Goal: Information Seeking & Learning: Learn about a topic

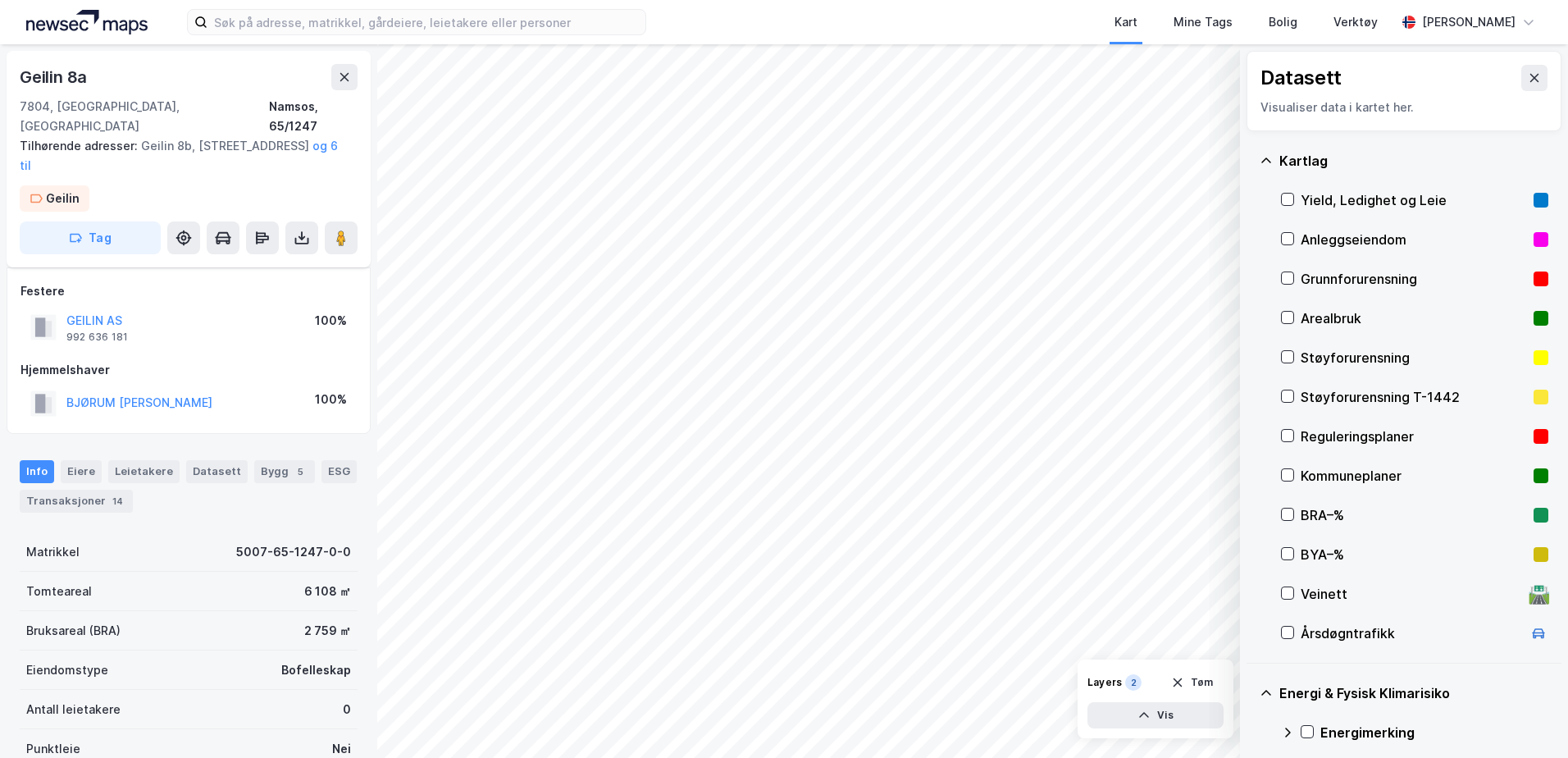
scroll to position [175, 0]
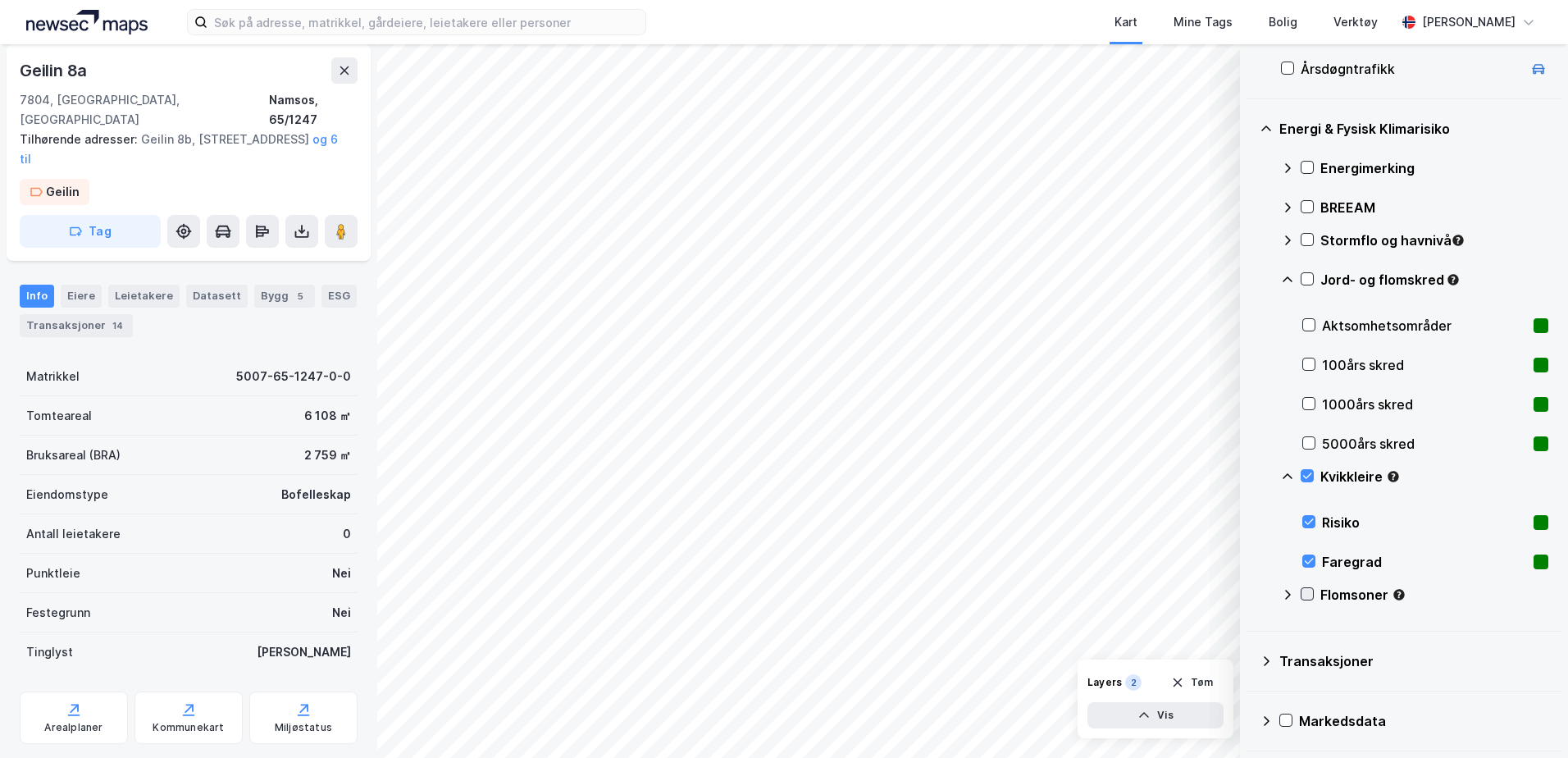
click at [1311, 590] on icon at bounding box center [1307, 593] width 12 height 12
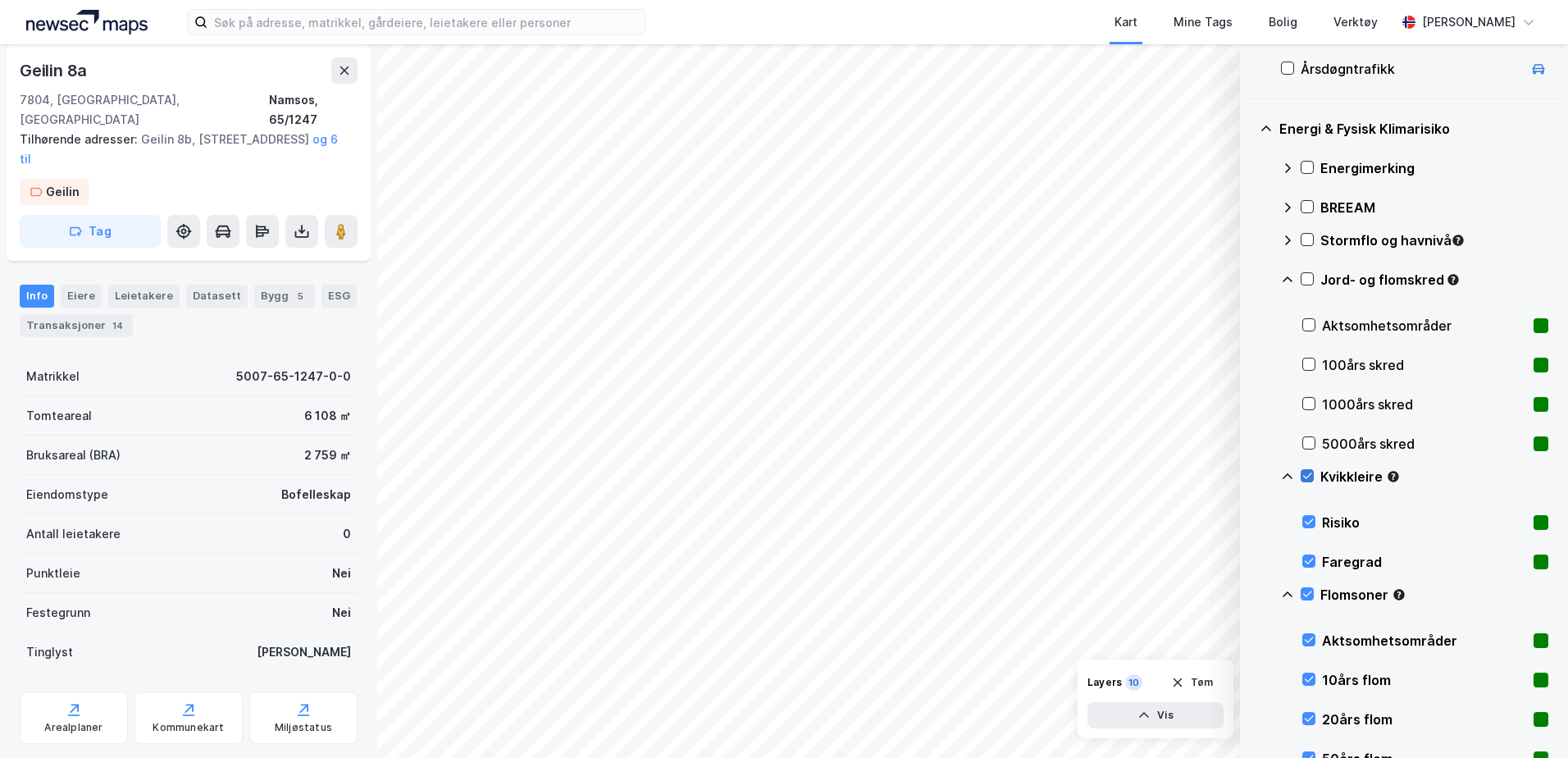
click at [1305, 473] on icon at bounding box center [1307, 475] width 12 height 12
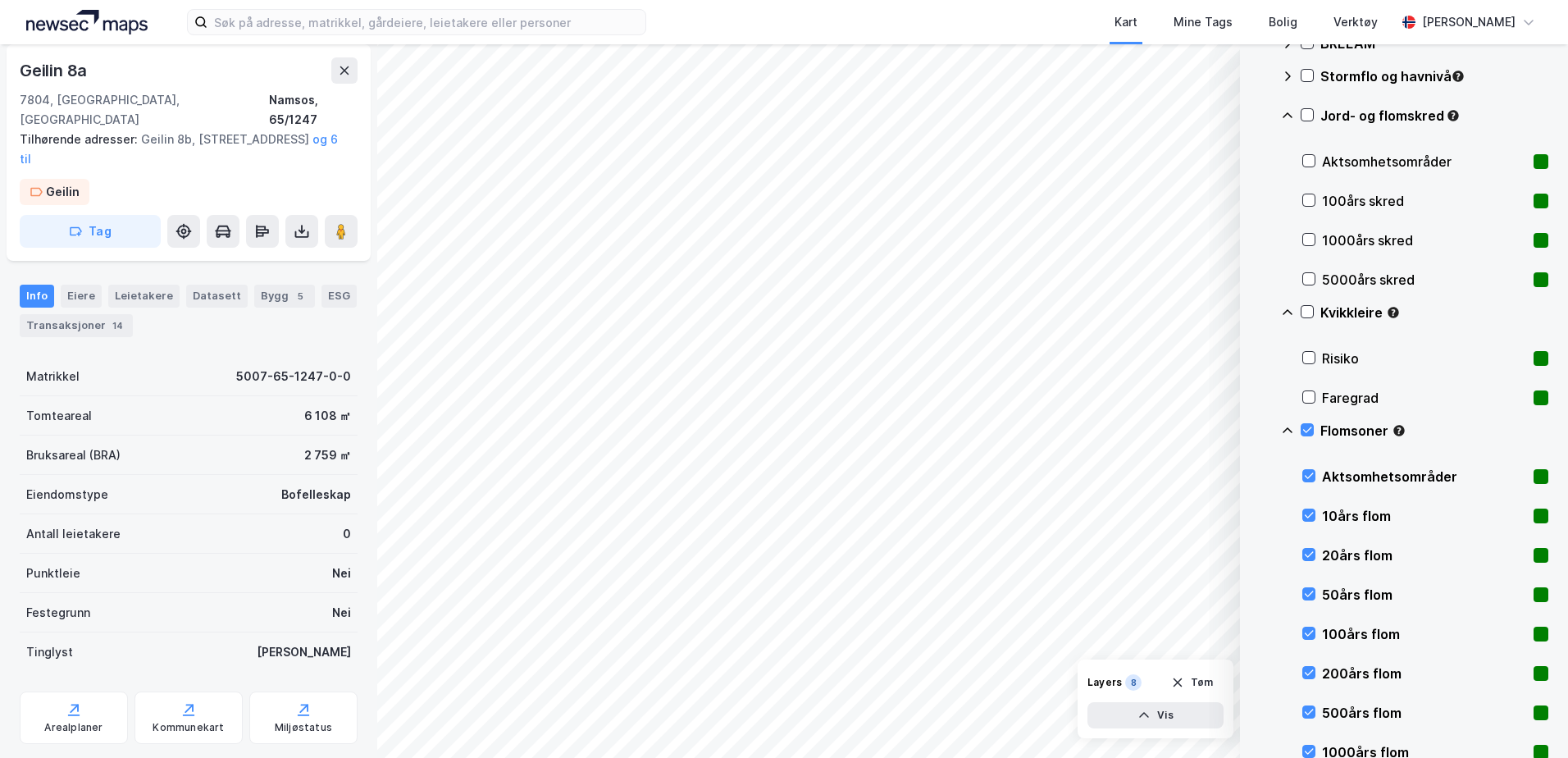
scroll to position [879, 0]
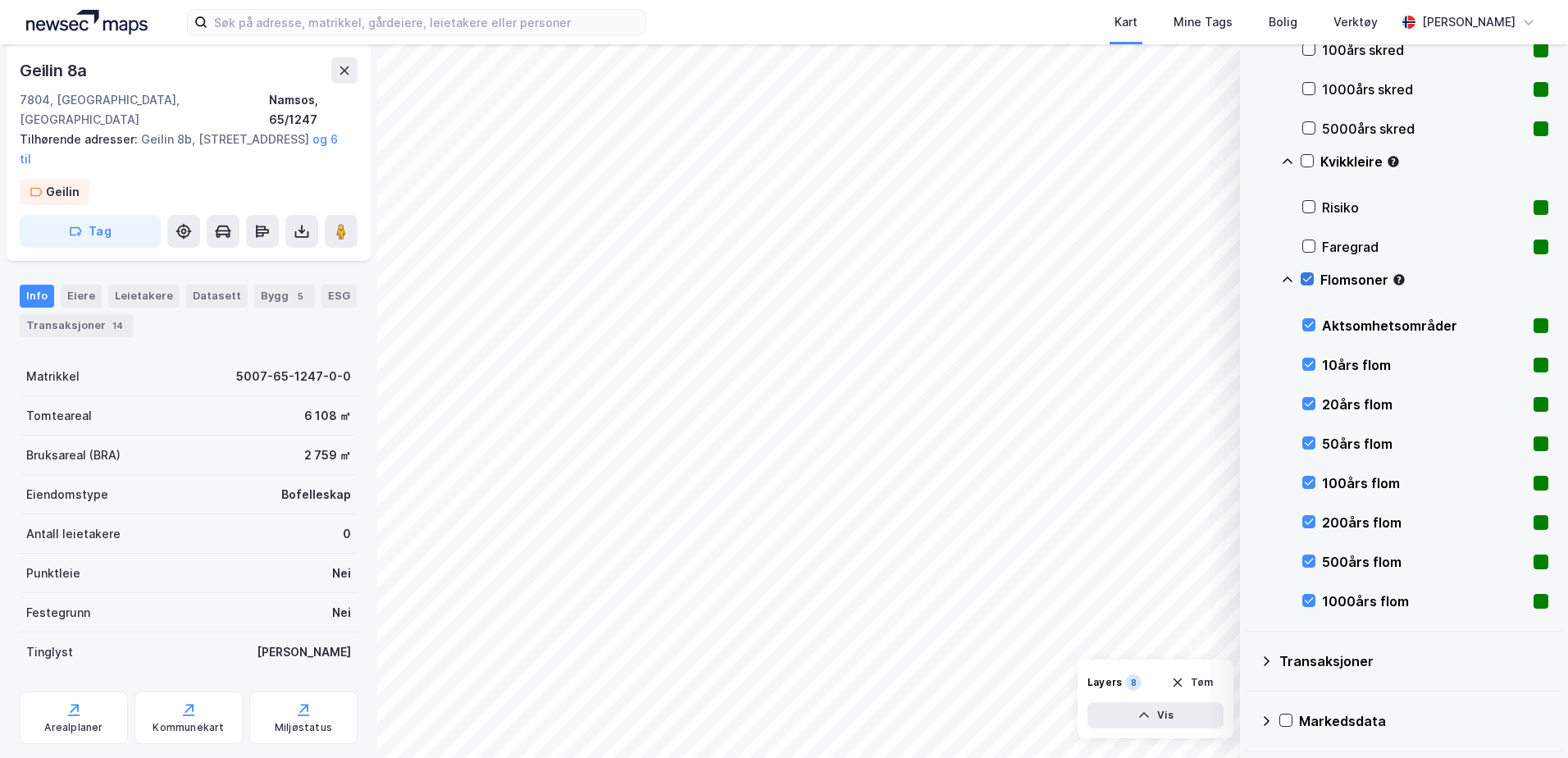
click at [1306, 278] on icon at bounding box center [1307, 279] width 12 height 12
click at [1310, 322] on icon at bounding box center [1309, 324] width 12 height 12
click at [1311, 356] on div "10års flom" at bounding box center [1426, 365] width 246 height 40
click at [1311, 364] on icon at bounding box center [1309, 365] width 9 height 6
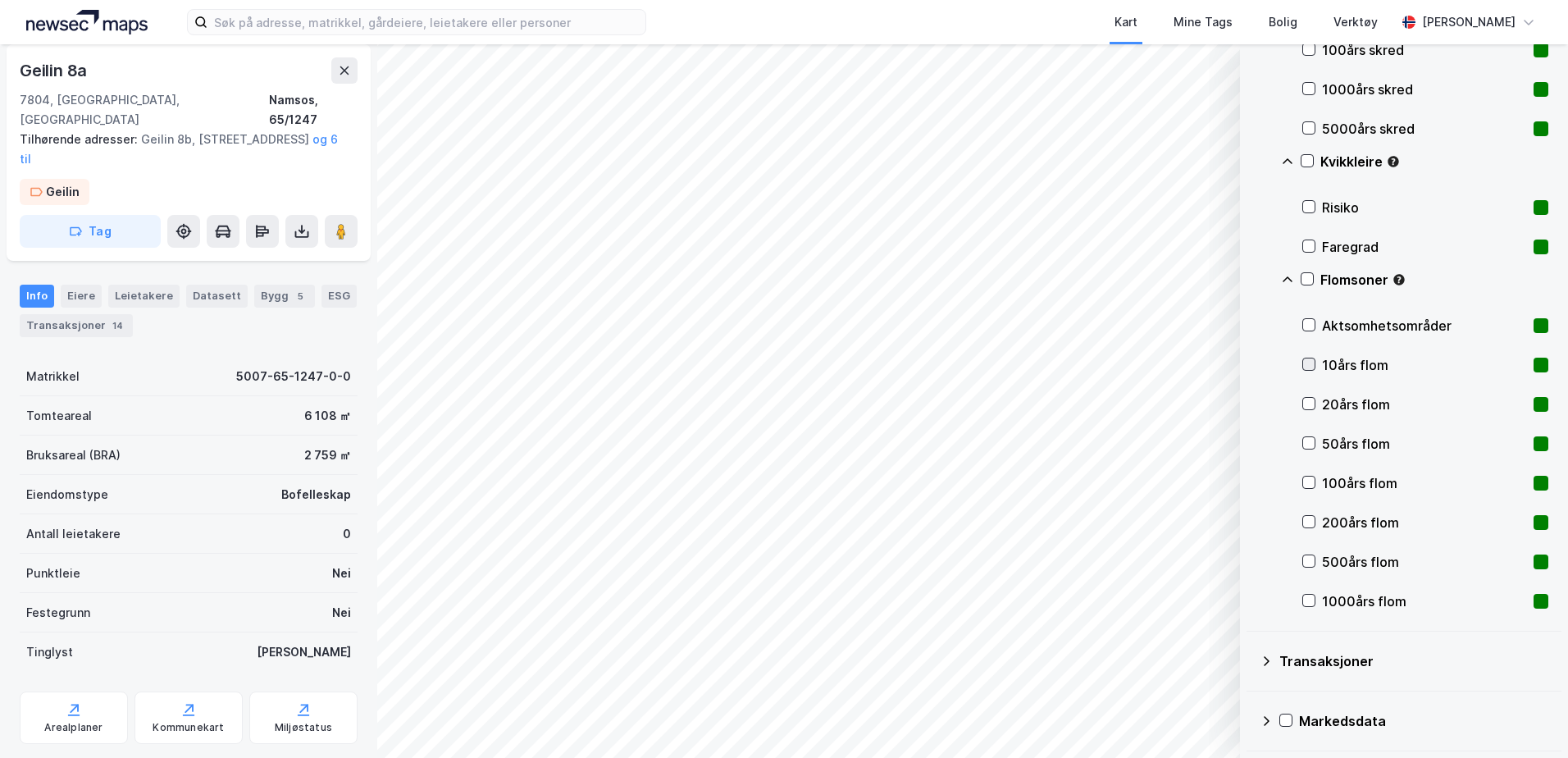
click at [1311, 367] on icon at bounding box center [1309, 364] width 12 height 12
click at [1310, 405] on icon at bounding box center [1309, 404] width 9 height 6
click at [1305, 444] on icon at bounding box center [1309, 442] width 12 height 12
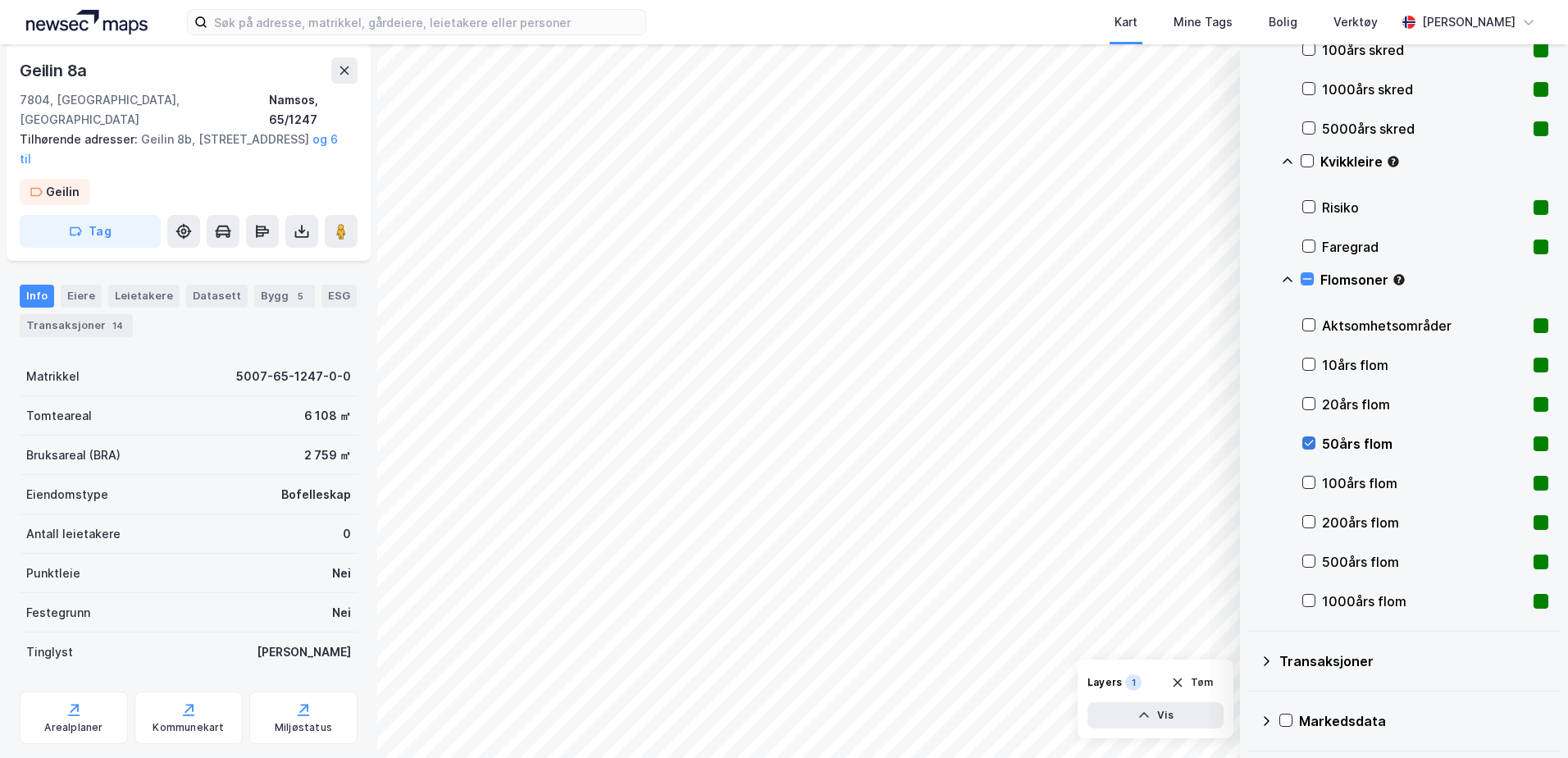
click at [1311, 445] on icon at bounding box center [1309, 442] width 12 height 12
click at [1311, 484] on icon at bounding box center [1309, 482] width 12 height 12
click at [1308, 480] on icon at bounding box center [1309, 482] width 12 height 12
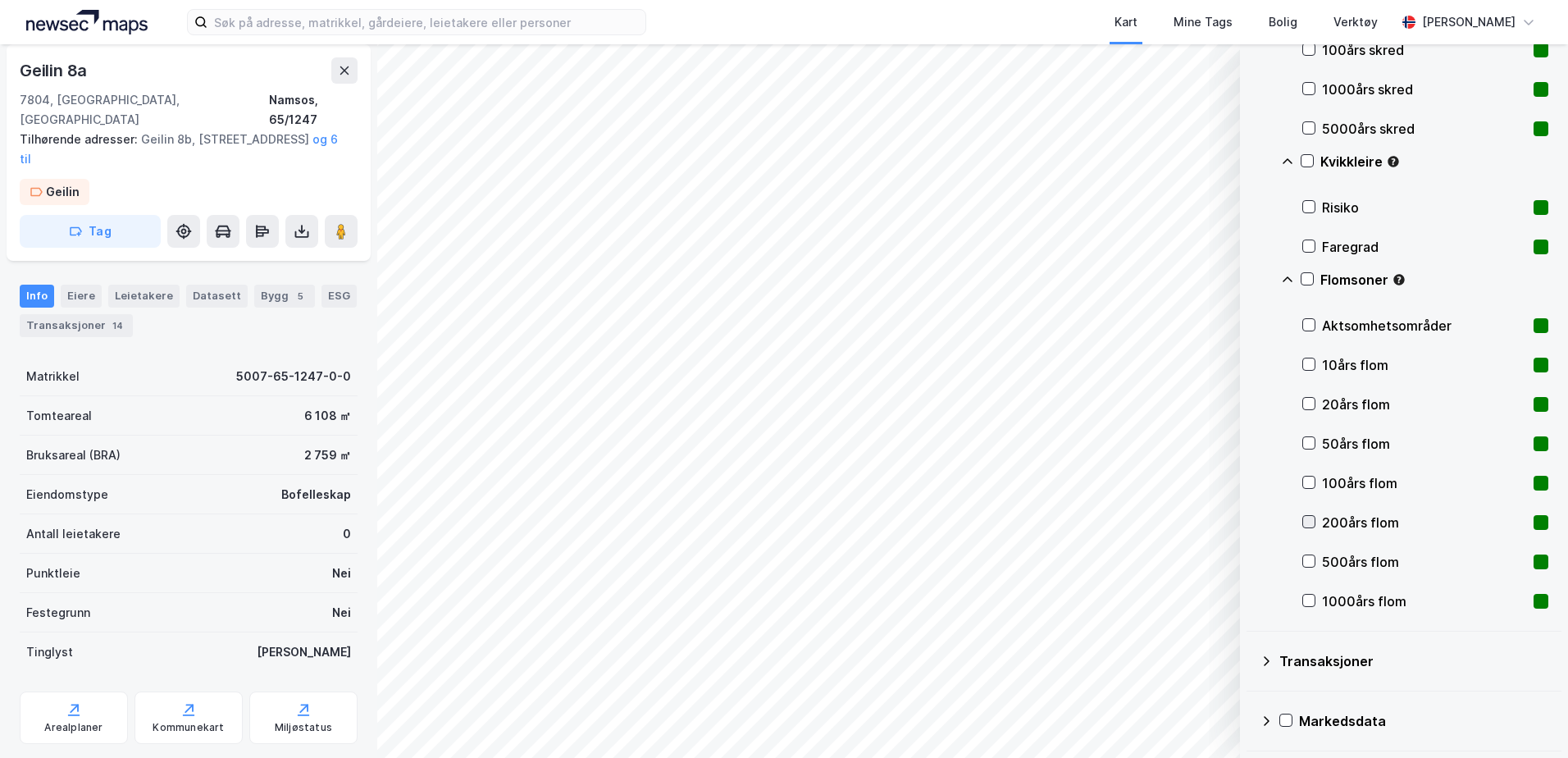
click at [1307, 523] on icon at bounding box center [1309, 522] width 9 height 6
click at [1305, 556] on icon at bounding box center [1309, 561] width 12 height 12
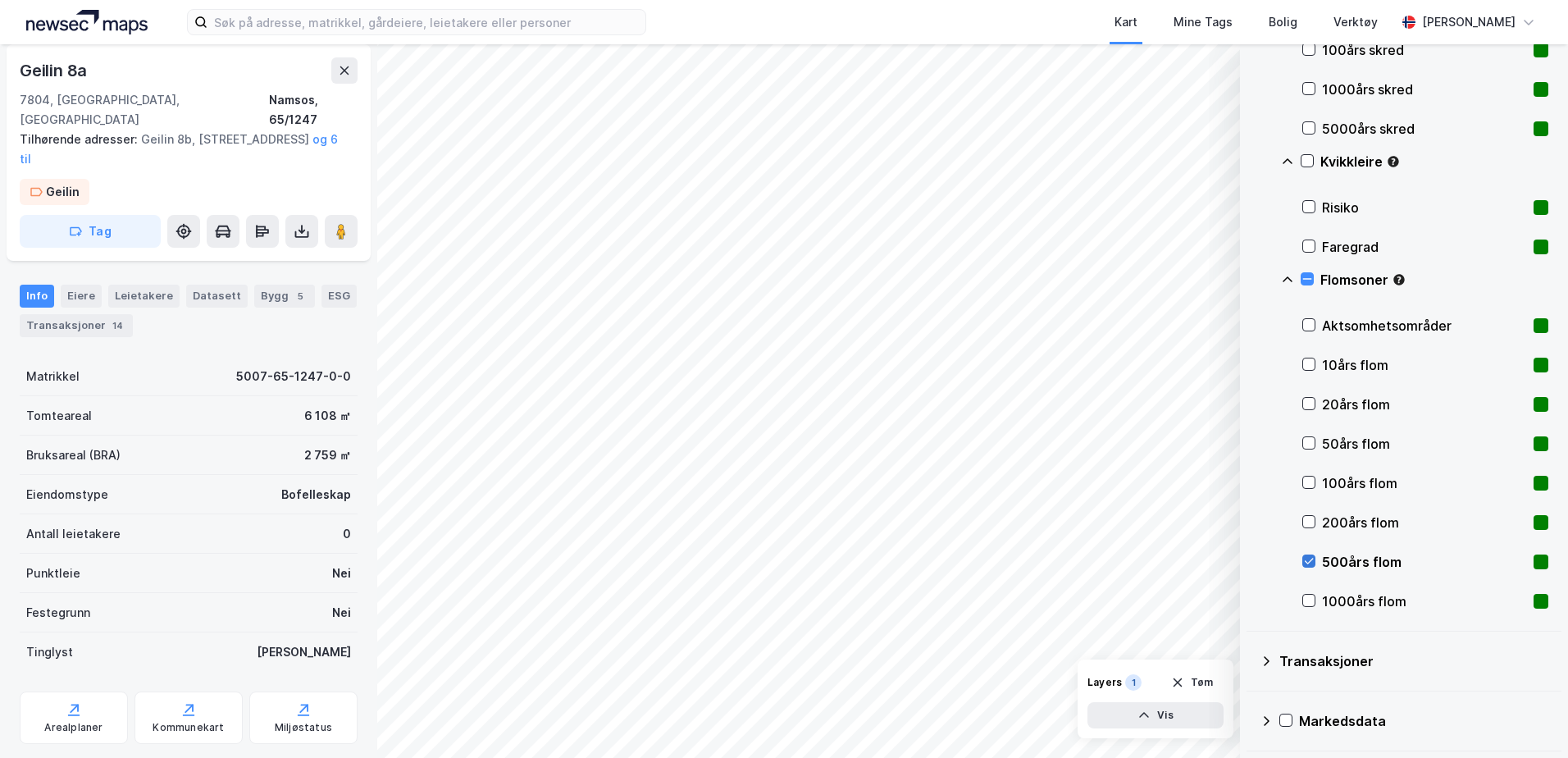
click at [1306, 561] on icon at bounding box center [1309, 561] width 9 height 6
click at [1309, 598] on icon at bounding box center [1309, 600] width 12 height 12
click at [1309, 601] on icon at bounding box center [1309, 600] width 12 height 12
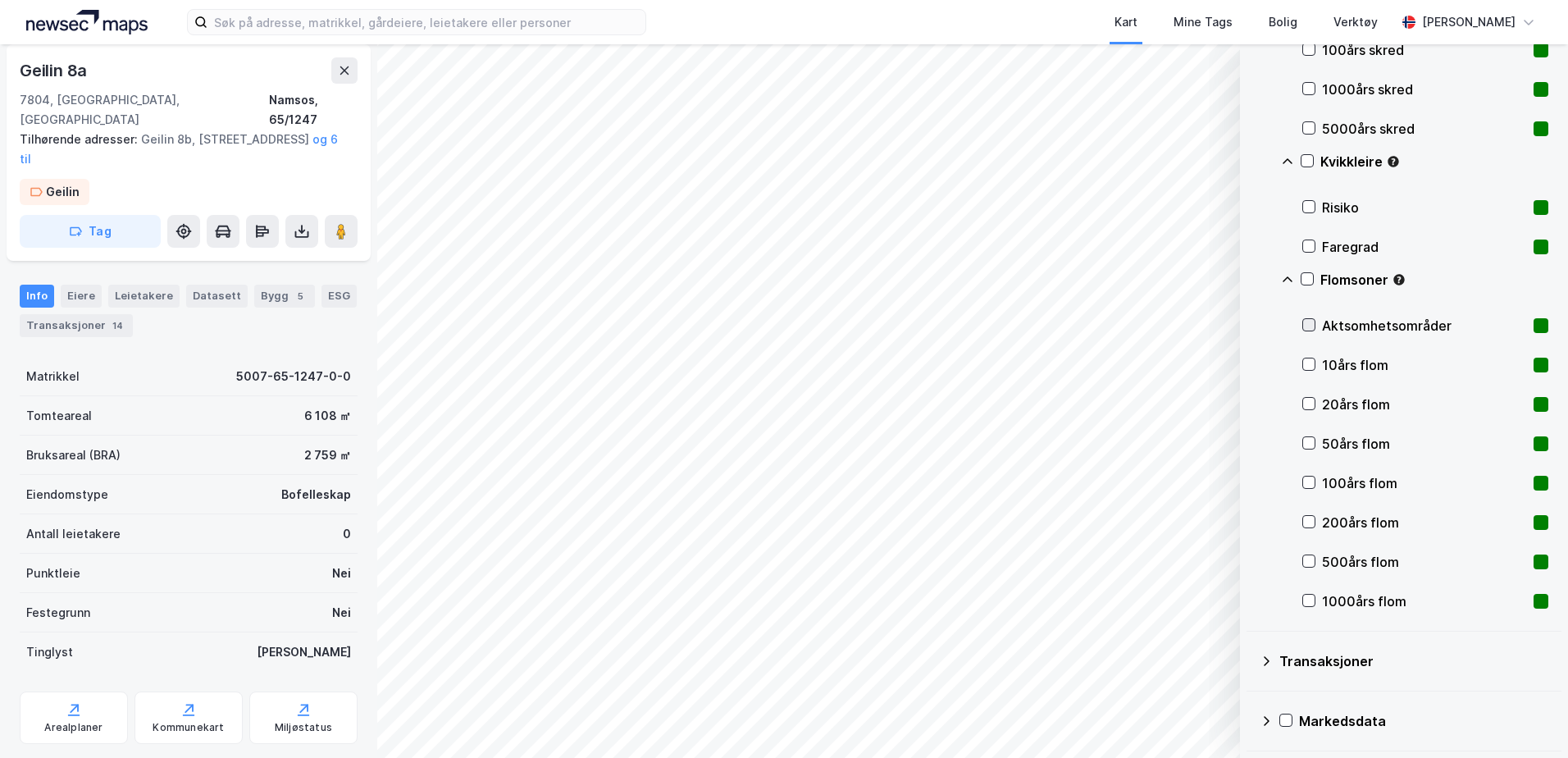
click at [1307, 323] on icon at bounding box center [1309, 324] width 12 height 12
click at [1309, 276] on icon at bounding box center [1307, 279] width 12 height 12
click at [1301, 277] on div "Flomsoner" at bounding box center [1415, 286] width 267 height 40
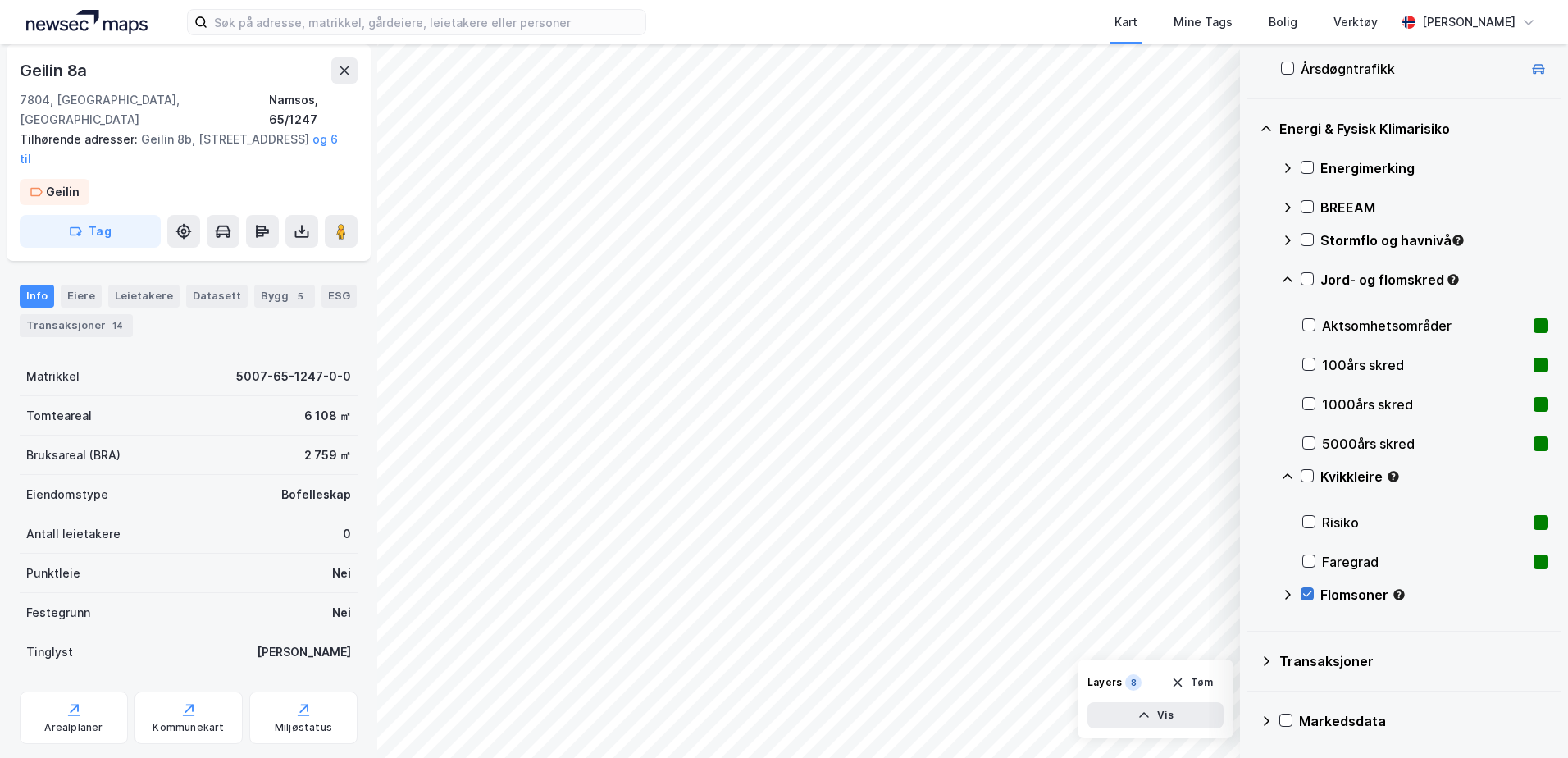
scroll to position [564, 0]
click at [1314, 589] on div "Flomsoner" at bounding box center [1415, 601] width 267 height 40
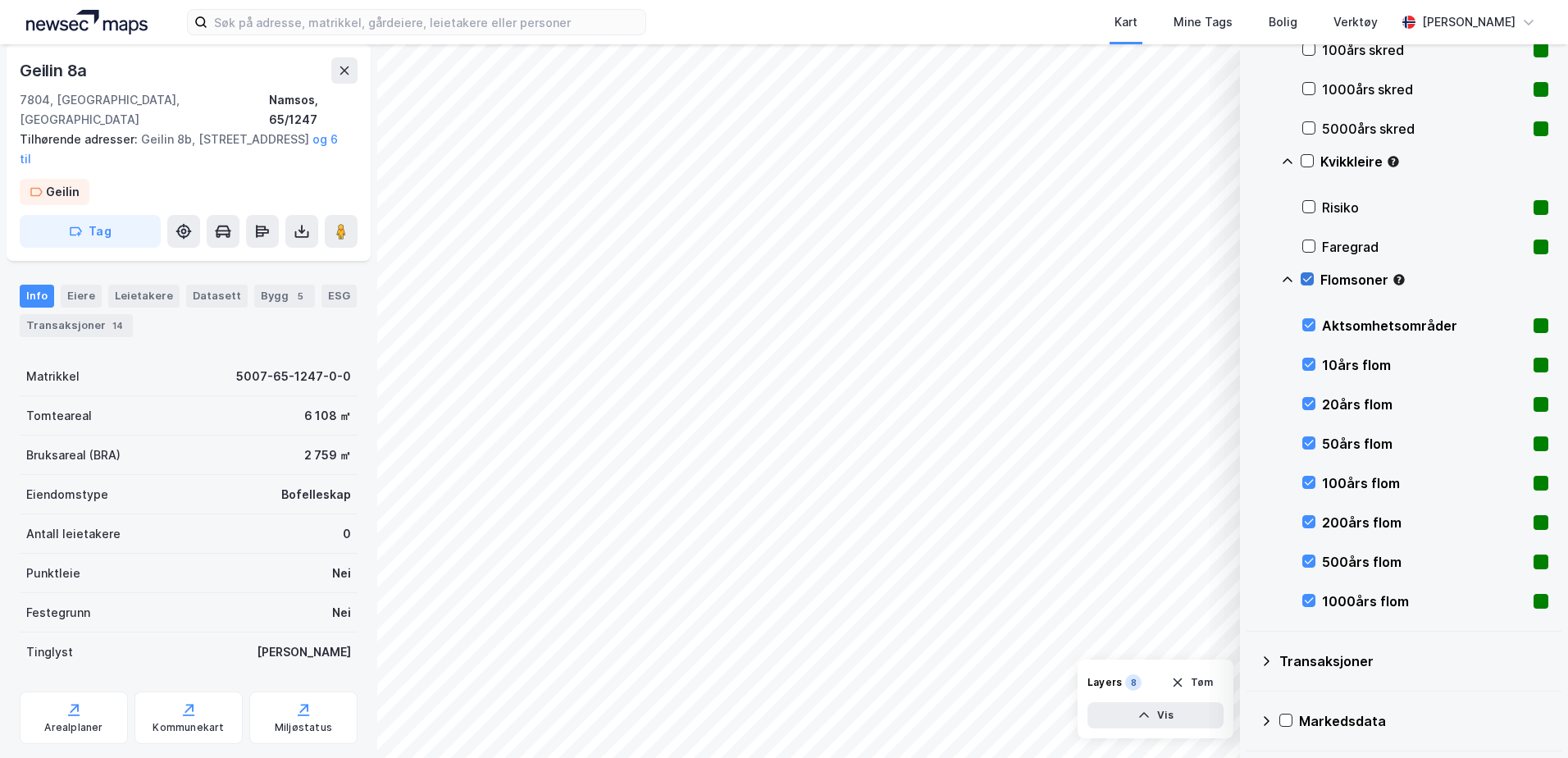
click at [1310, 274] on icon at bounding box center [1307, 279] width 12 height 12
click at [1289, 276] on icon at bounding box center [1288, 280] width 14 height 14
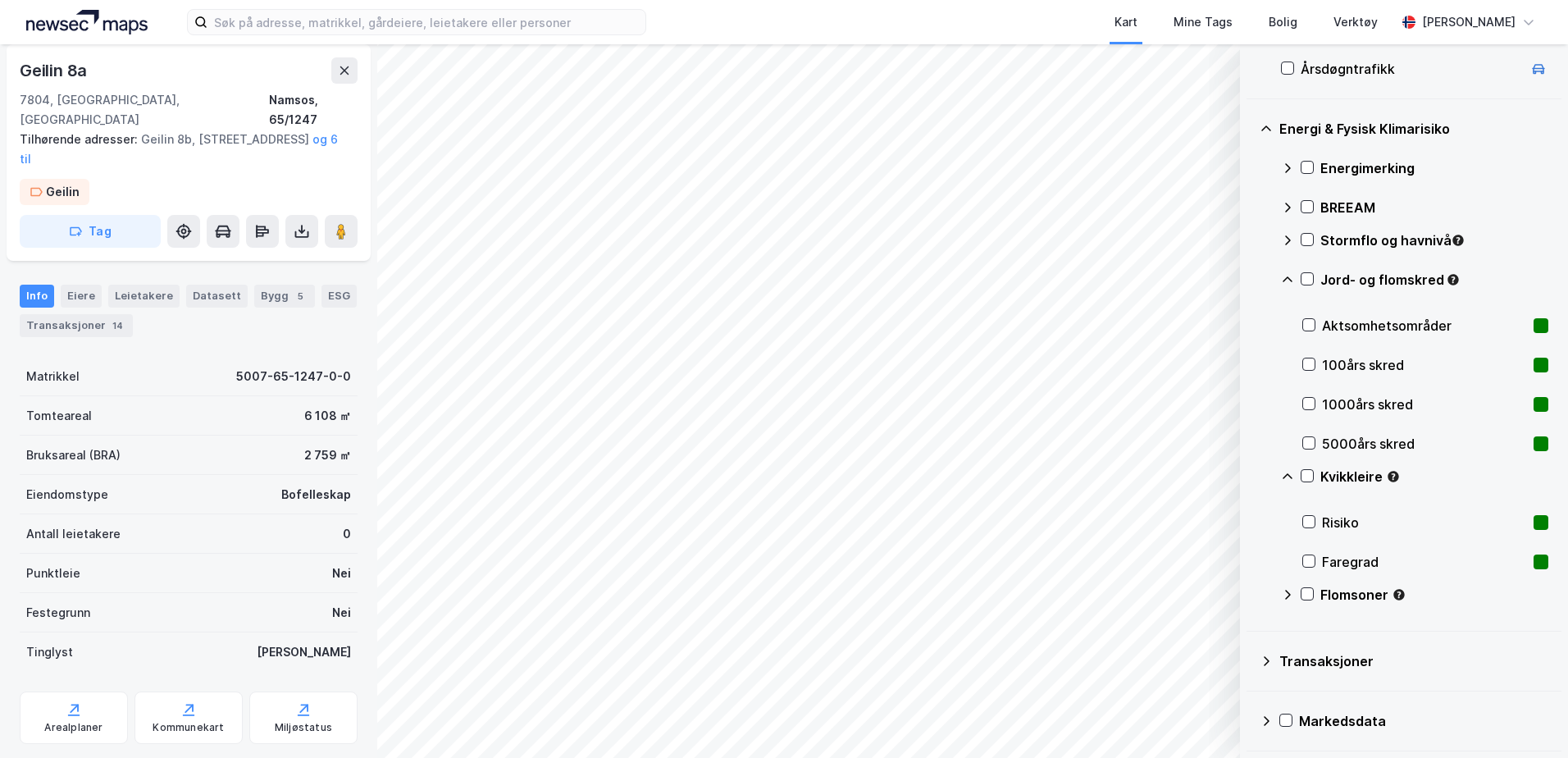
click at [1263, 674] on div "Transaksjoner" at bounding box center [1404, 660] width 289 height 40
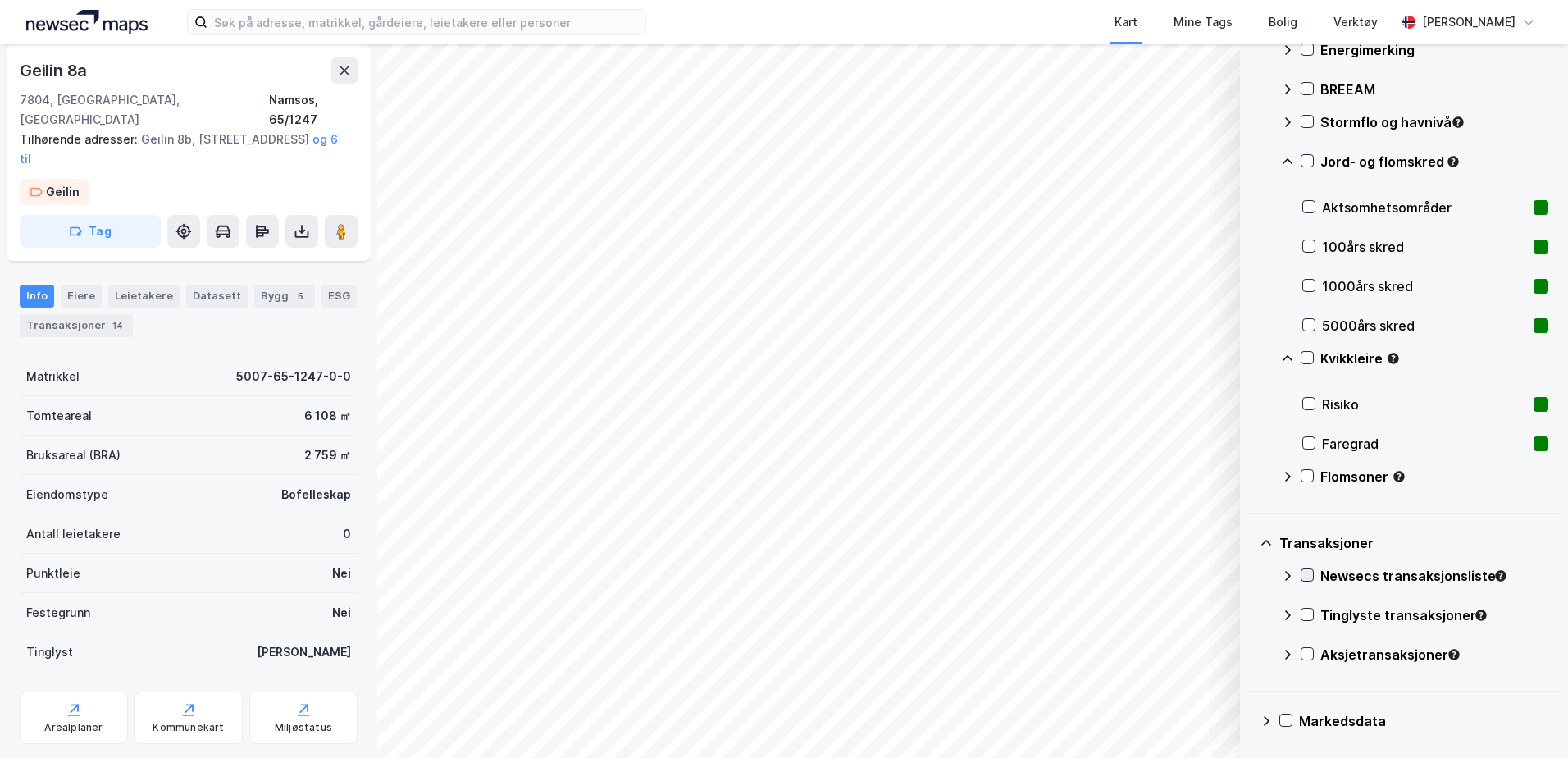
click at [1306, 576] on icon at bounding box center [1307, 575] width 9 height 6
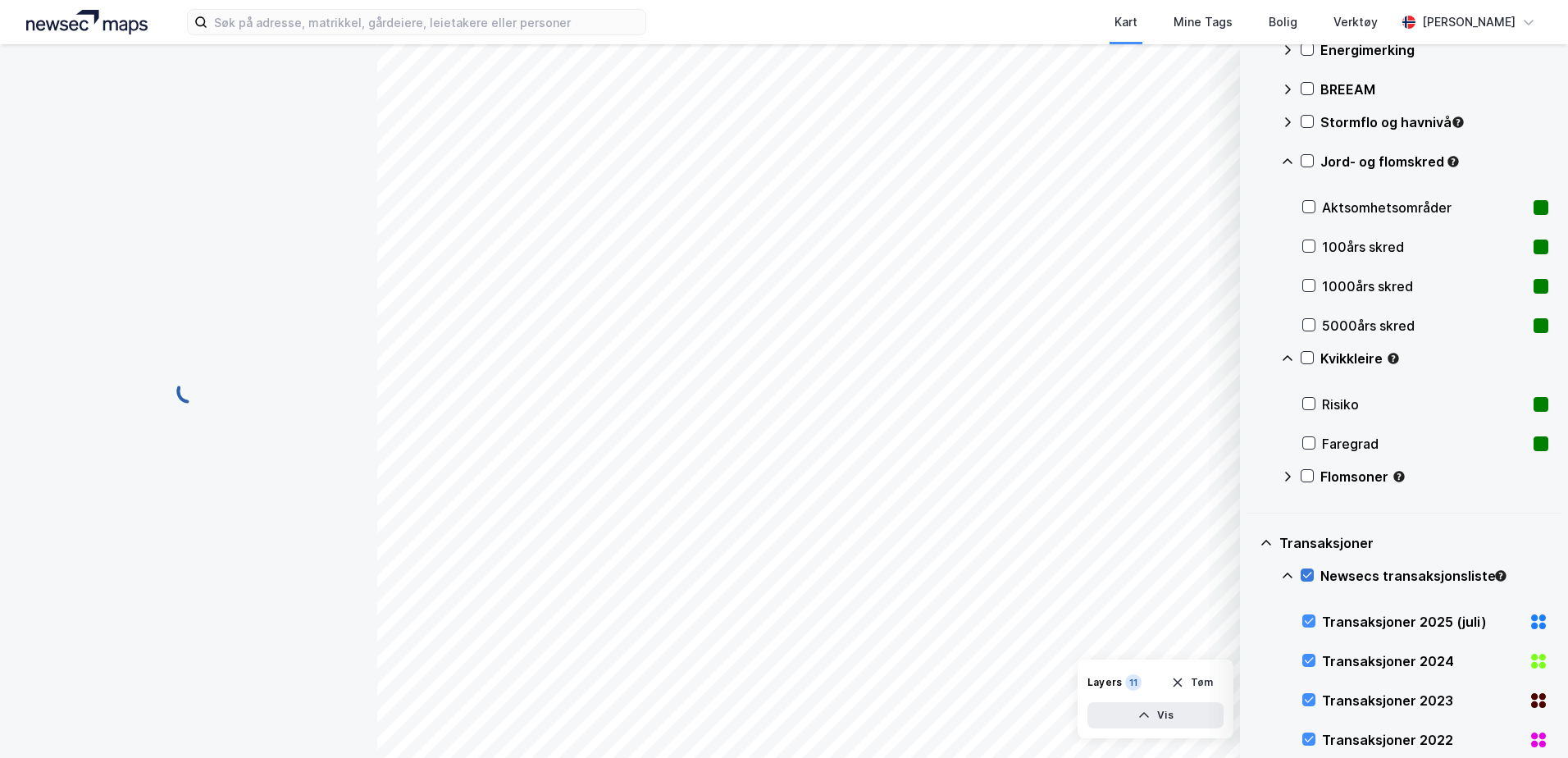
scroll to position [879, 0]
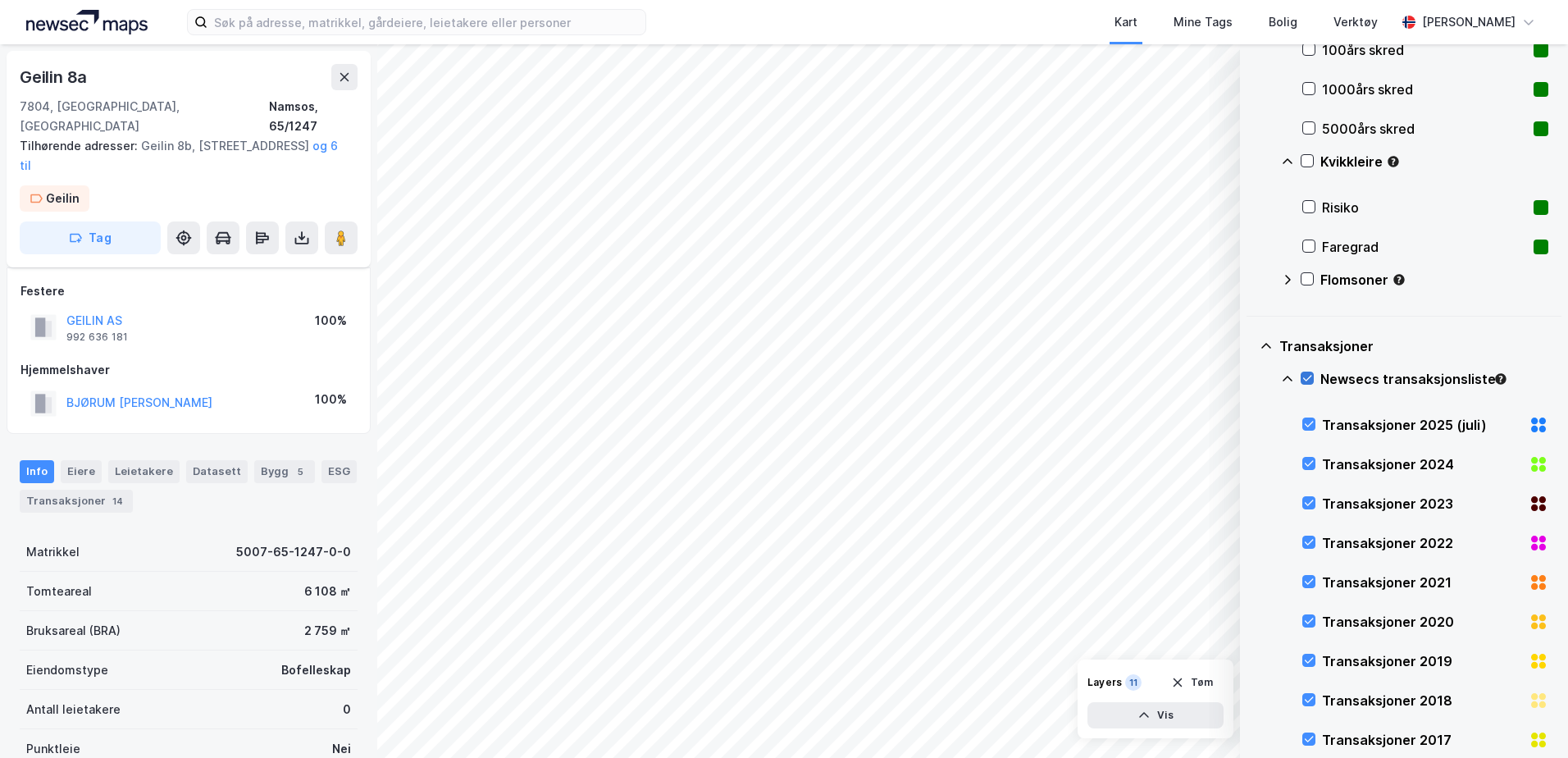
click at [1310, 379] on icon at bounding box center [1307, 379] width 12 height 12
click at [1285, 378] on icon at bounding box center [1288, 379] width 14 height 14
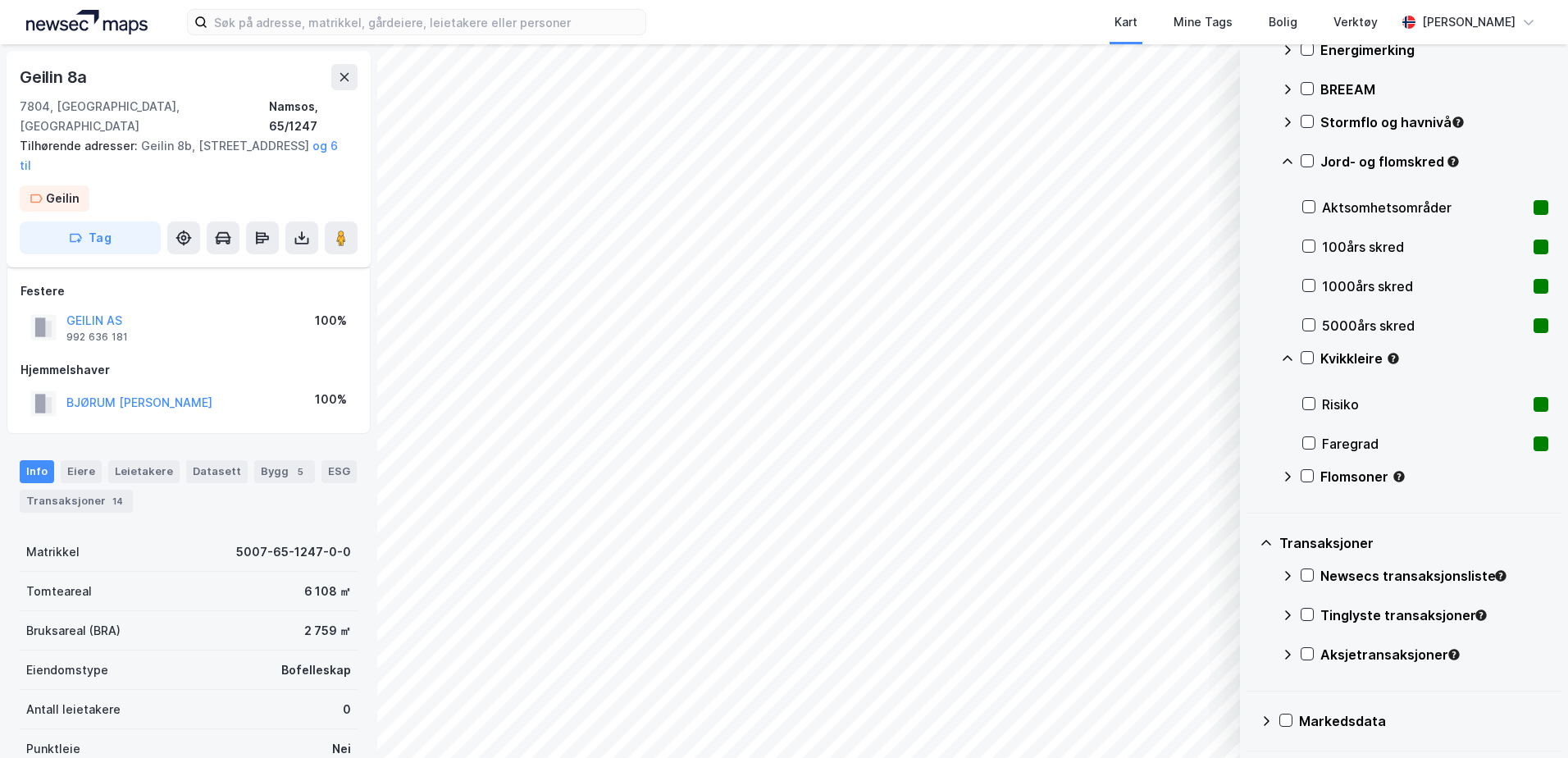
scroll to position [682, 0]
click at [1308, 614] on icon at bounding box center [1307, 614] width 12 height 12
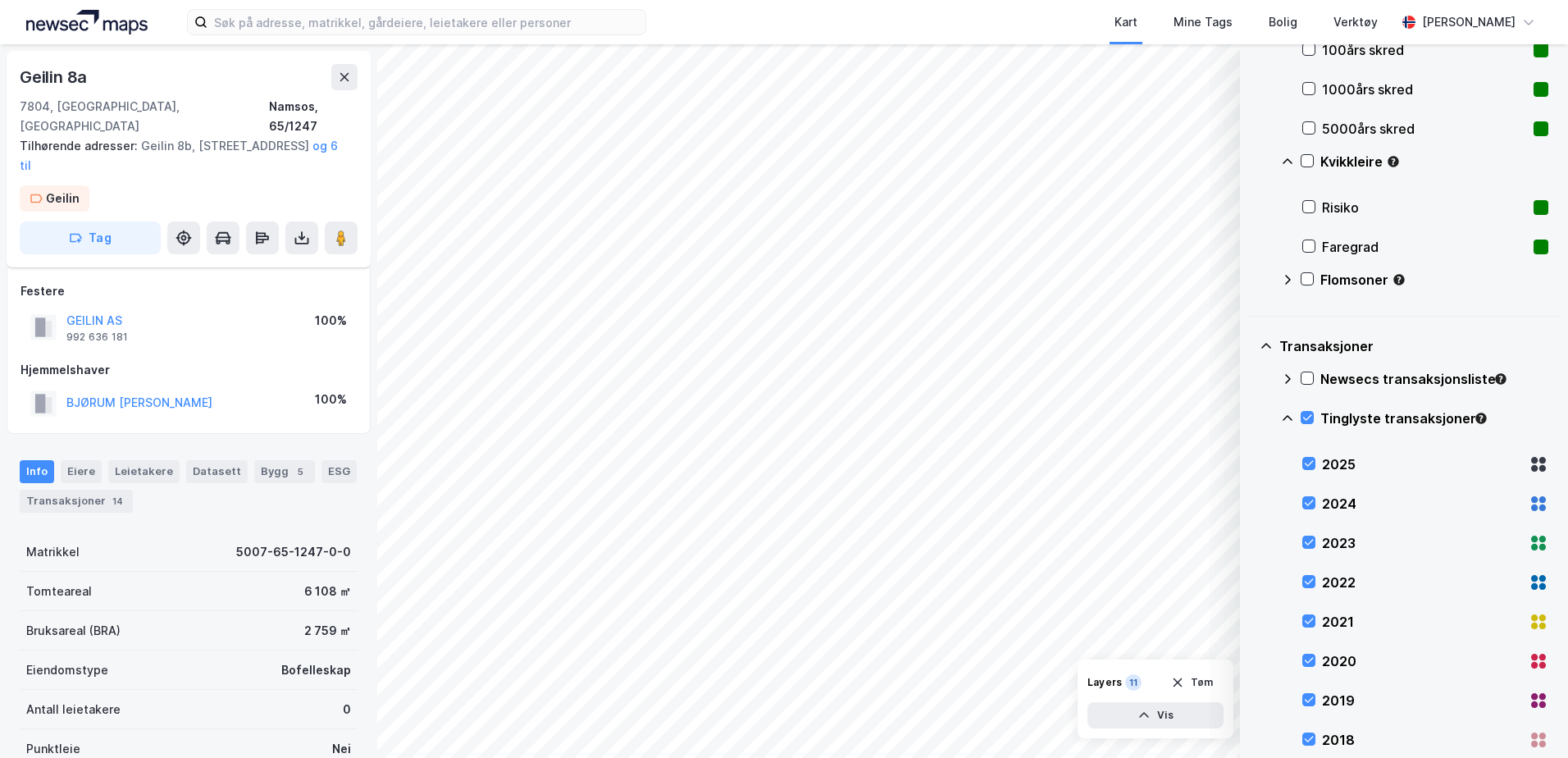
click at [1308, 408] on div "Tinglyste transaksjoner" at bounding box center [1415, 424] width 267 height 40
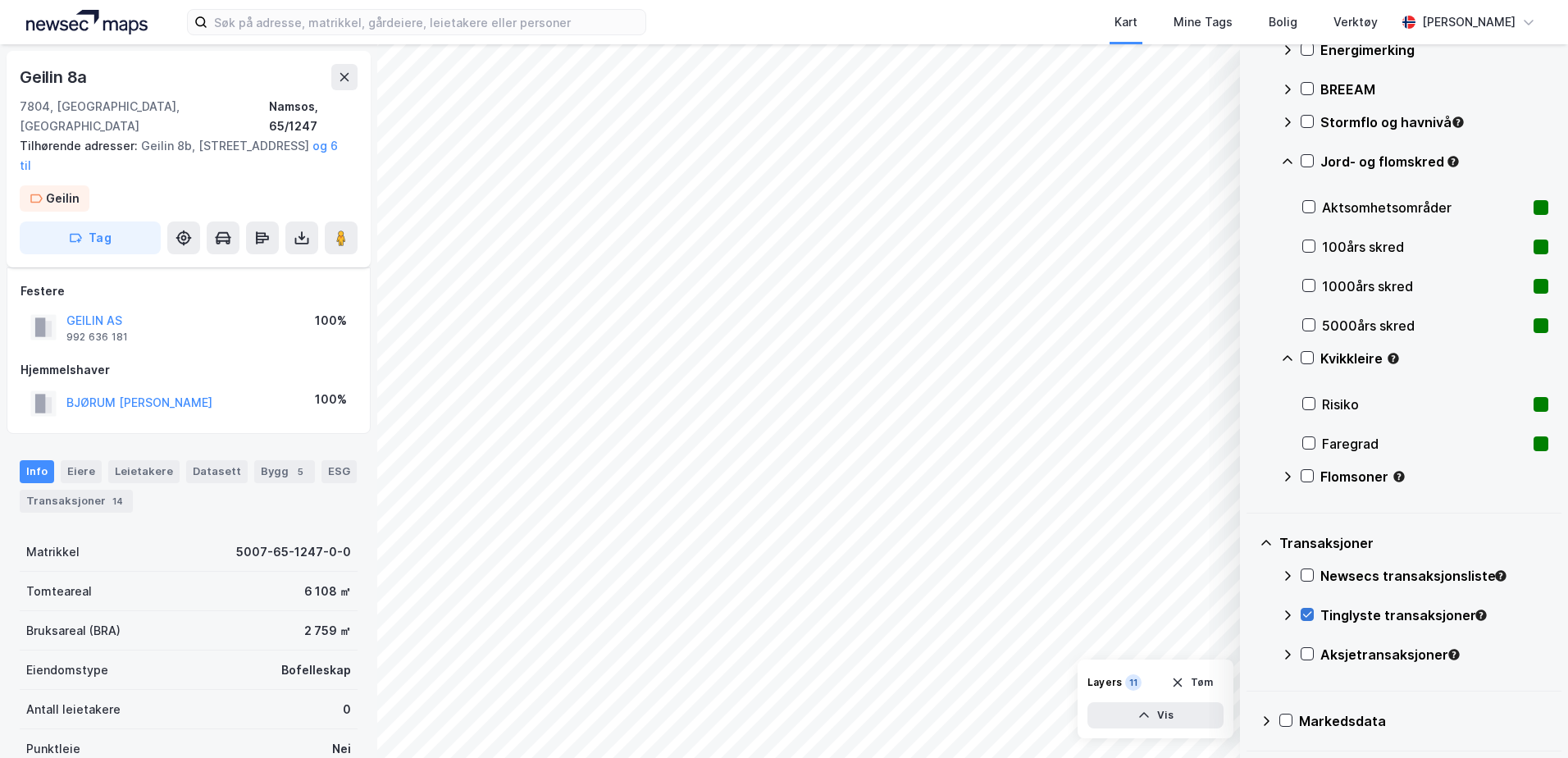
click at [1307, 612] on icon at bounding box center [1307, 614] width 12 height 12
click at [1307, 653] on icon at bounding box center [1307, 653] width 12 height 12
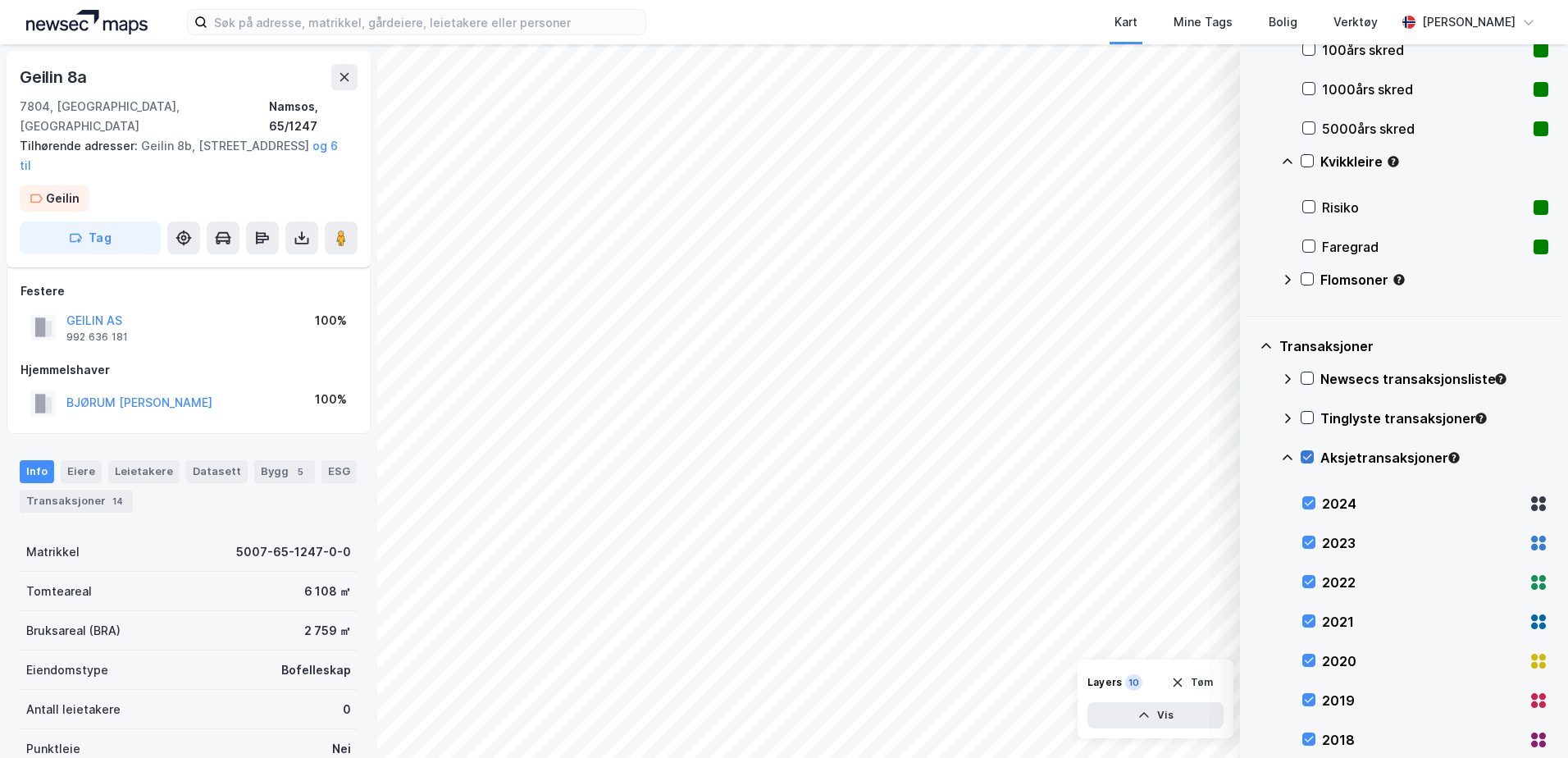
click at [1310, 461] on icon at bounding box center [1307, 457] width 12 height 12
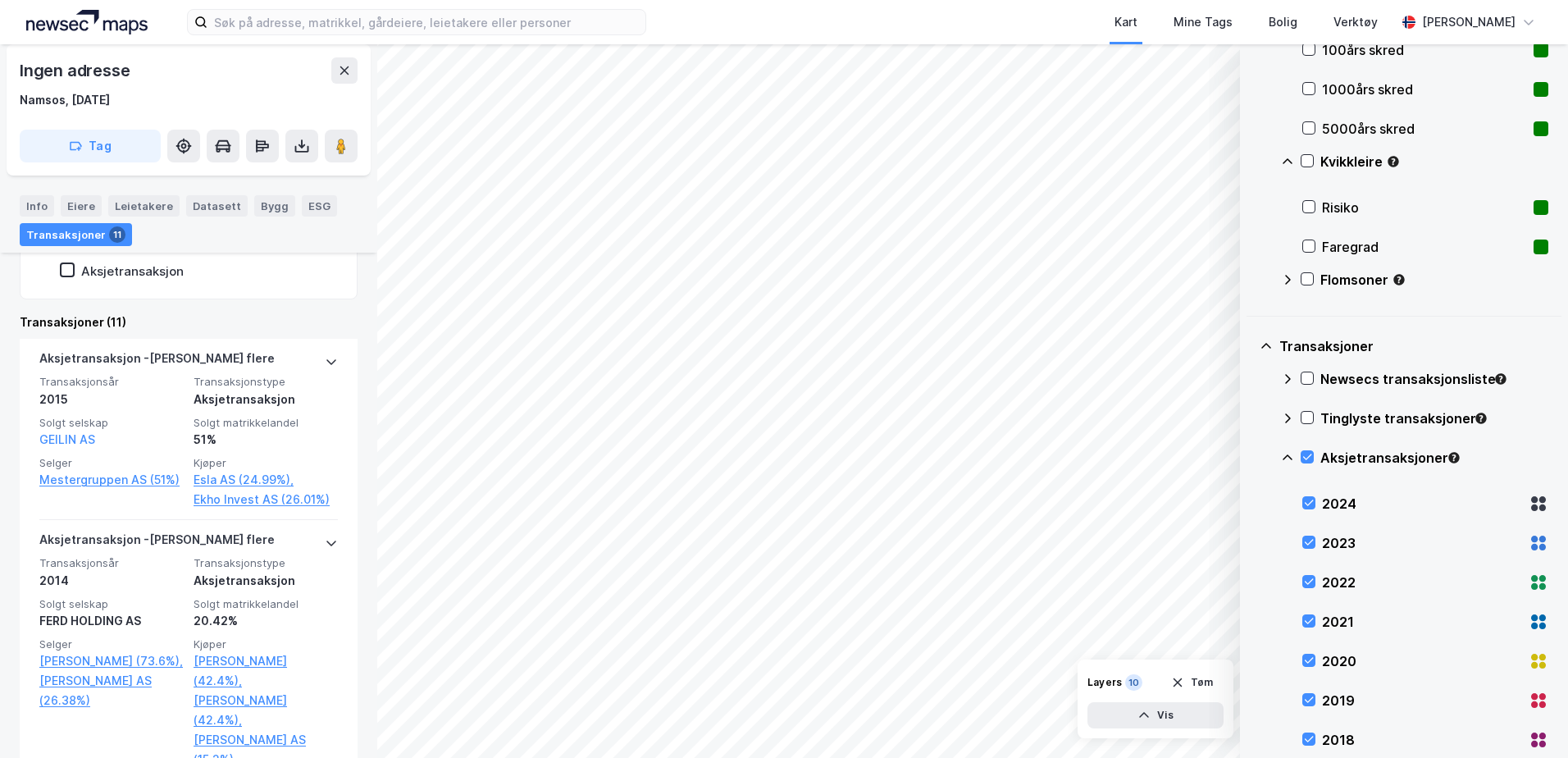
scroll to position [411, 0]
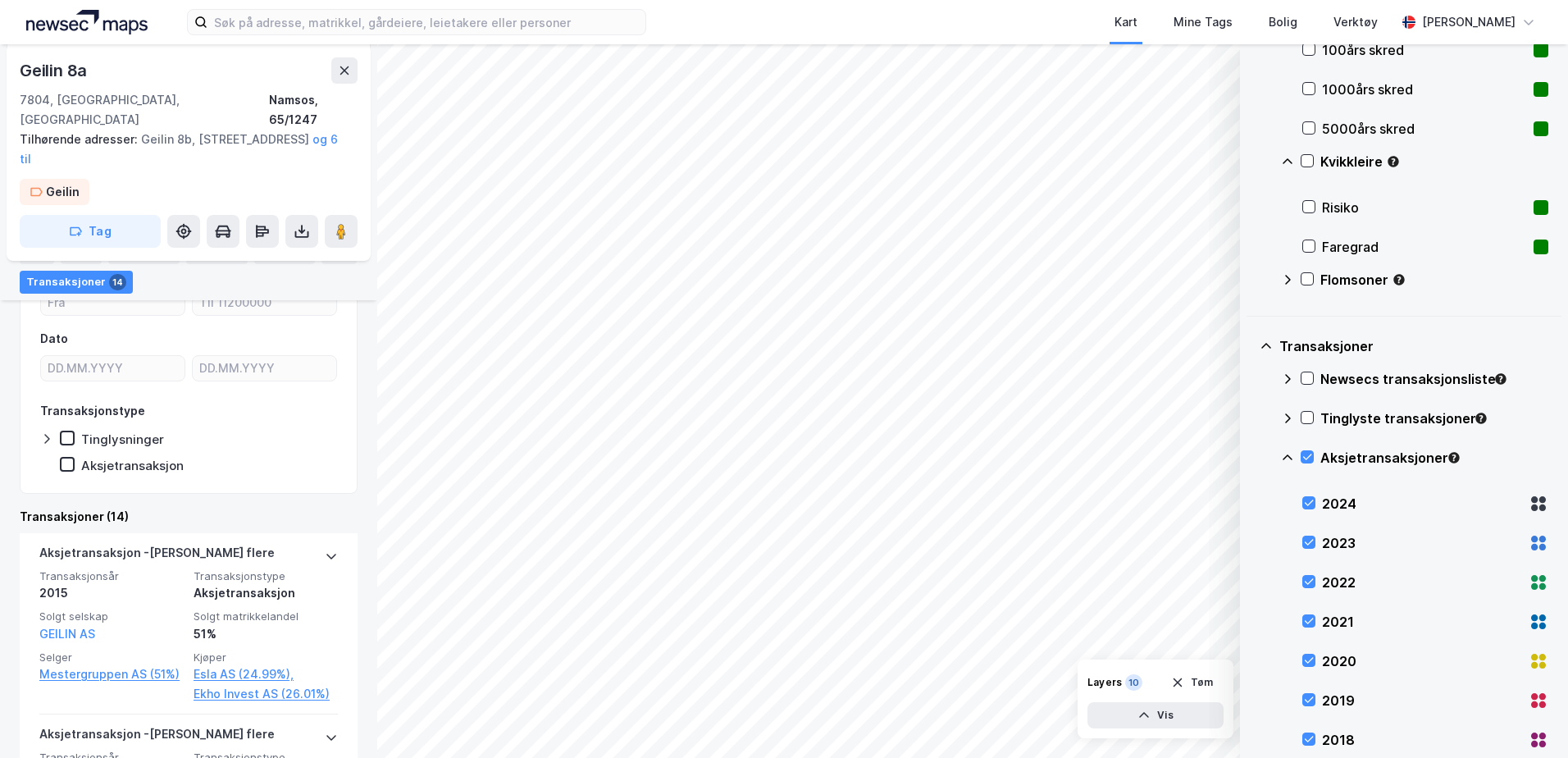
scroll to position [246, 0]
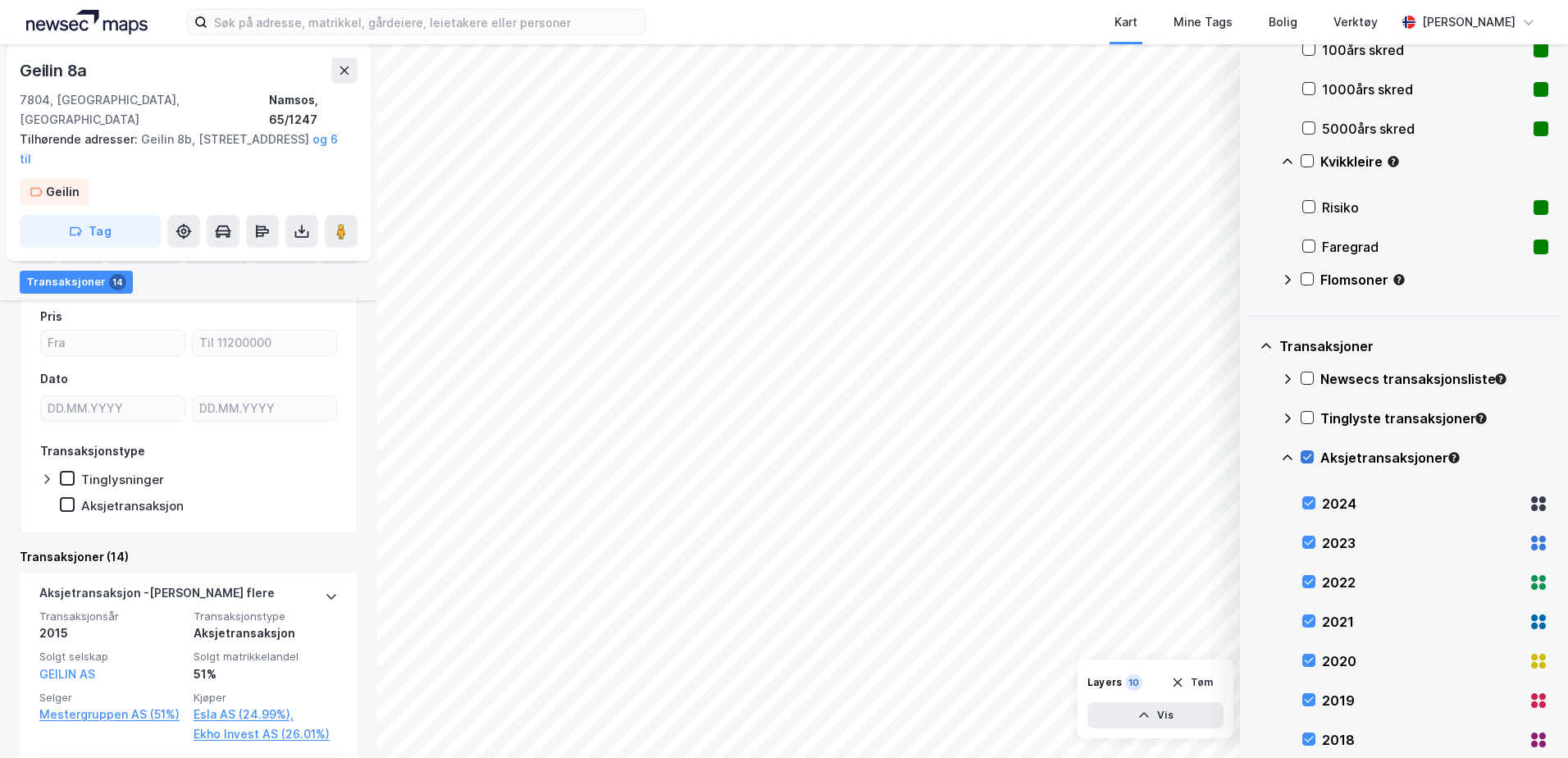
click at [1307, 454] on icon at bounding box center [1307, 457] width 12 height 12
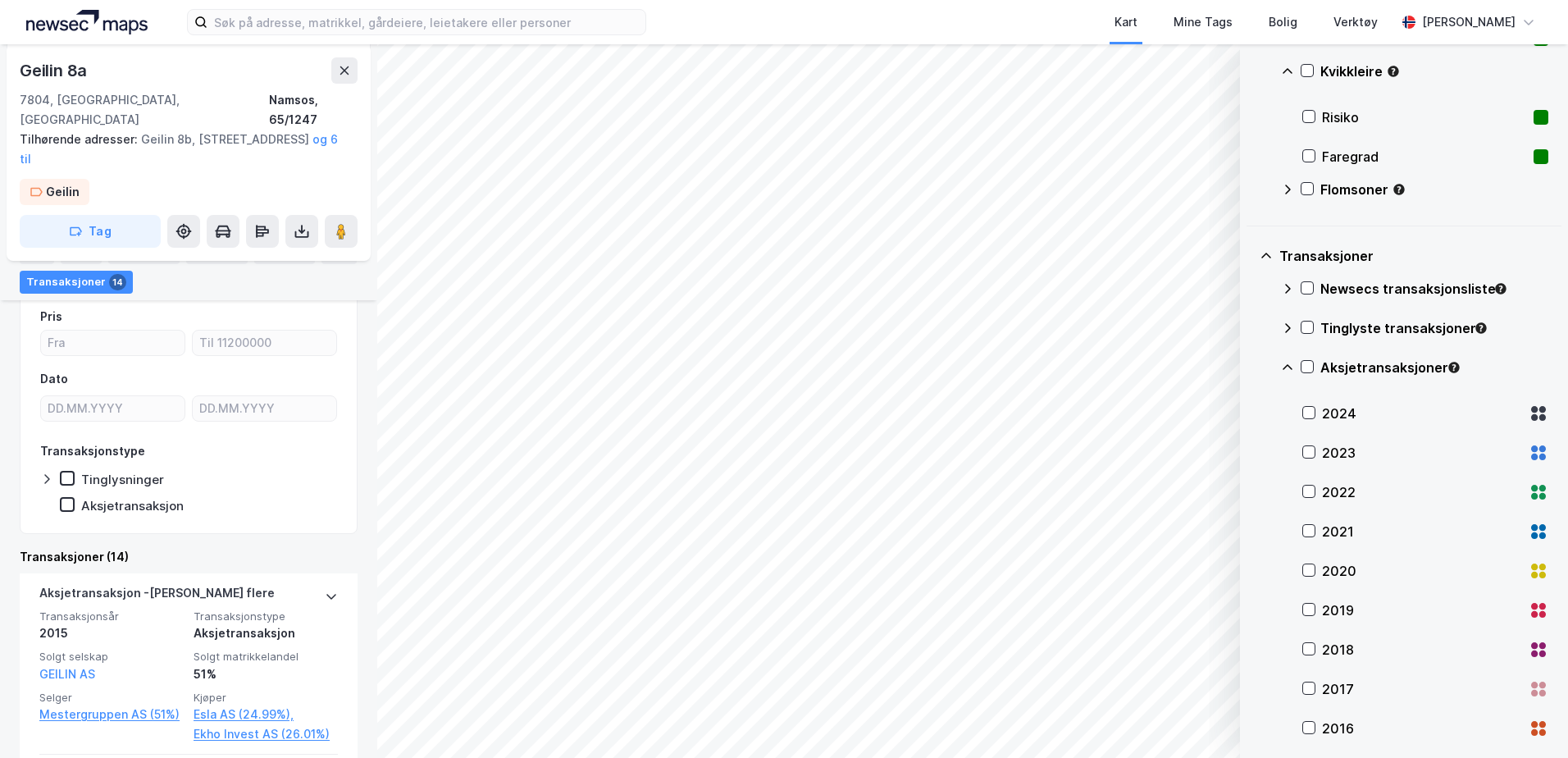
scroll to position [1076, 0]
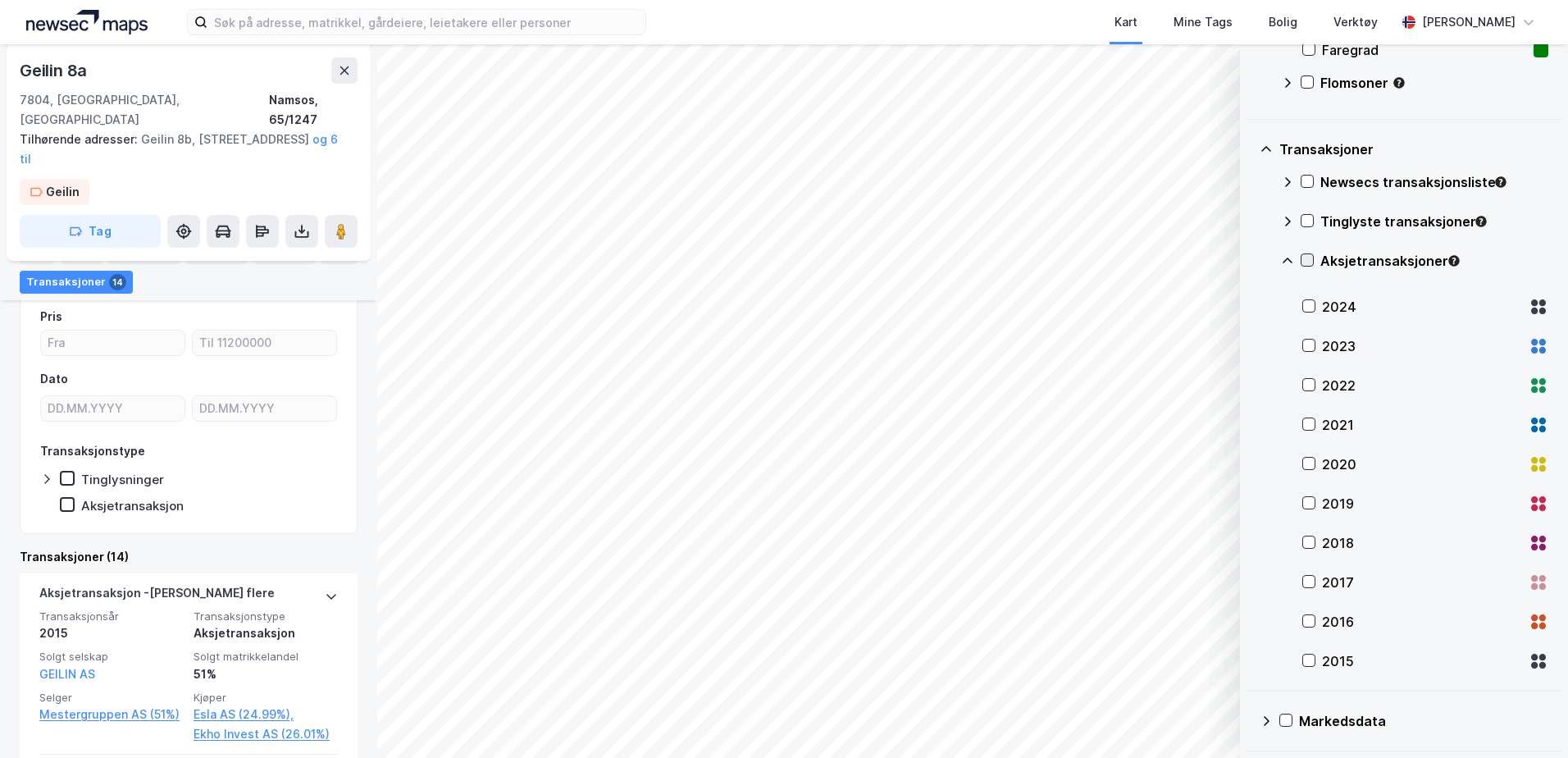
click at [1306, 257] on icon at bounding box center [1307, 260] width 12 height 12
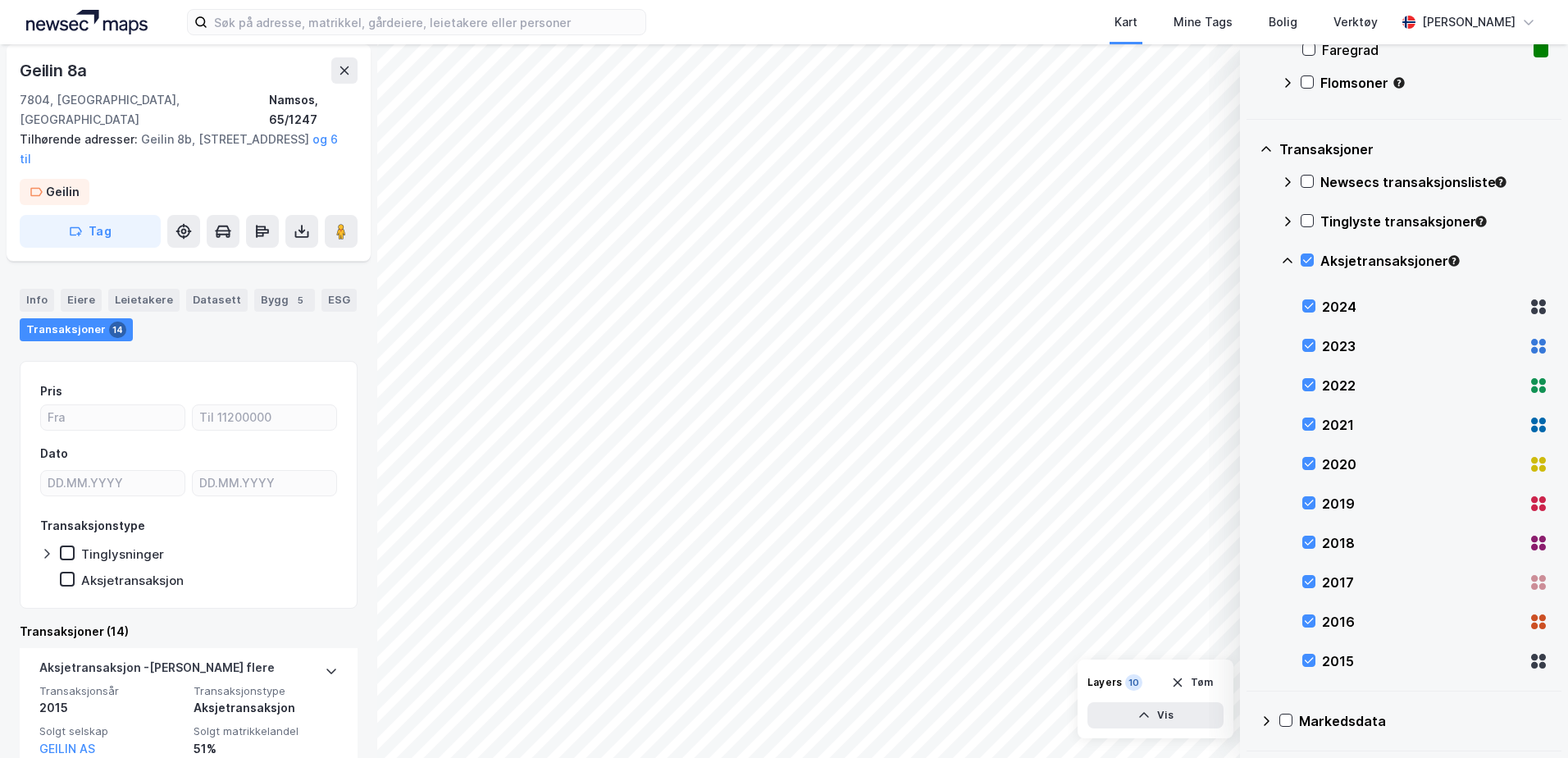
scroll to position [164, 0]
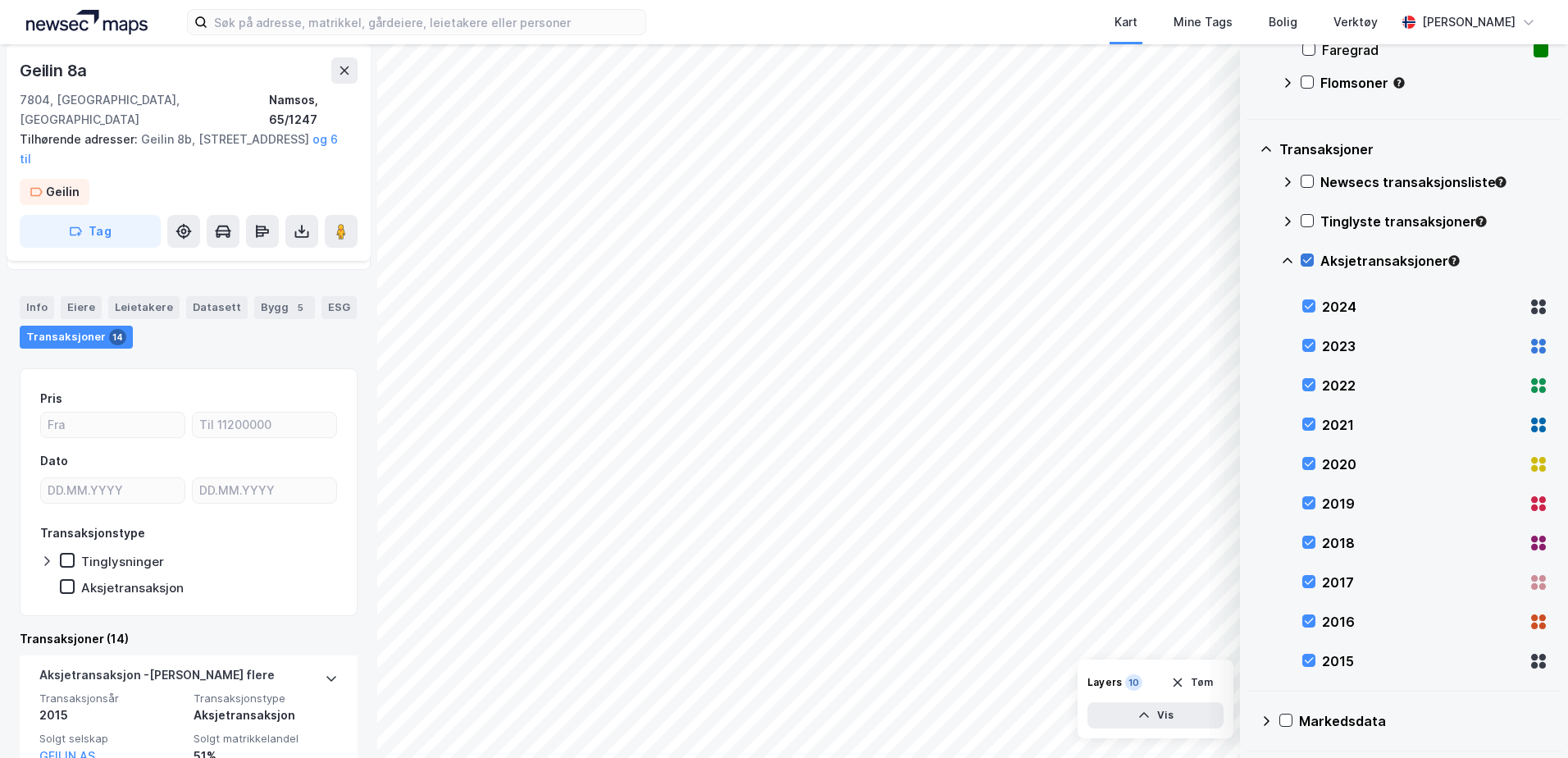
click at [1309, 262] on icon at bounding box center [1307, 260] width 12 height 12
click at [1263, 720] on icon at bounding box center [1267, 721] width 14 height 14
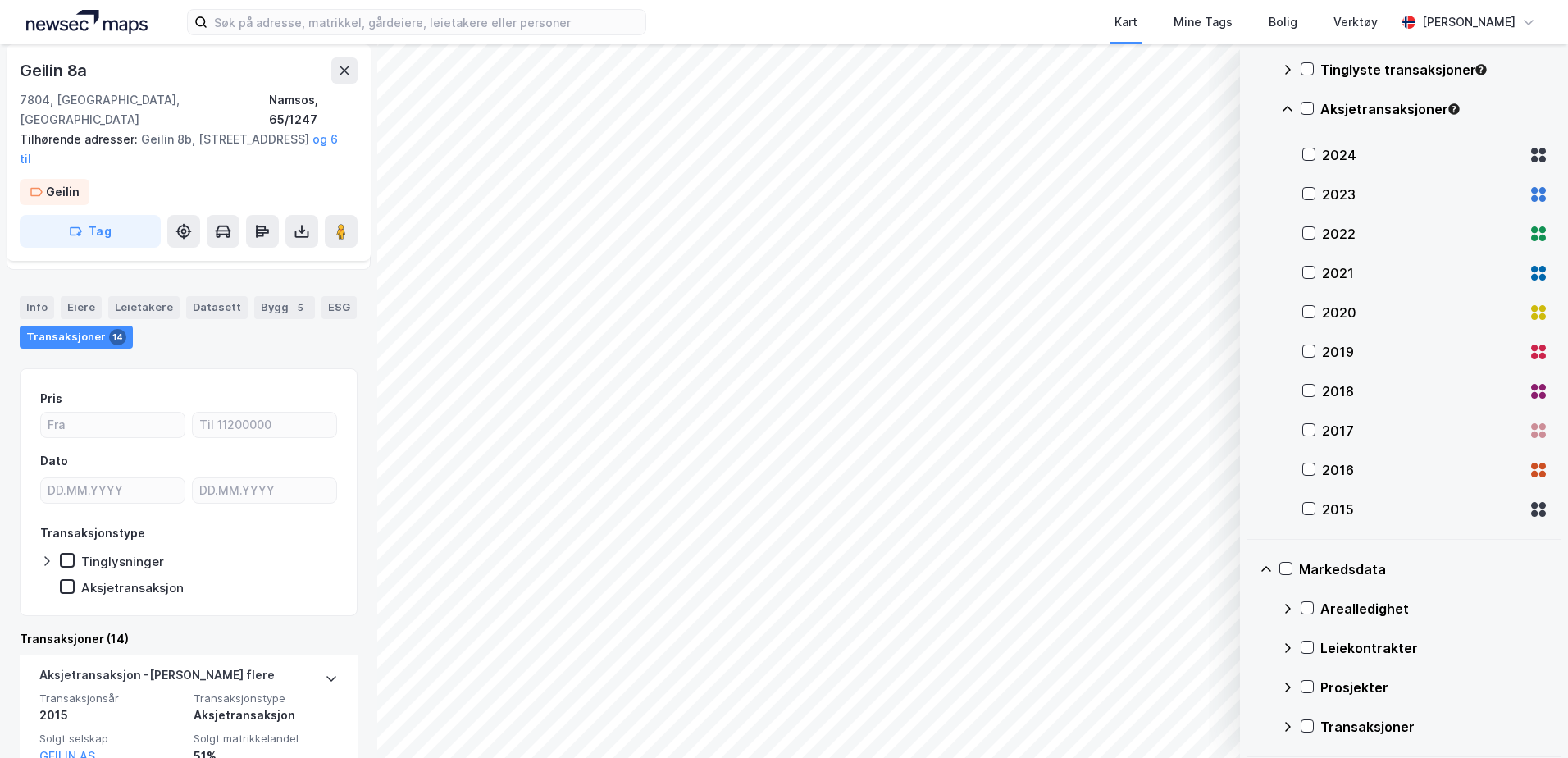
scroll to position [1233, 0]
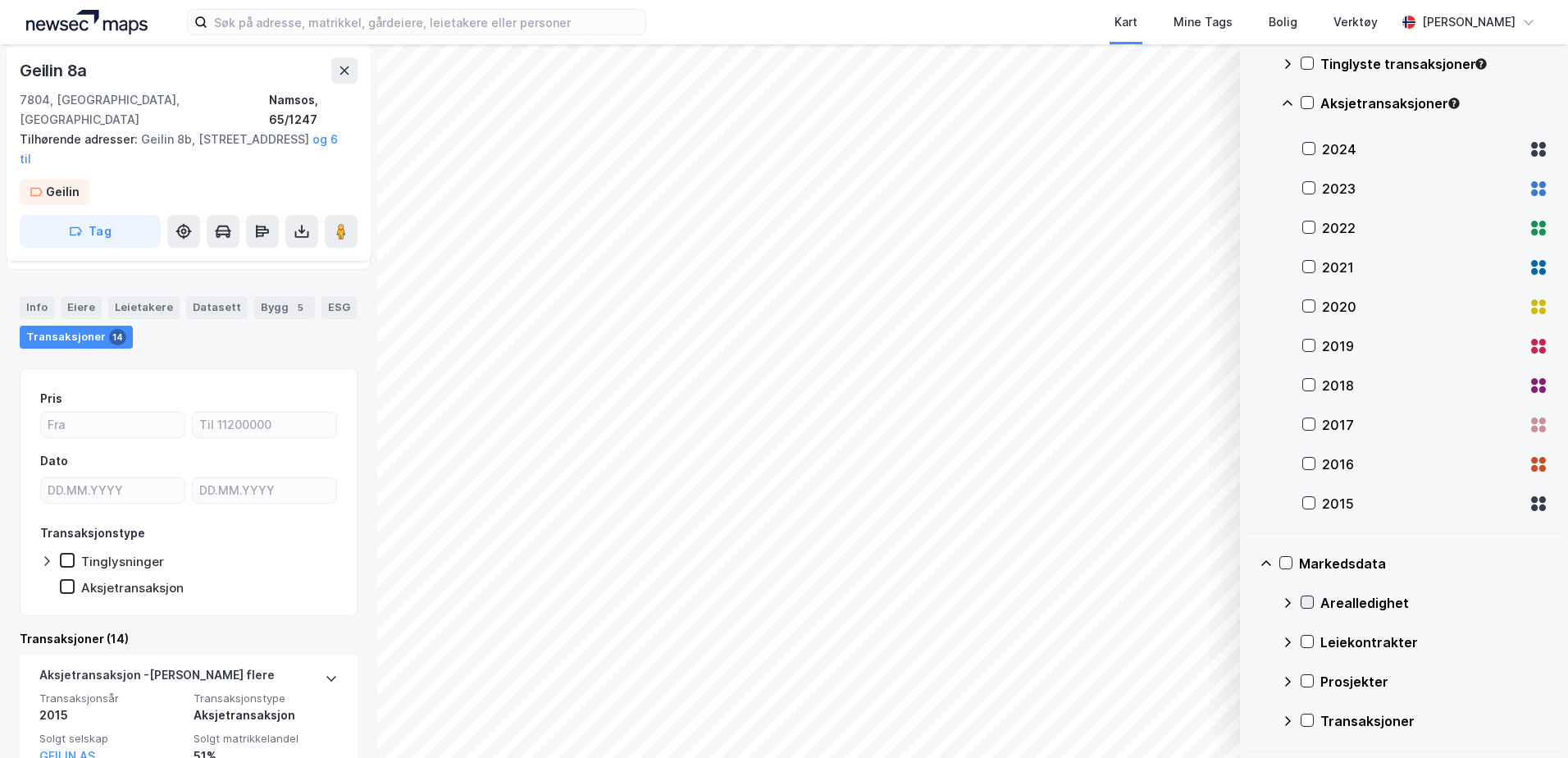
click at [1309, 603] on icon at bounding box center [1307, 602] width 12 height 12
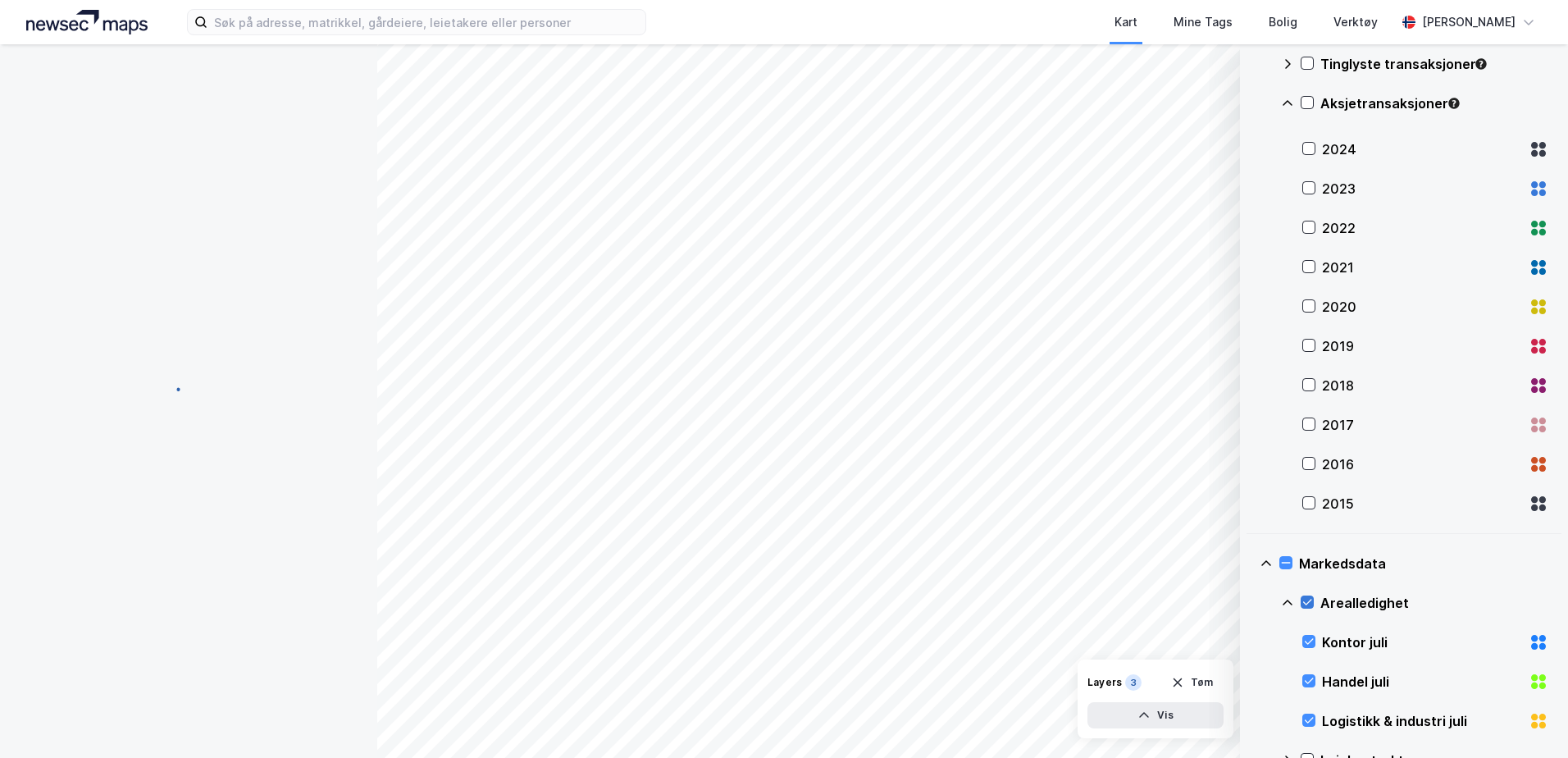
scroll to position [0, 0]
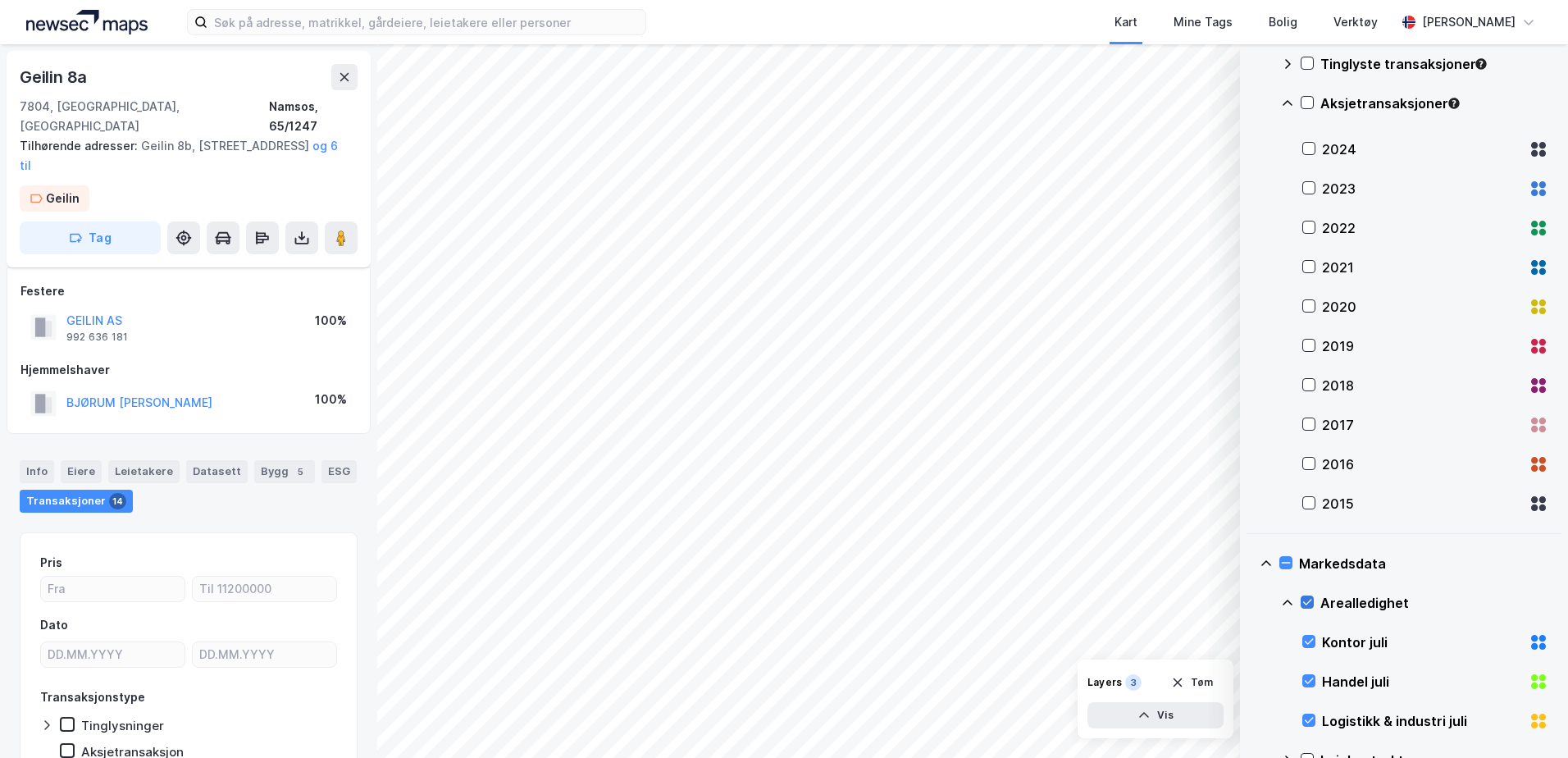
click at [1309, 603] on icon at bounding box center [1307, 602] width 12 height 12
click at [1284, 603] on icon at bounding box center [1288, 603] width 14 height 14
click at [1310, 685] on icon at bounding box center [1307, 681] width 12 height 12
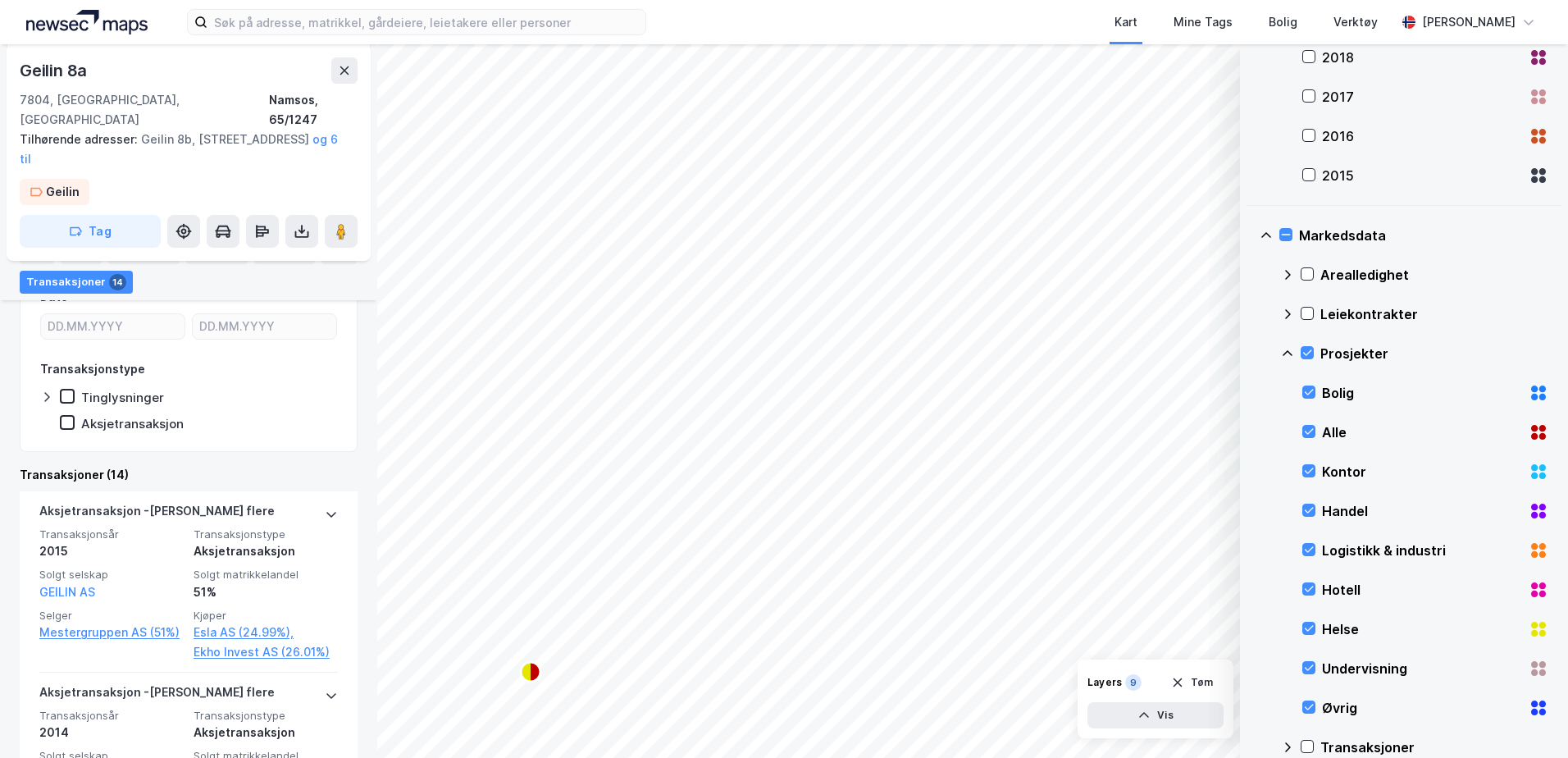
scroll to position [1588, 0]
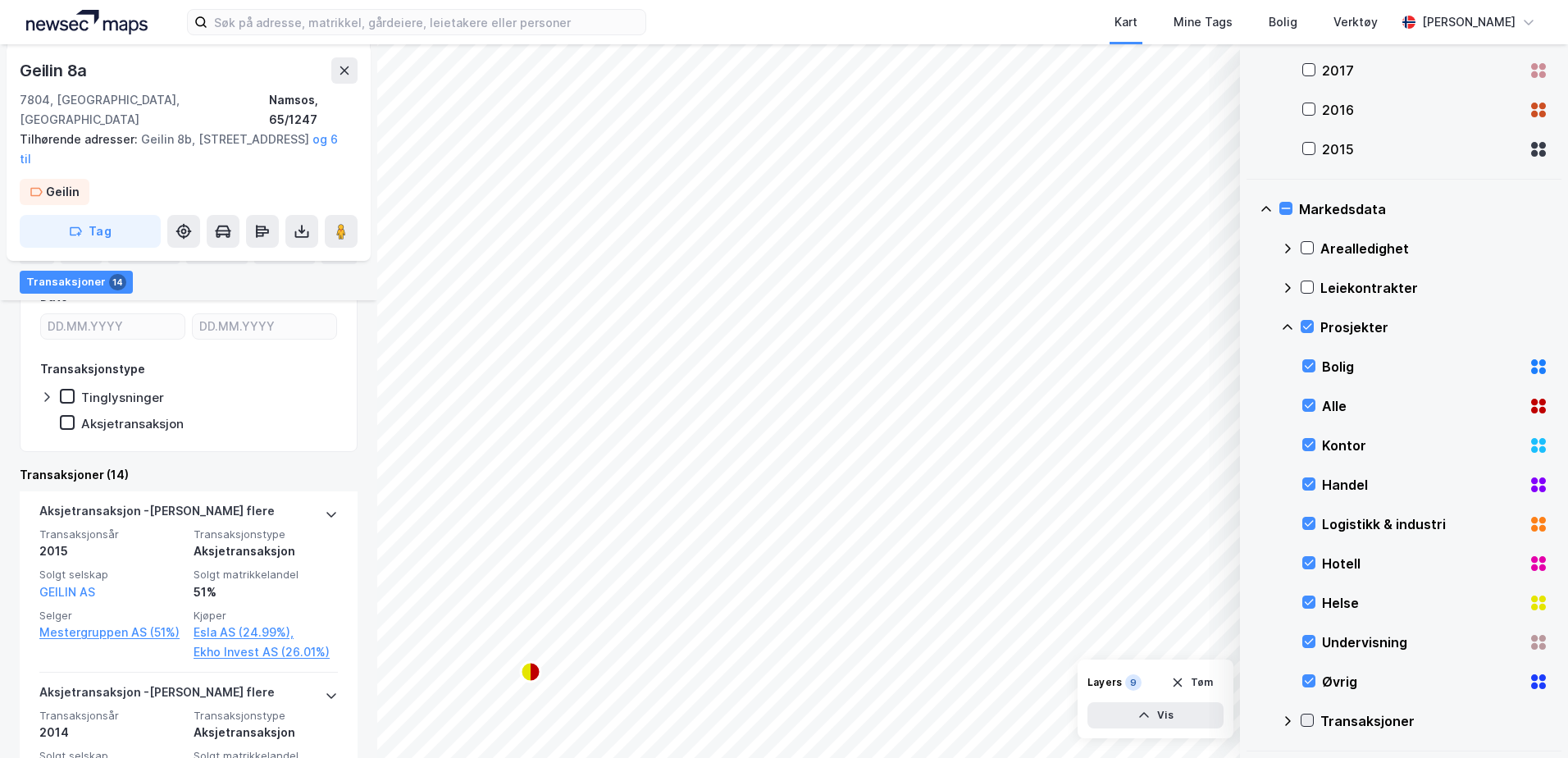
click at [1306, 718] on icon at bounding box center [1307, 720] width 12 height 12
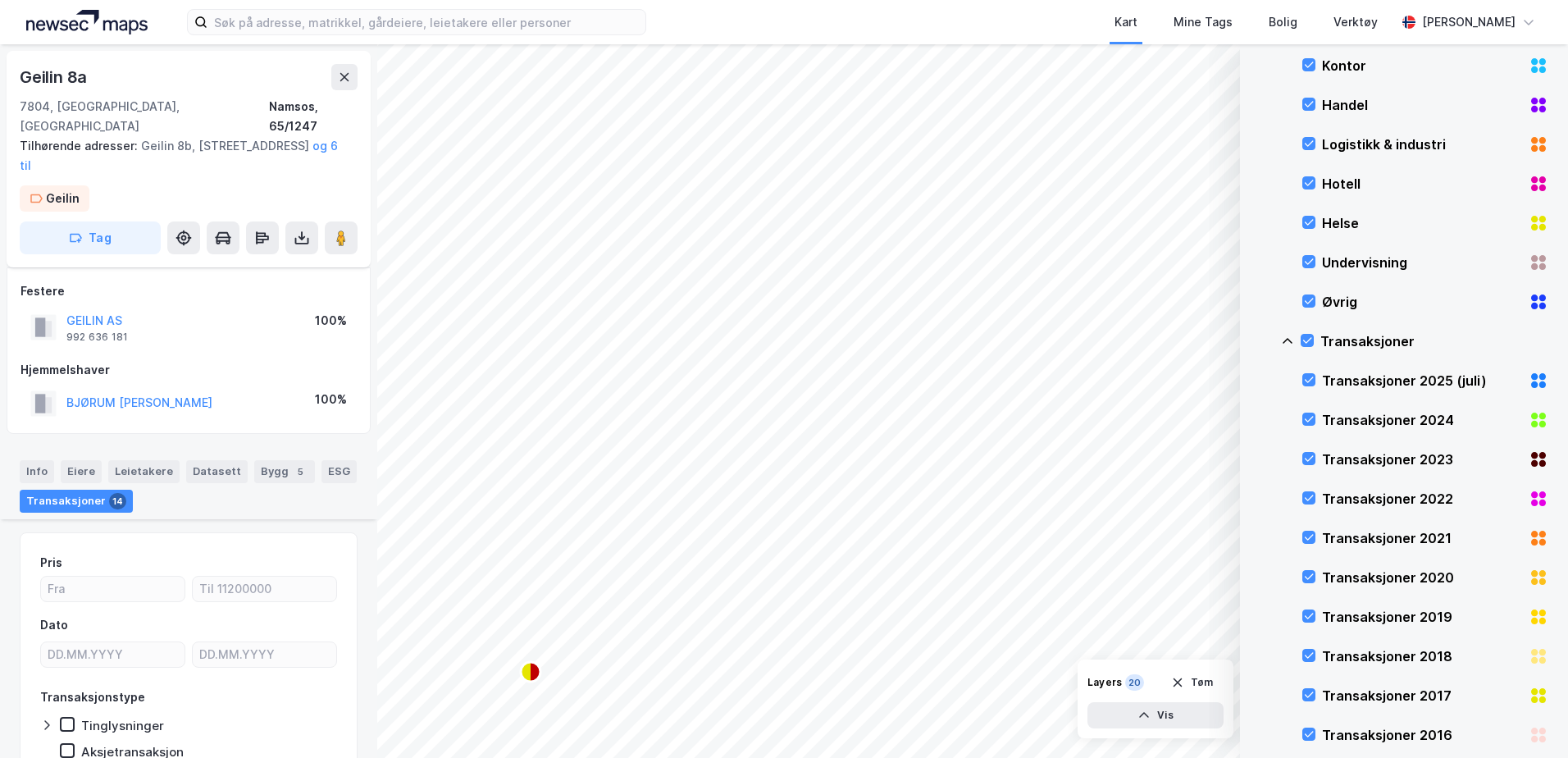
scroll to position [2020, 0]
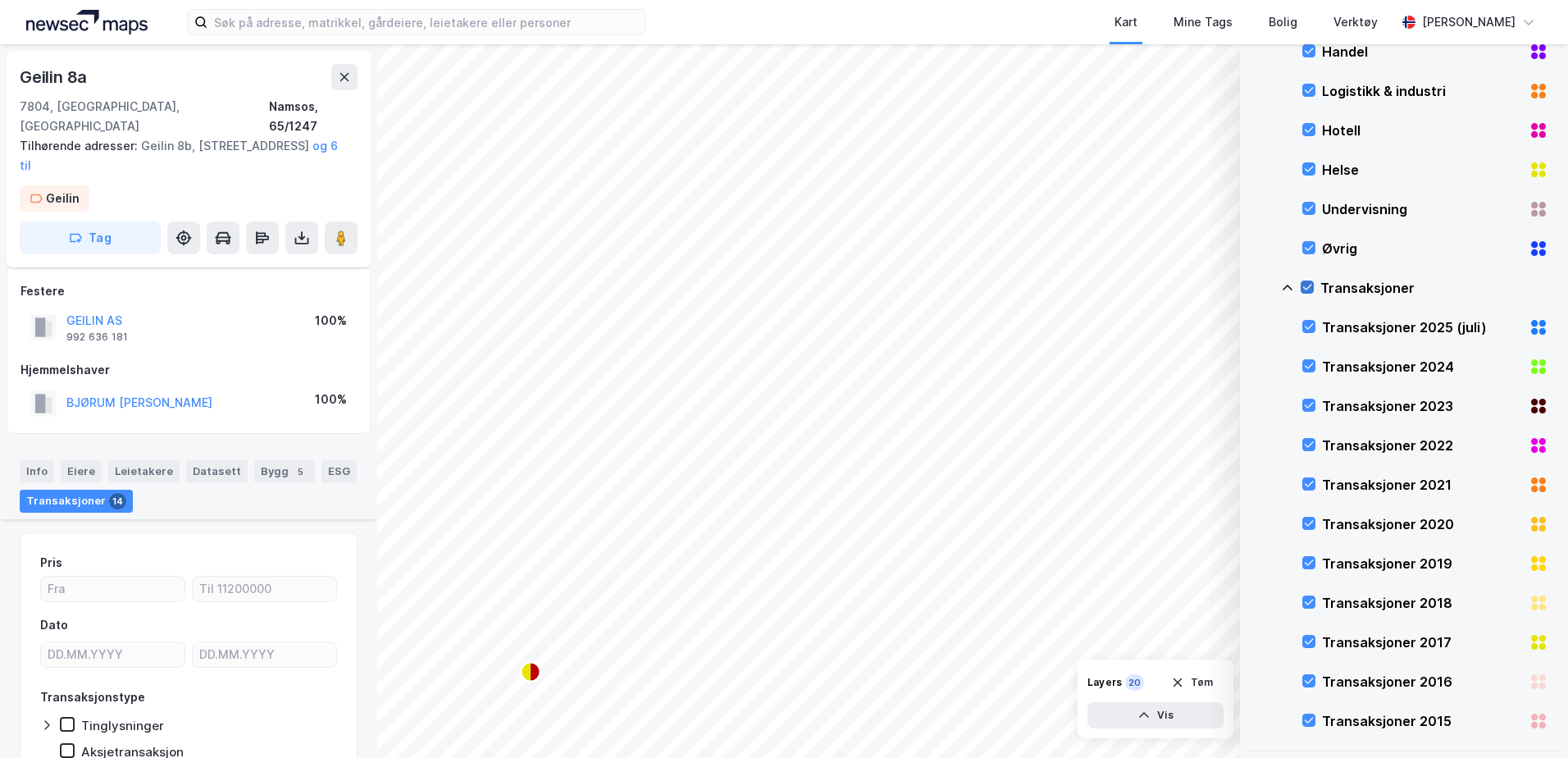
click at [1306, 285] on icon at bounding box center [1307, 288] width 12 height 12
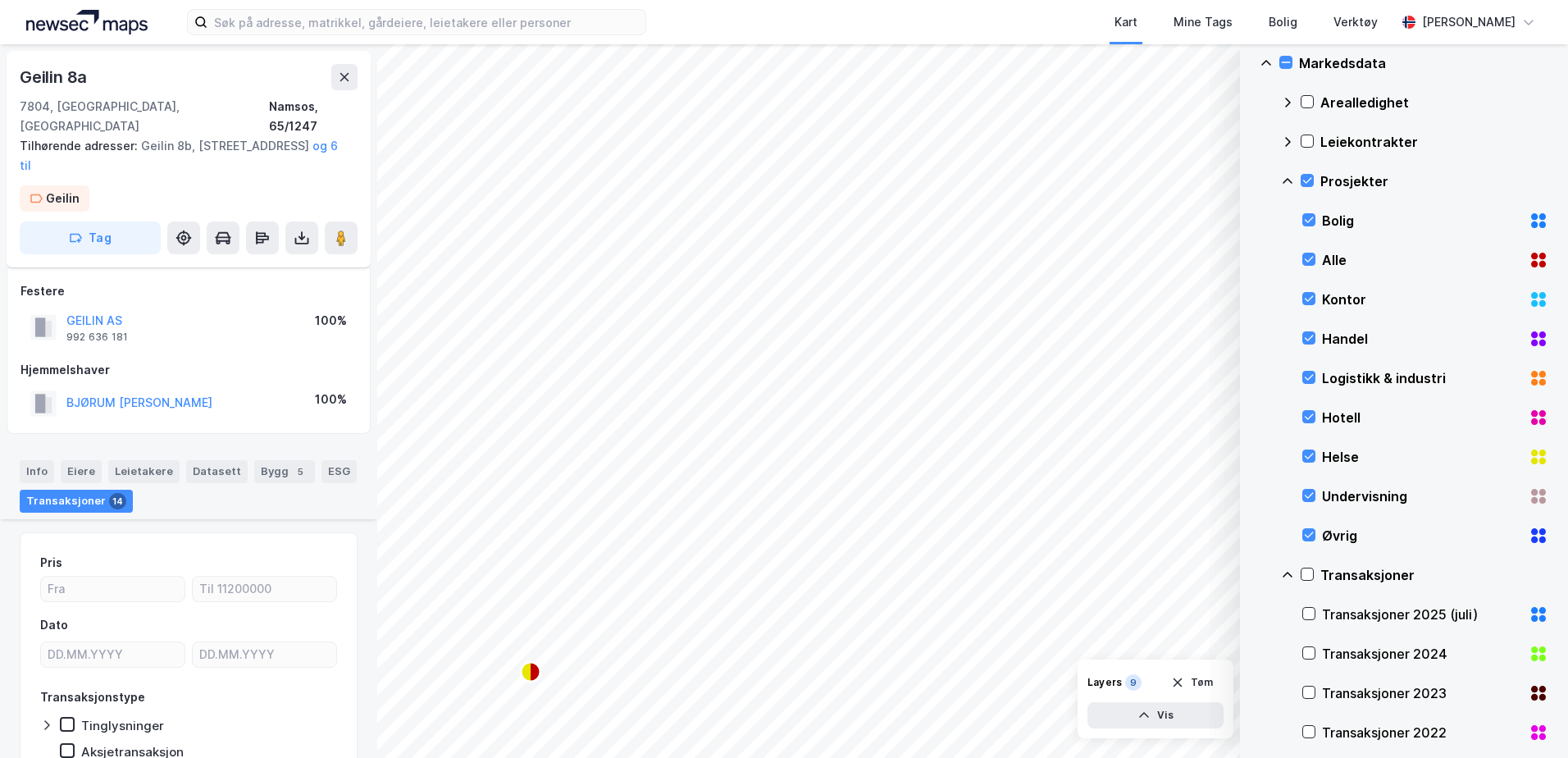
scroll to position [1446, 0]
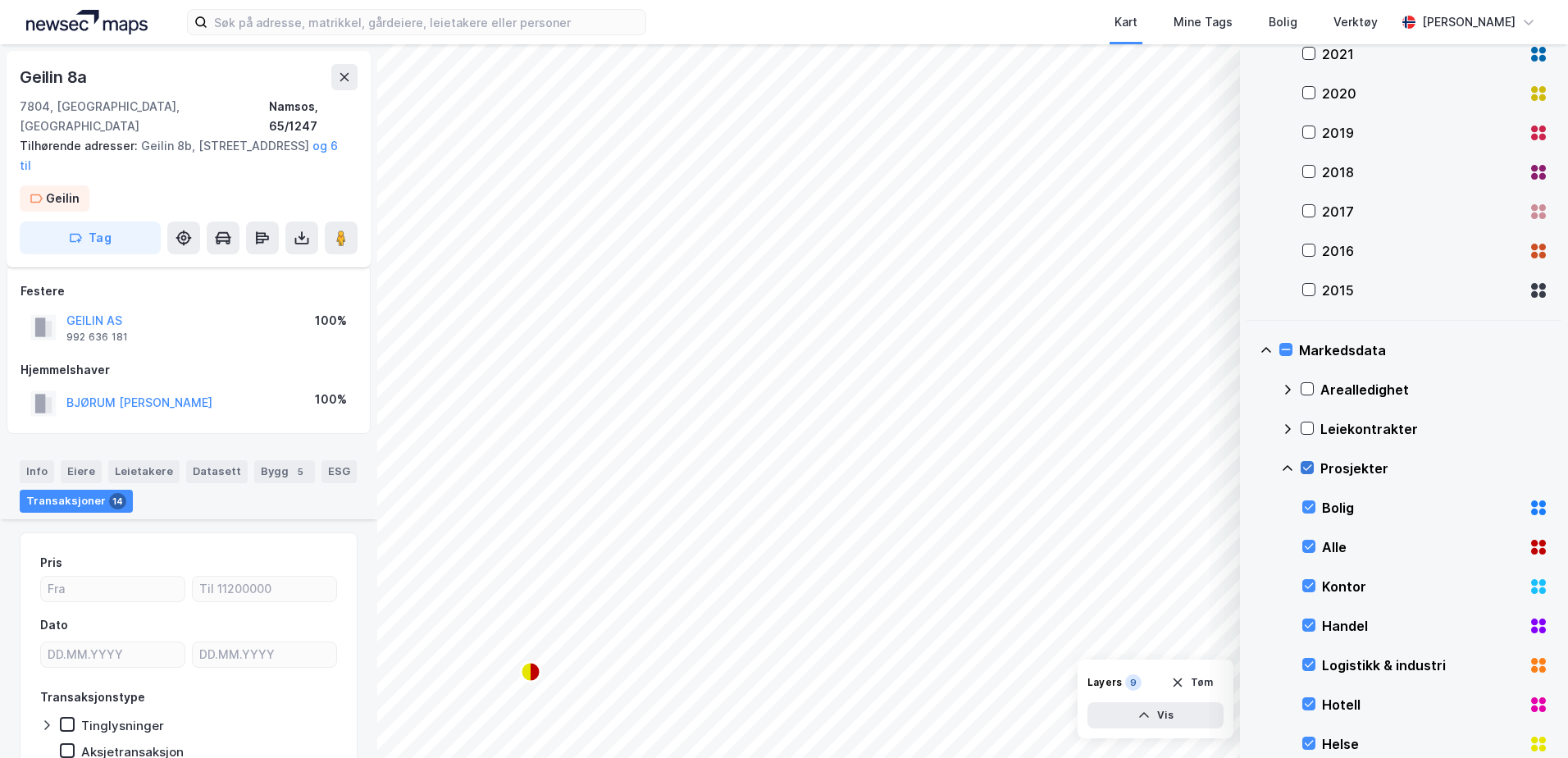
click at [1307, 467] on icon at bounding box center [1307, 468] width 12 height 12
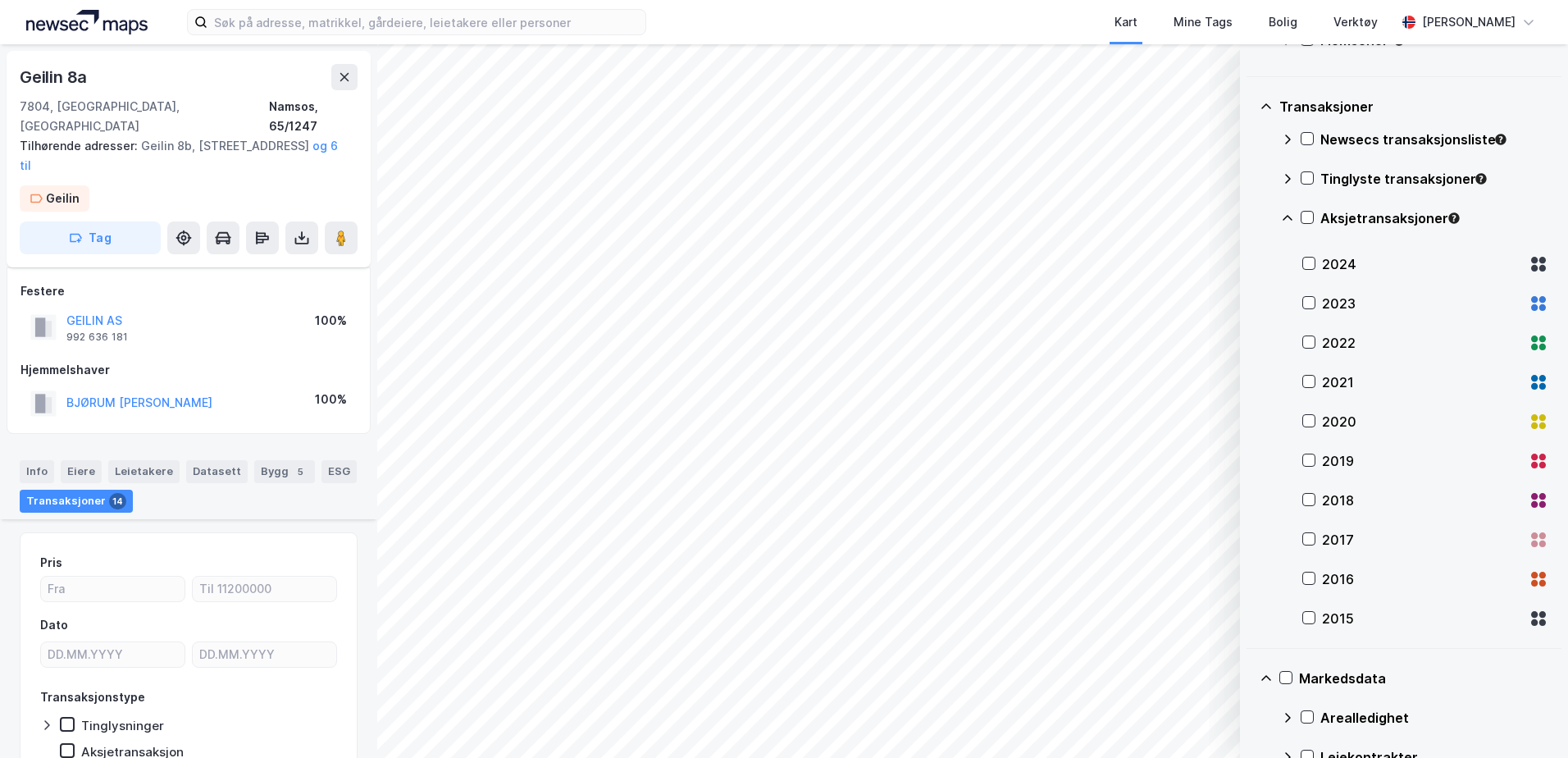
click at [1261, 686] on div "Markedsdata" at bounding box center [1404, 678] width 289 height 40
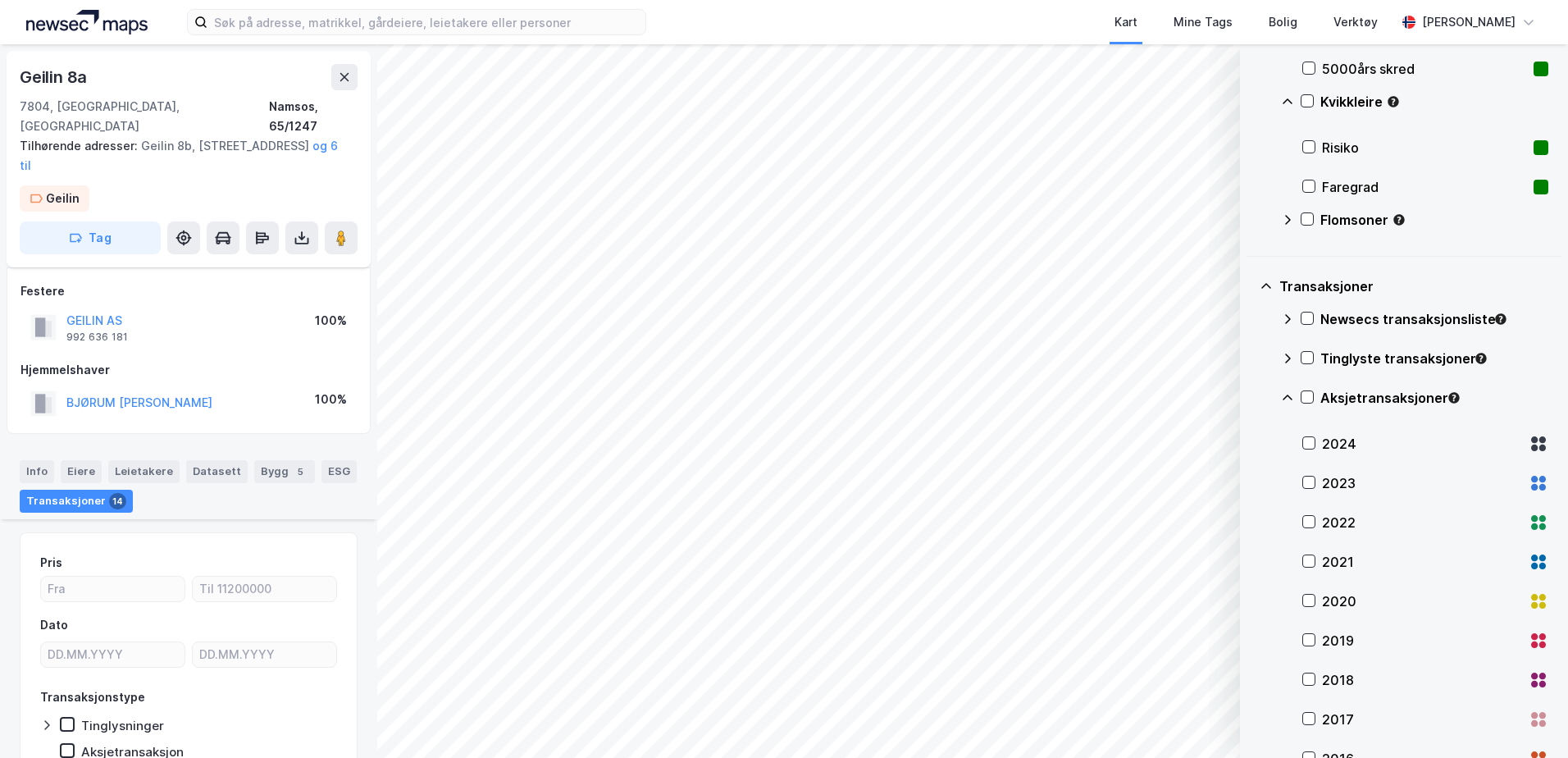
scroll to position [666, 0]
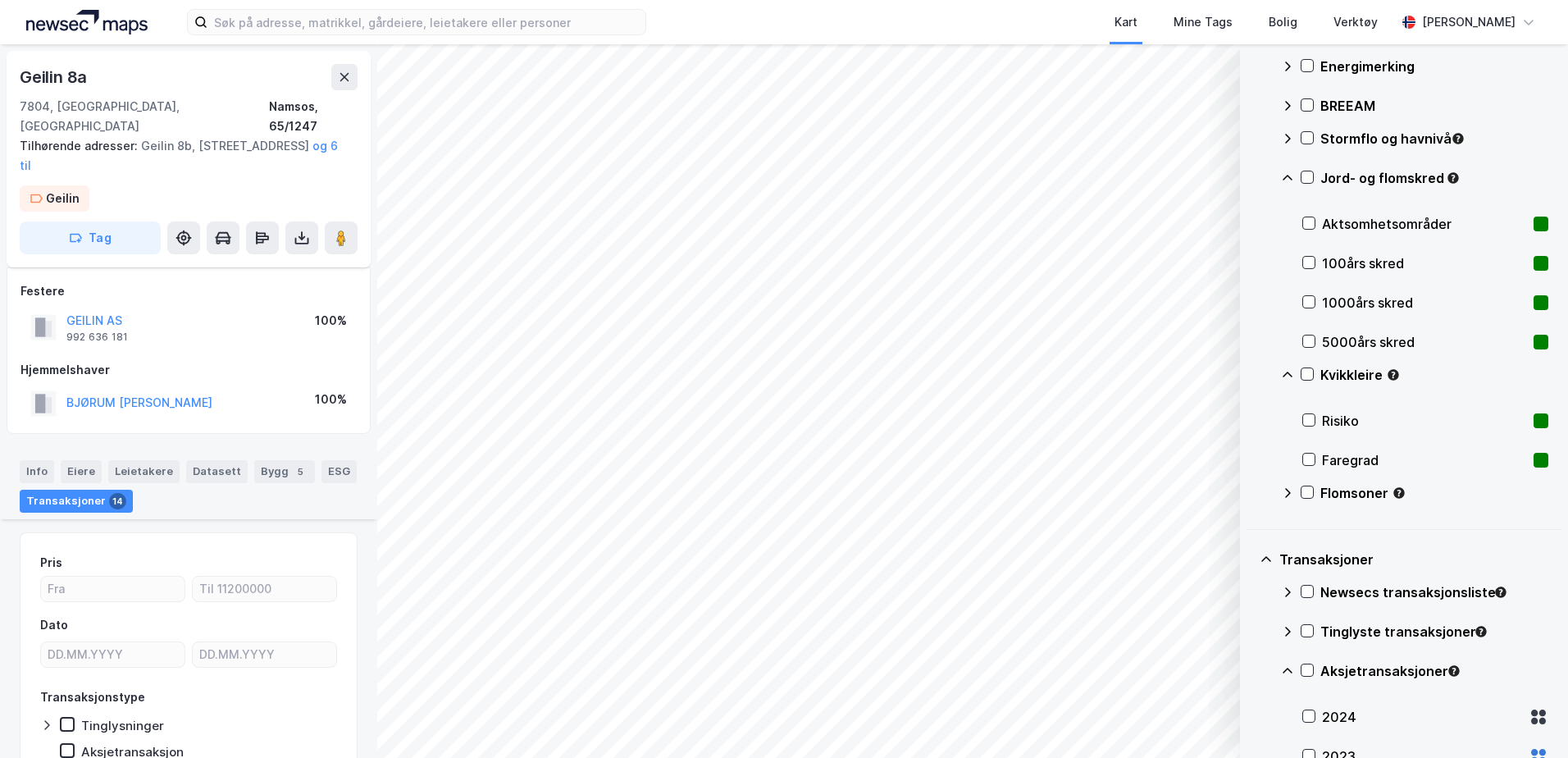
click at [1269, 565] on div "Transaksjoner" at bounding box center [1404, 559] width 289 height 40
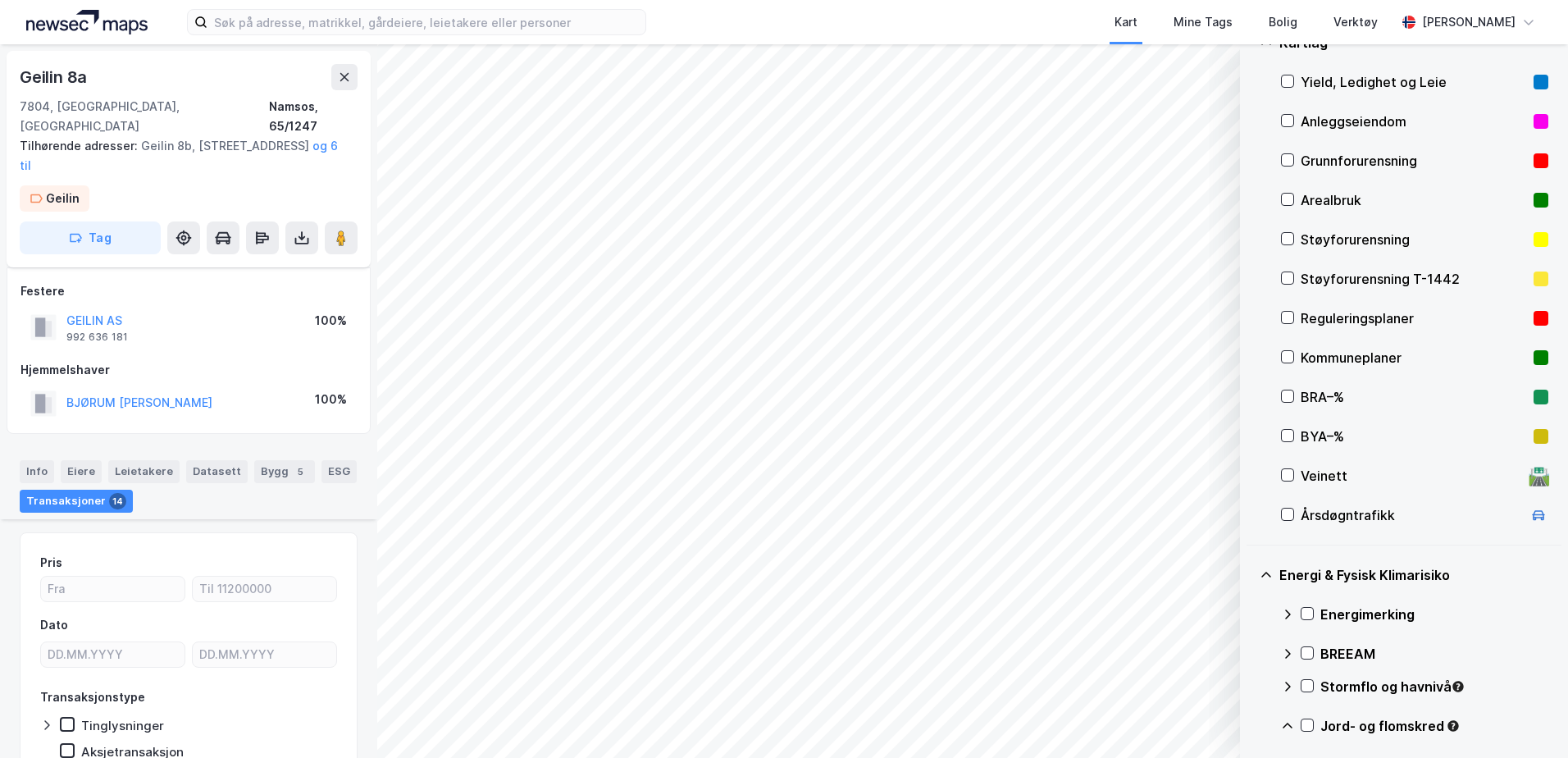
scroll to position [0, 0]
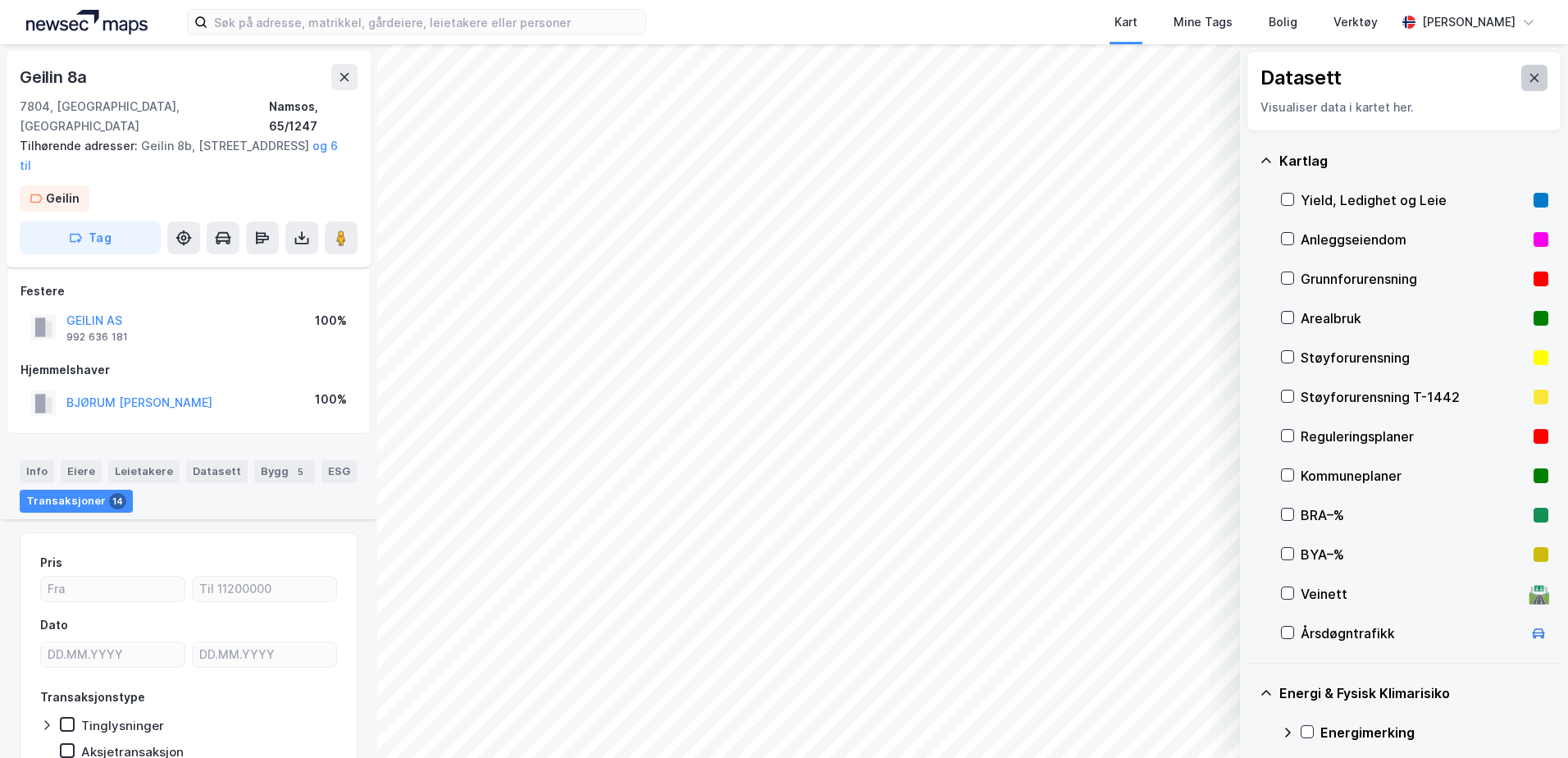
click at [1528, 75] on icon at bounding box center [1535, 78] width 14 height 14
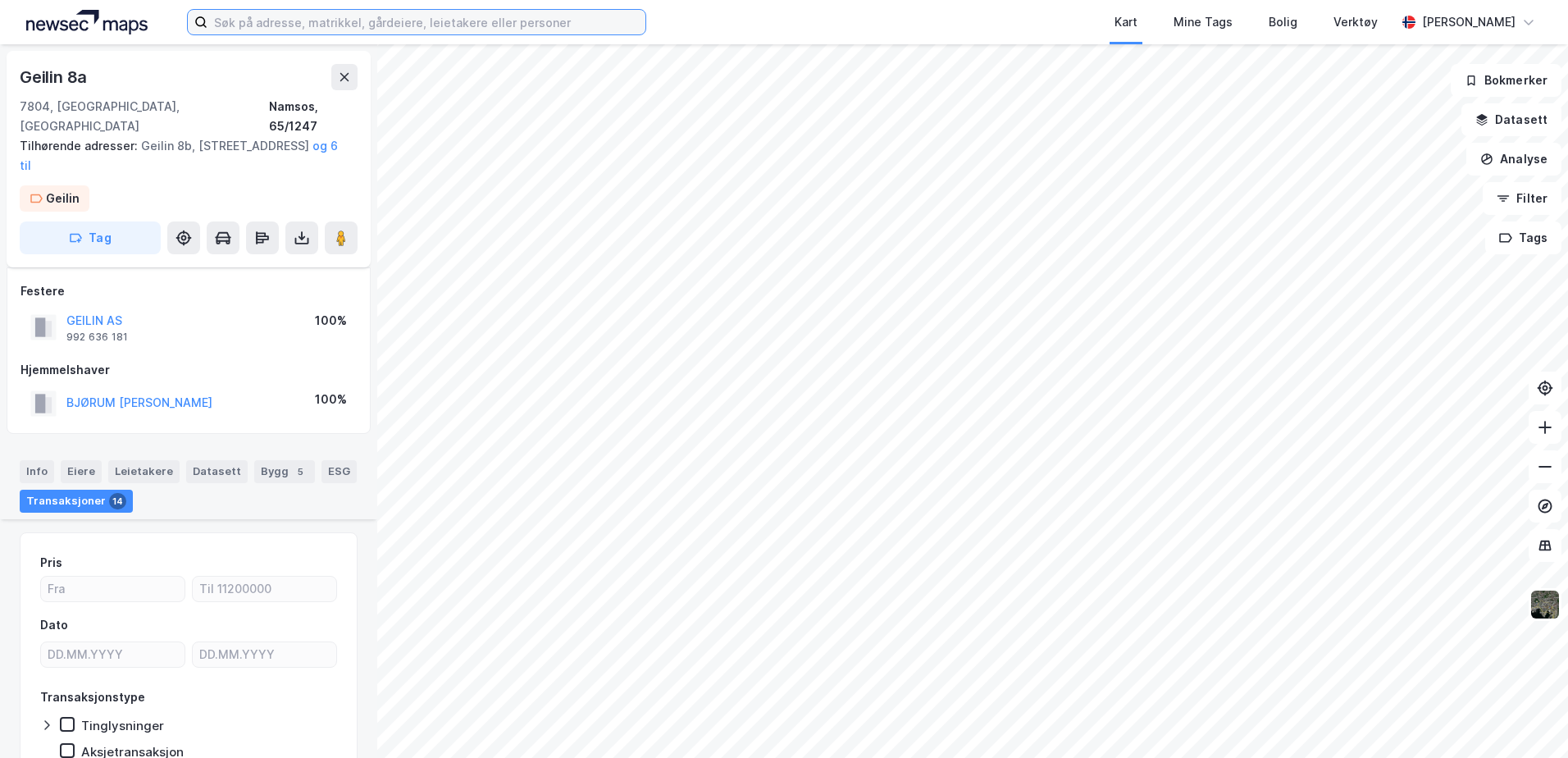
click at [297, 29] on input at bounding box center [426, 21] width 438 height 24
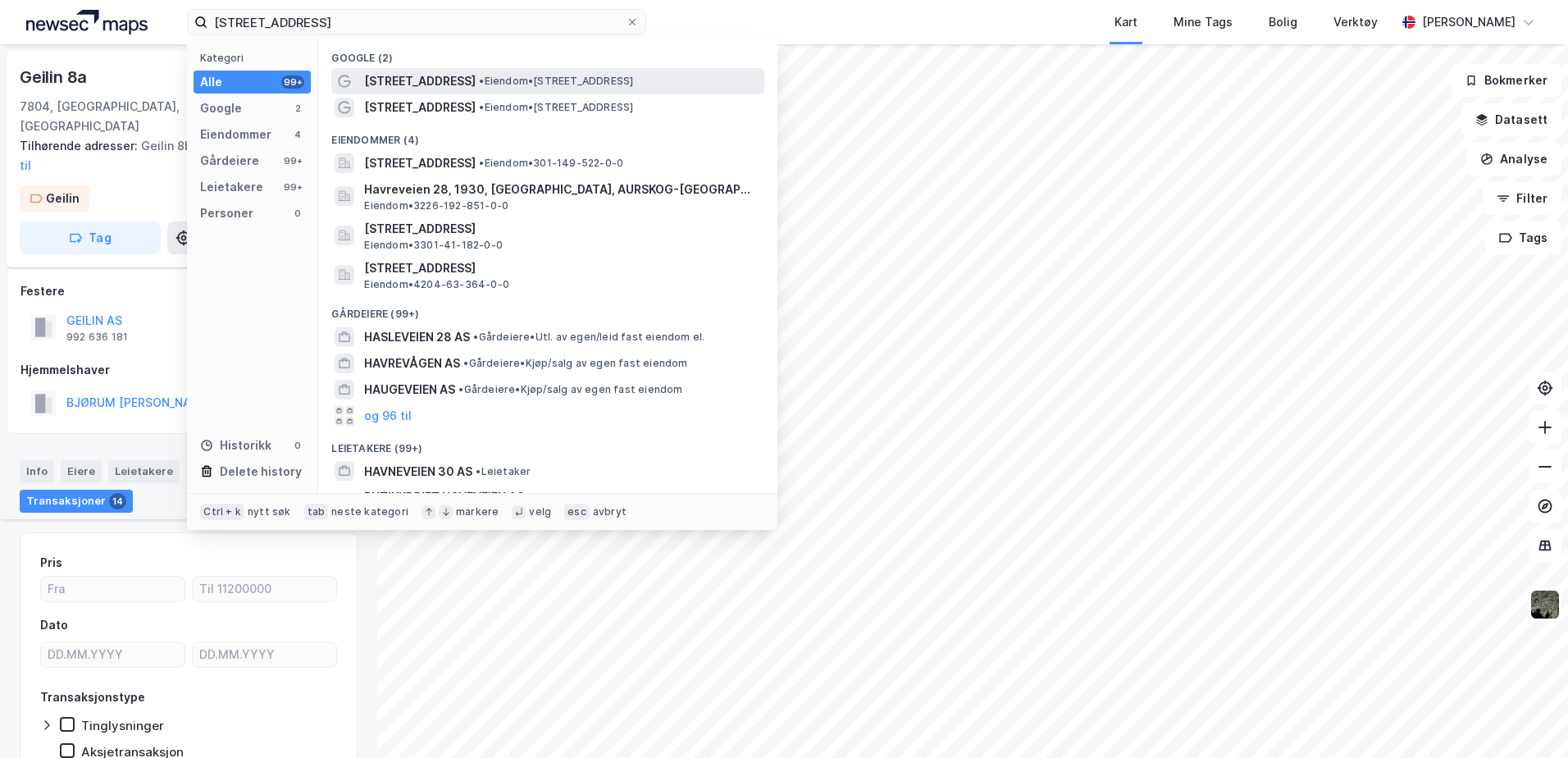
click at [644, 78] on div "[STREET_ADDRESS] • Eiendom • [STREET_ADDRESS]" at bounding box center [563, 81] width 397 height 19
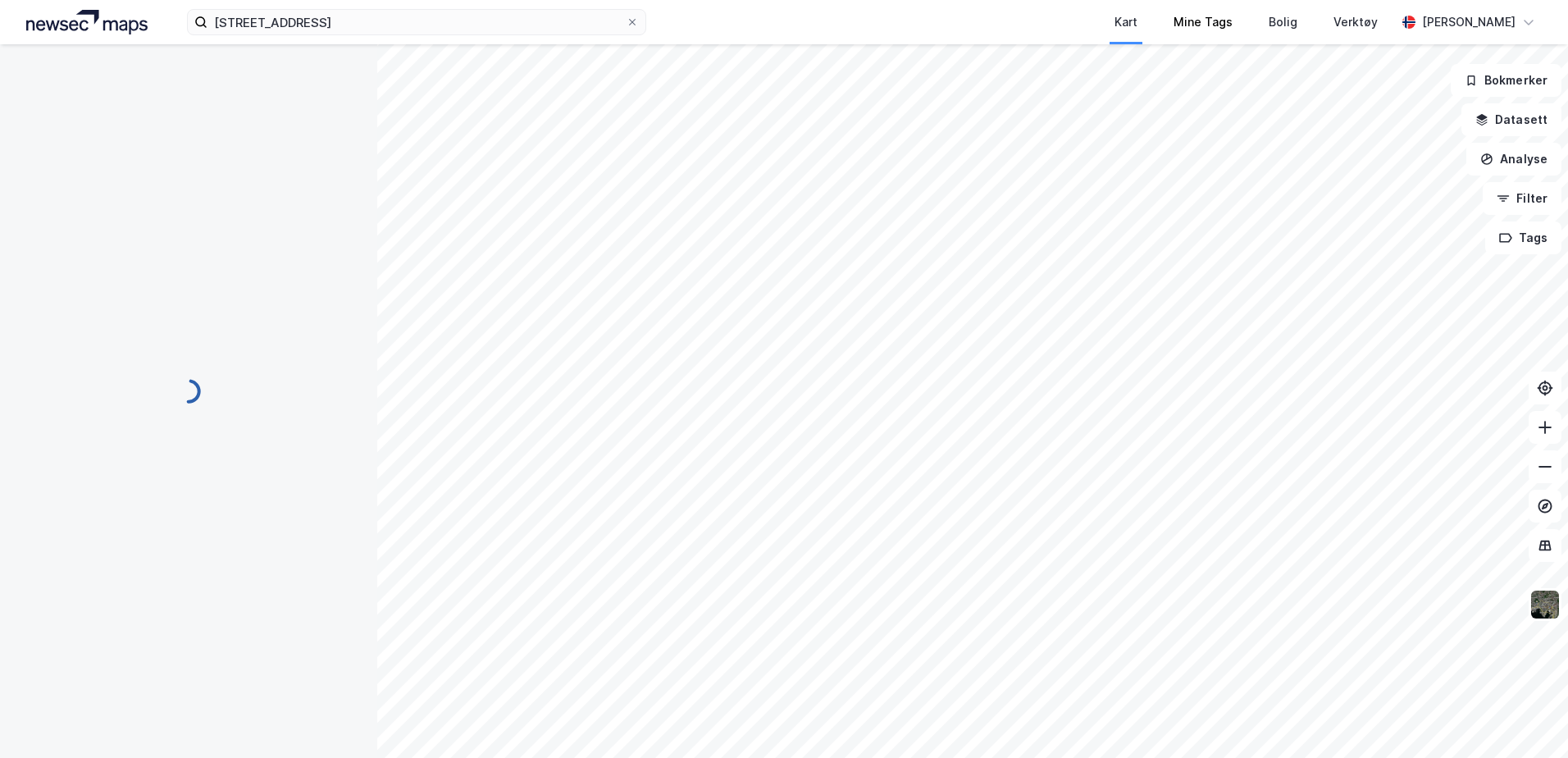
scroll to position [41, 0]
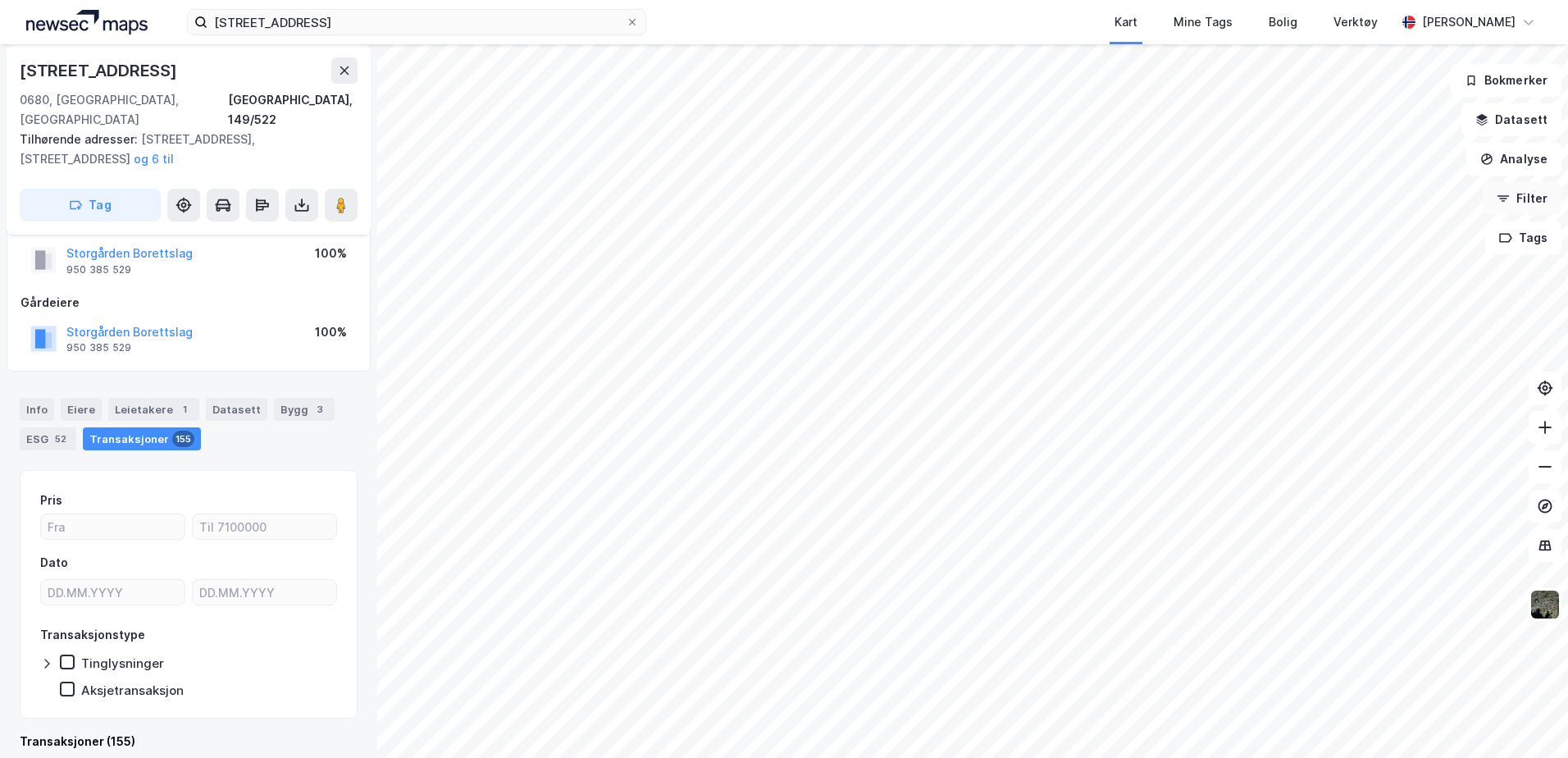
click at [1525, 212] on button "Filter" at bounding box center [1522, 198] width 78 height 33
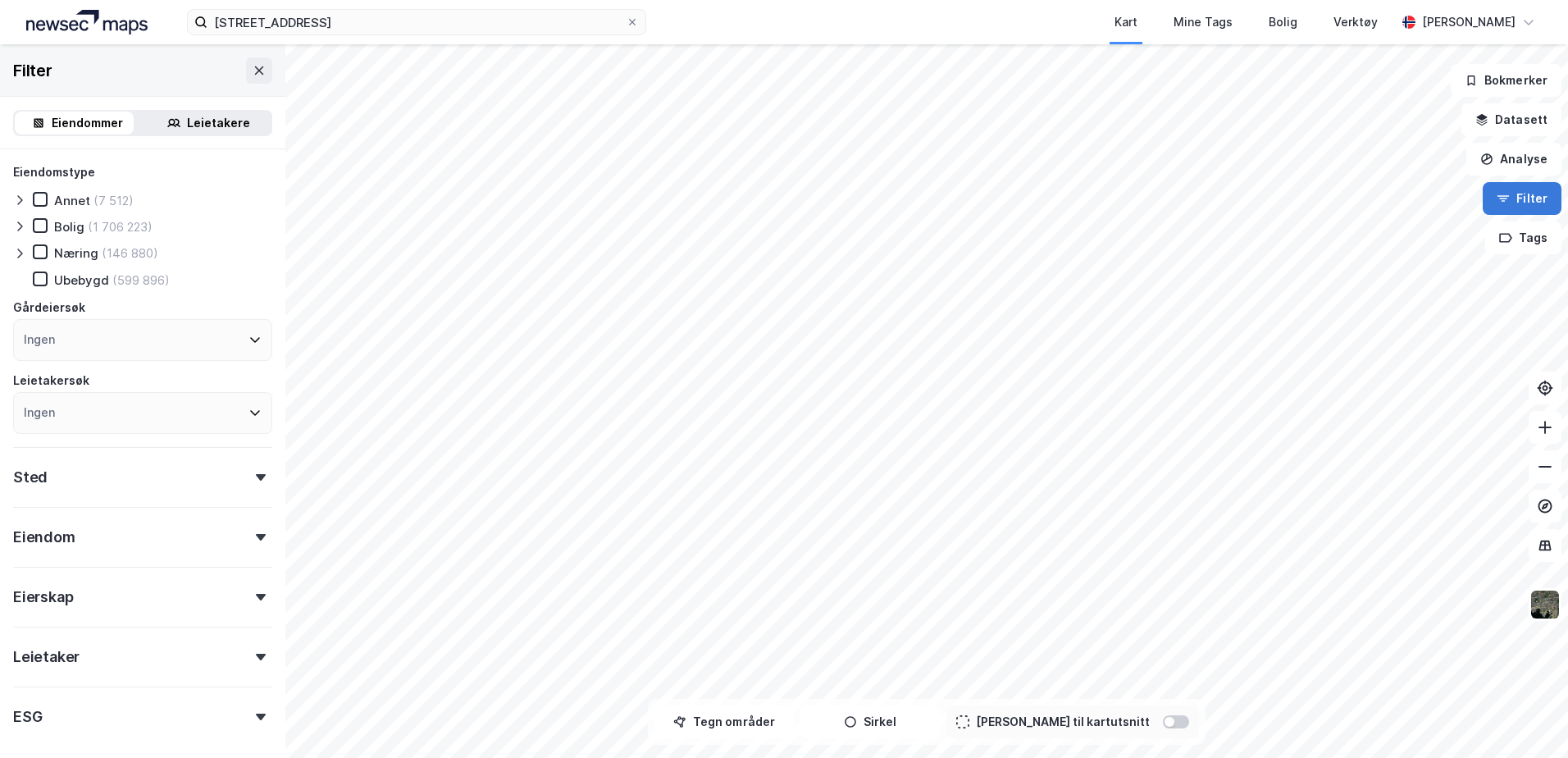
click at [1531, 194] on button "Filter" at bounding box center [1522, 198] width 78 height 33
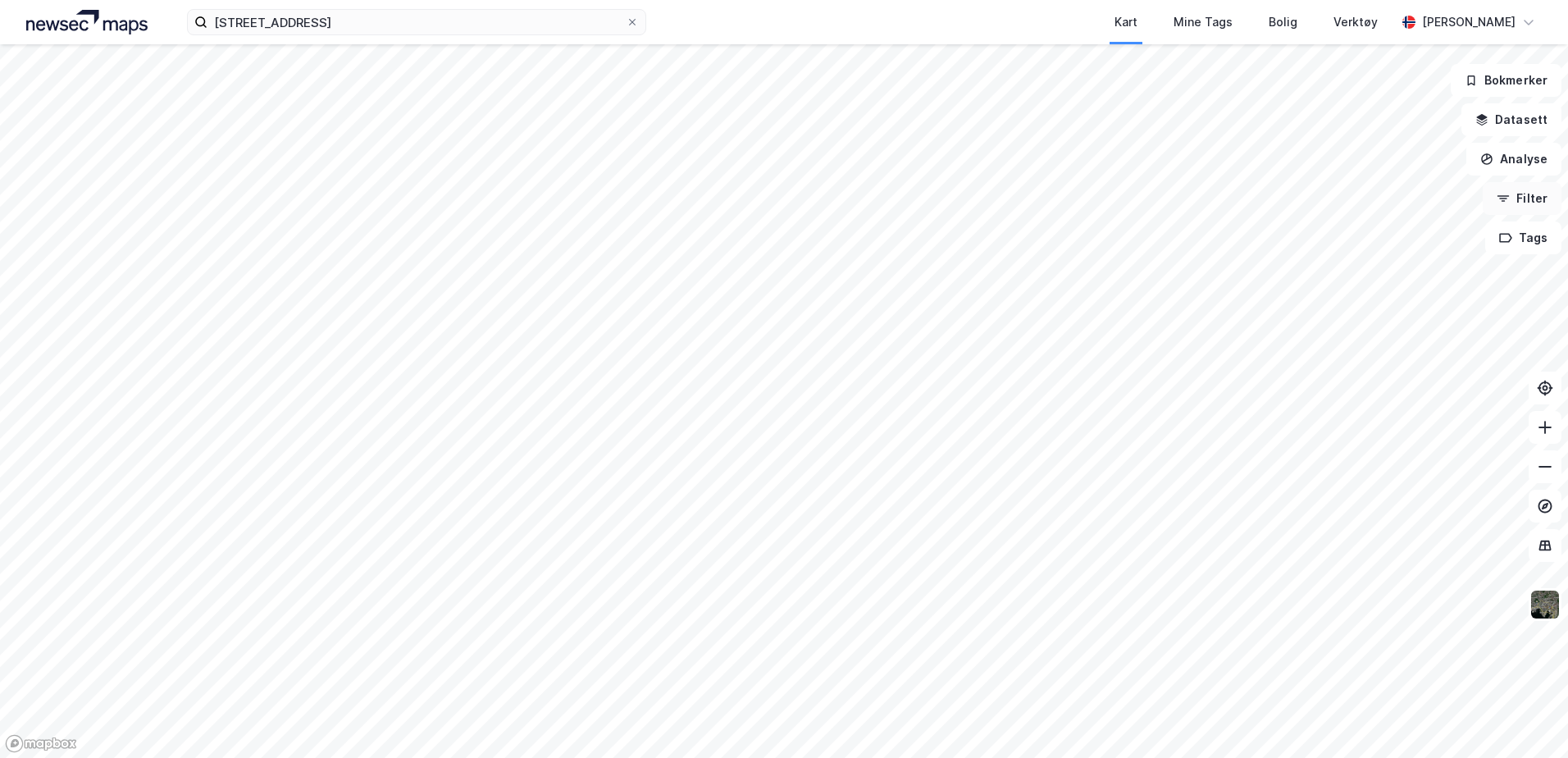
click at [1531, 194] on button "Filter" at bounding box center [1522, 198] width 78 height 33
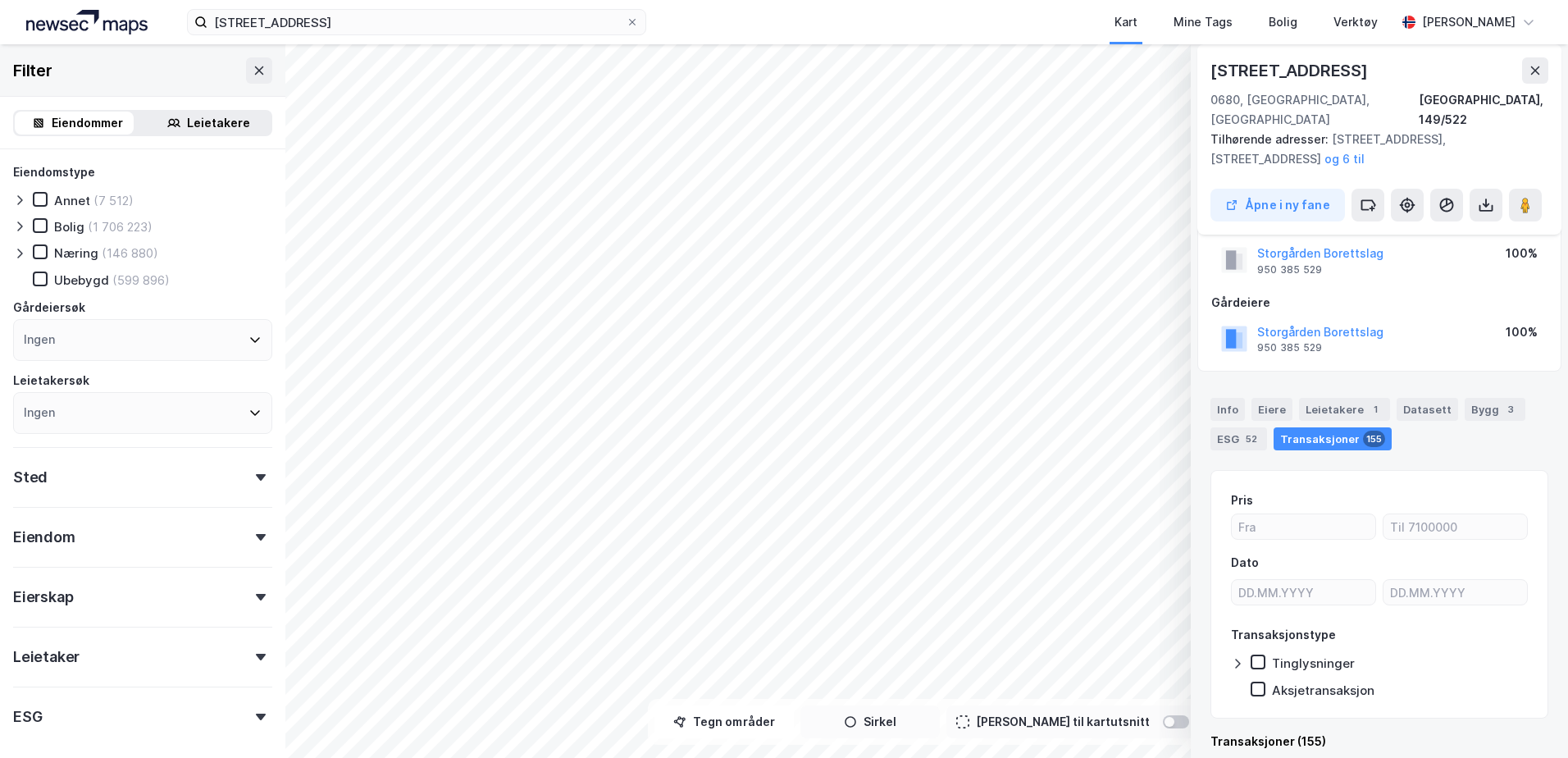
click at [886, 722] on button "Sirkel" at bounding box center [871, 721] width 139 height 33
click at [920, 722] on button "Tegner i kart" at bounding box center [871, 721] width 139 height 33
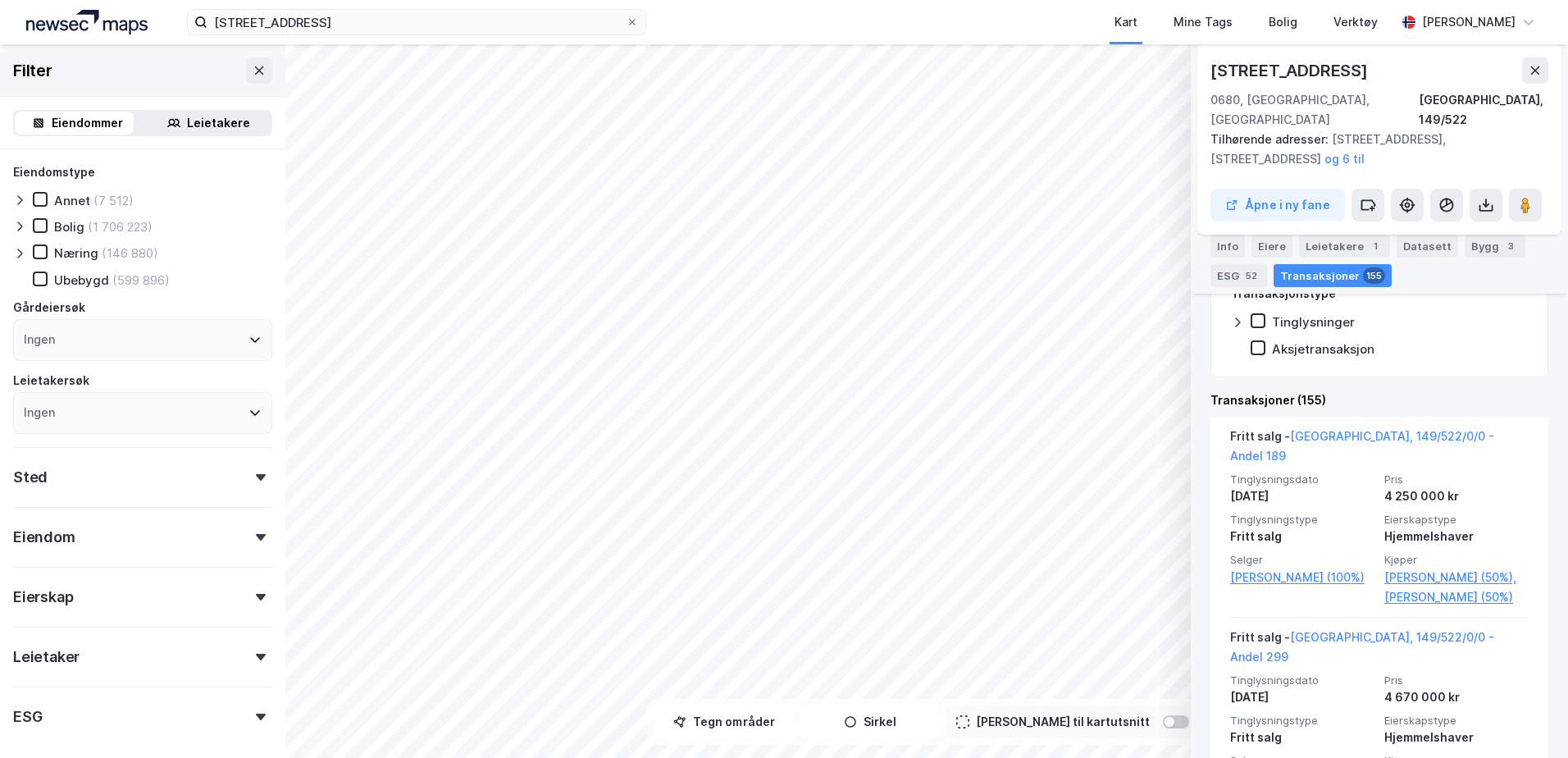
scroll to position [410, 0]
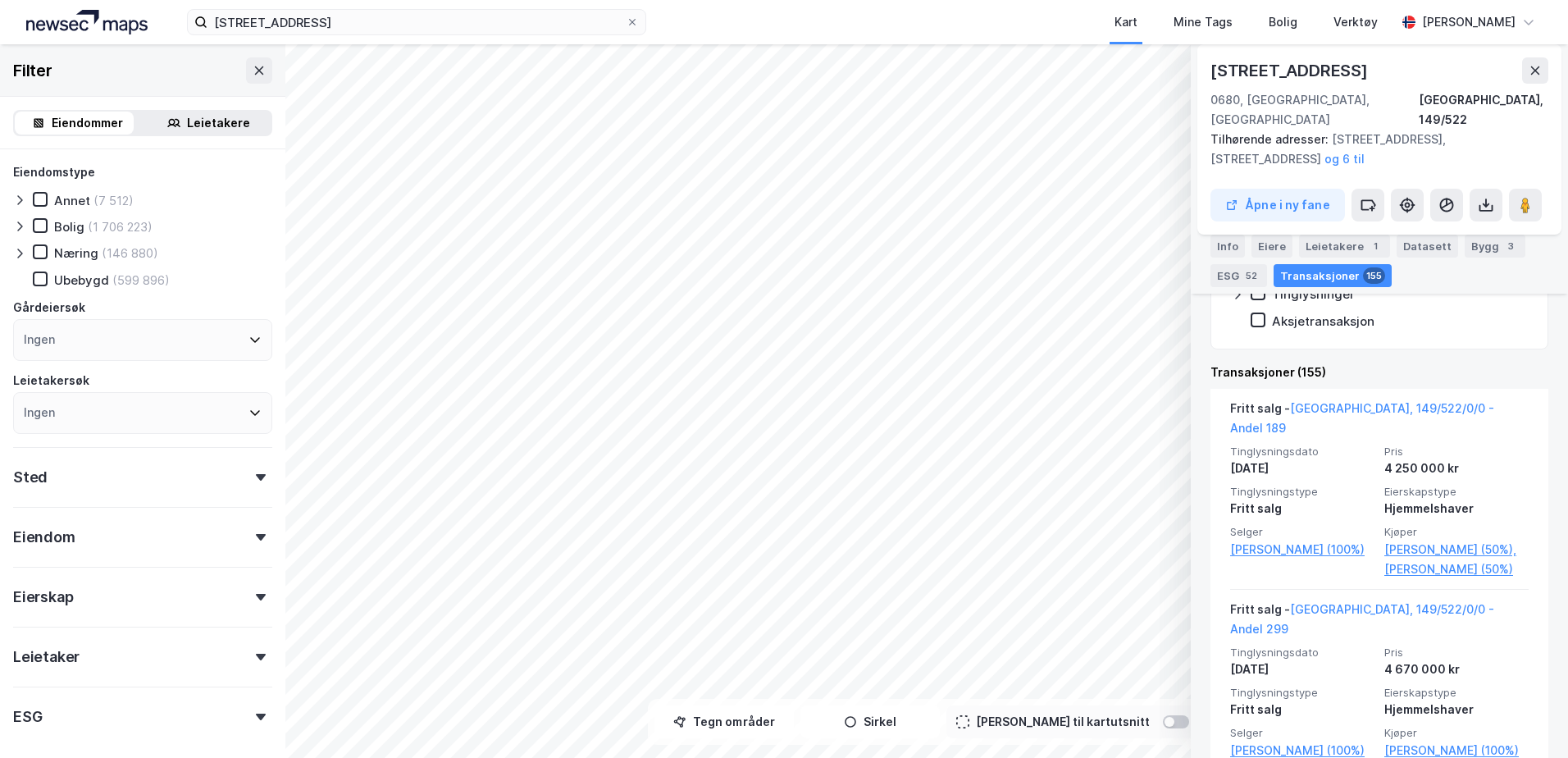
drag, startPoint x: 1502, startPoint y: 380, endPoint x: 1547, endPoint y: 416, distance: 57.6
click at [1547, 416] on div "[STREET_ADDRESS] Oslo, 149/522 Tilhørende adresser: [STREET_ADDRESS], [STREET_A…" at bounding box center [1380, 401] width 378 height 713
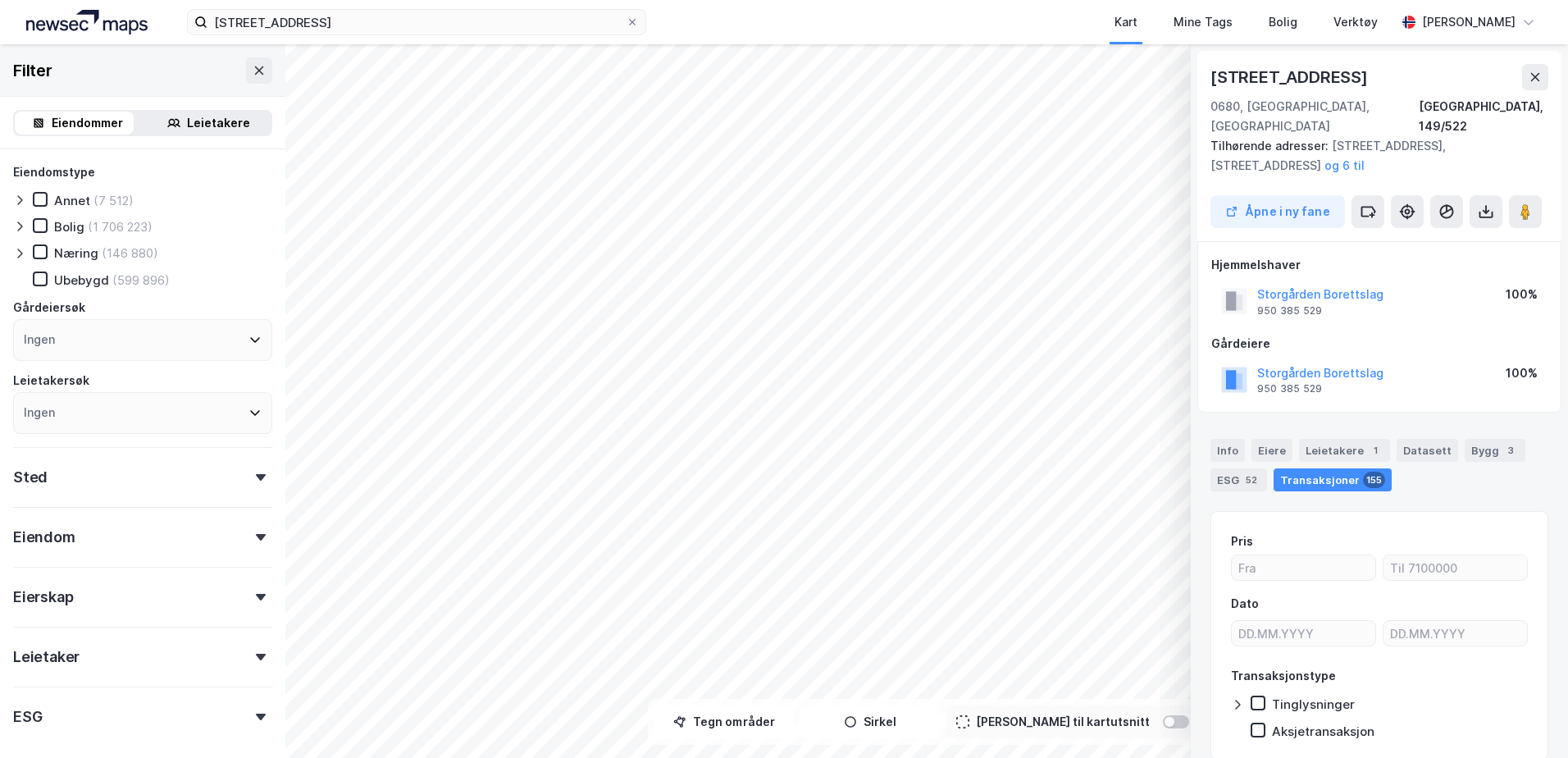
scroll to position [1, 0]
click at [1542, 76] on button at bounding box center [1535, 76] width 26 height 26
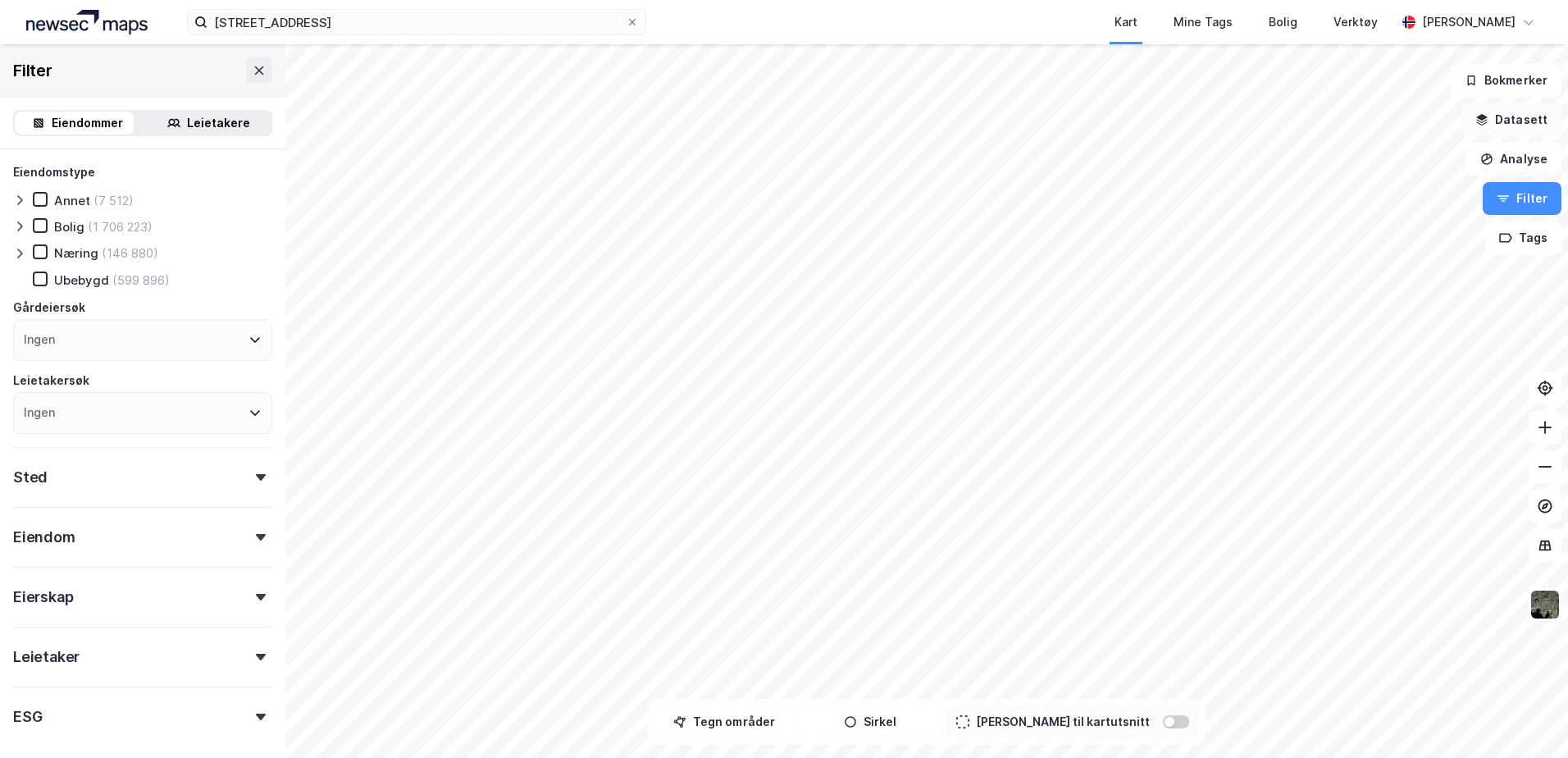
click at [1520, 121] on button "Datasett" at bounding box center [1511, 120] width 100 height 33
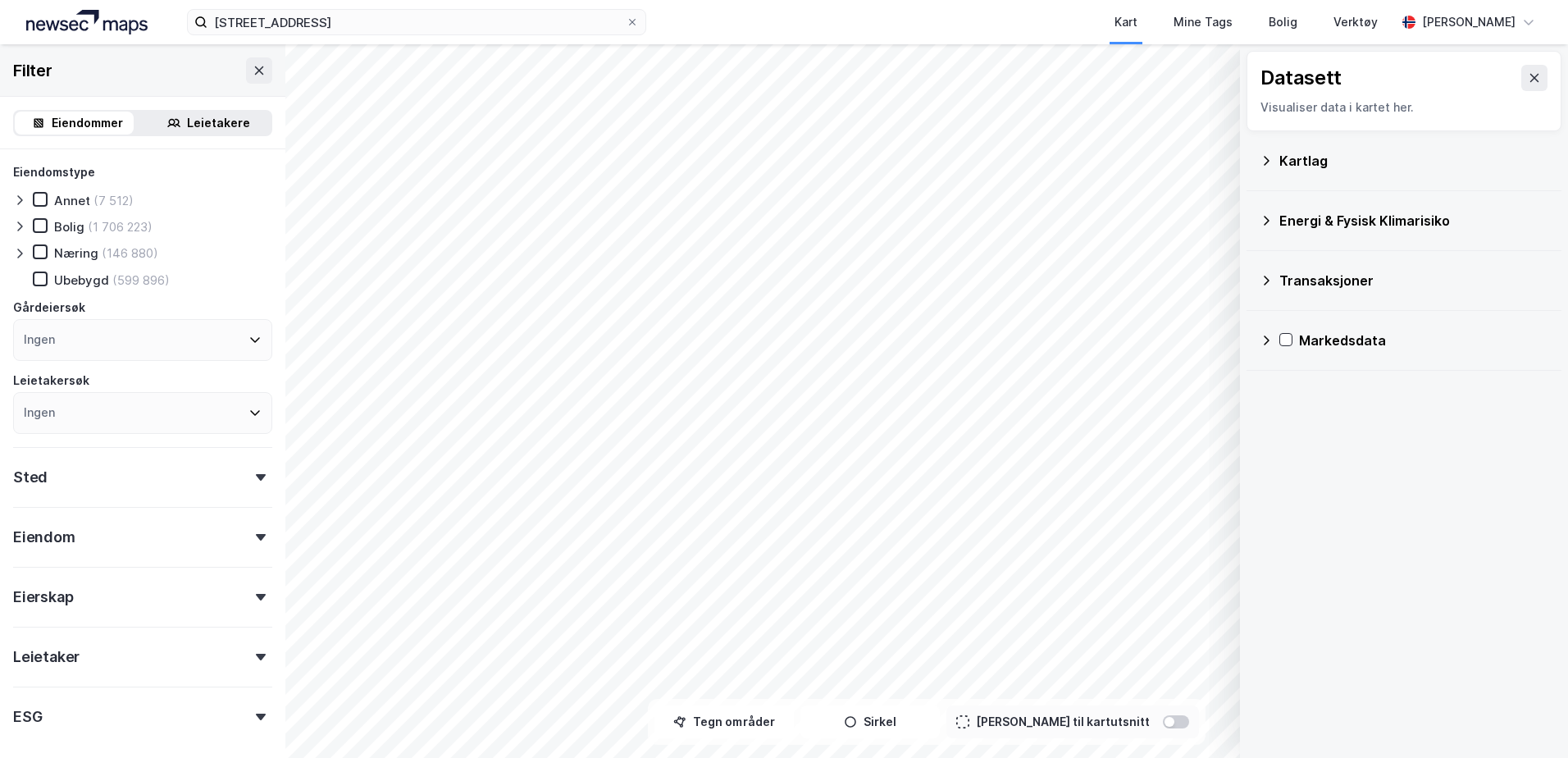
click at [1260, 156] on icon at bounding box center [1267, 161] width 14 height 14
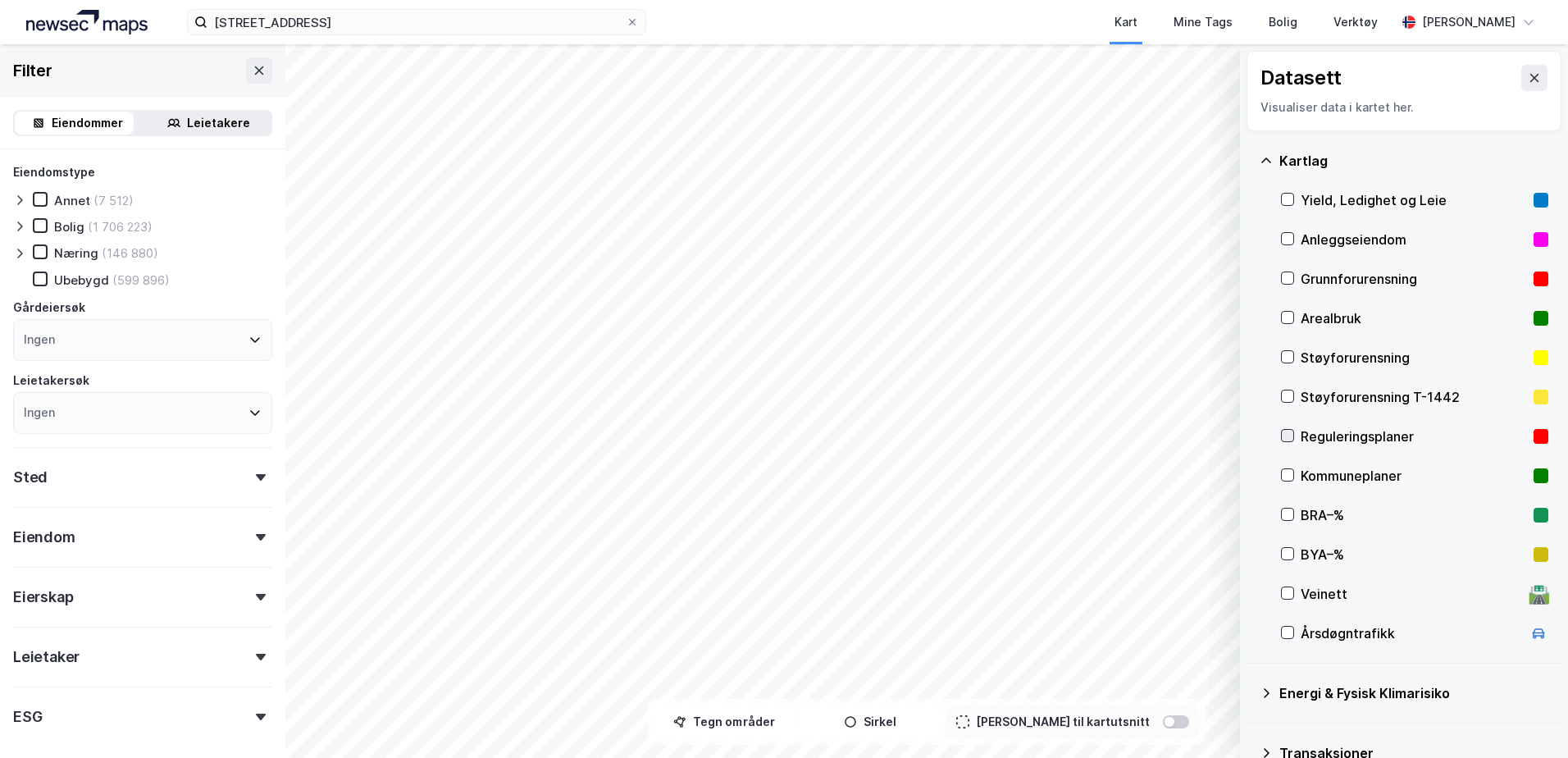
click at [1291, 432] on icon at bounding box center [1288, 436] width 12 height 12
click at [1284, 432] on icon at bounding box center [1288, 436] width 12 height 12
click at [1286, 317] on icon at bounding box center [1288, 318] width 12 height 12
click at [1290, 316] on icon at bounding box center [1288, 318] width 12 height 12
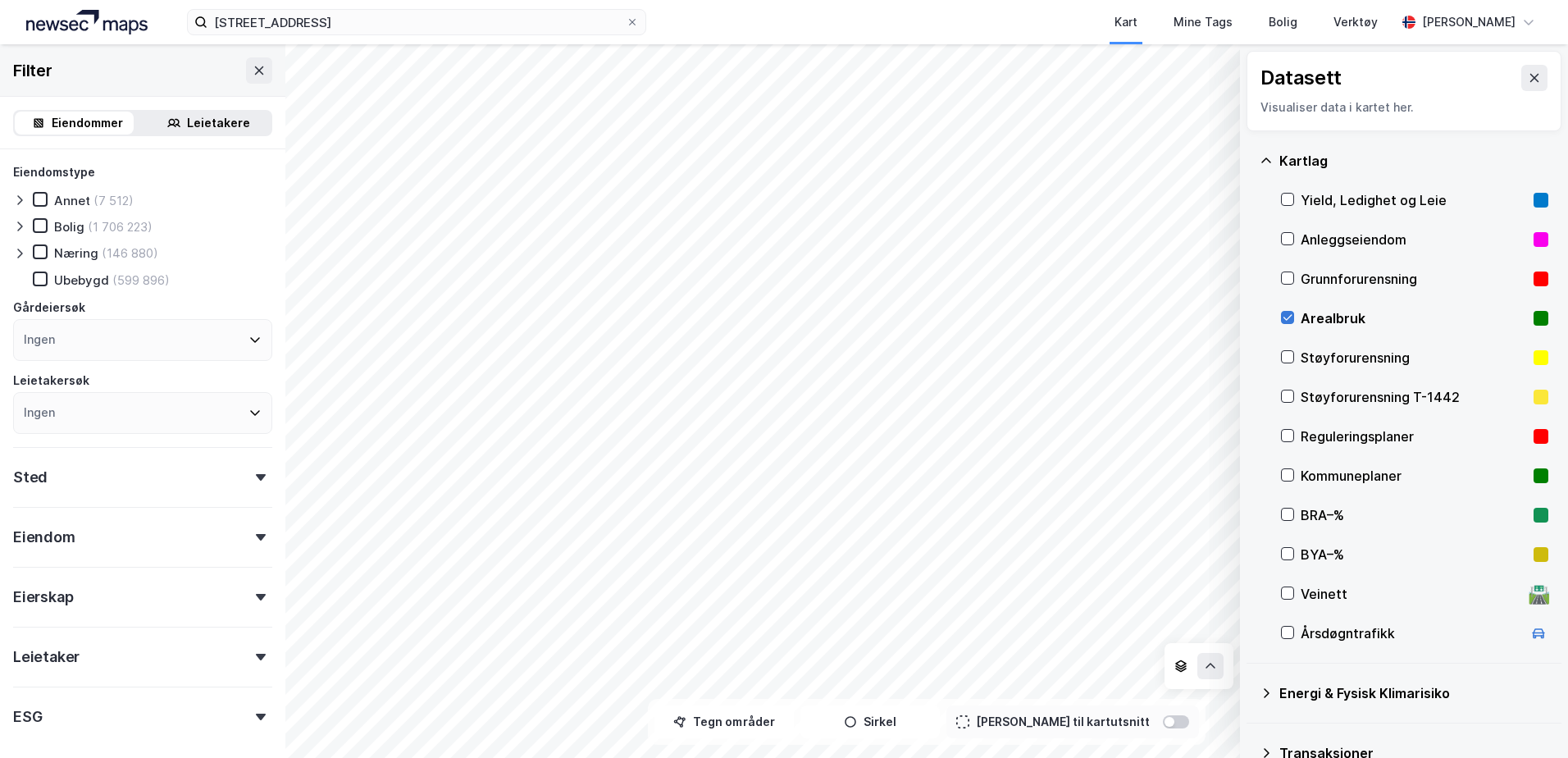
click at [1290, 316] on icon at bounding box center [1288, 318] width 12 height 12
click at [1289, 480] on icon at bounding box center [1288, 474] width 12 height 12
click at [1287, 469] on icon at bounding box center [1288, 474] width 12 height 12
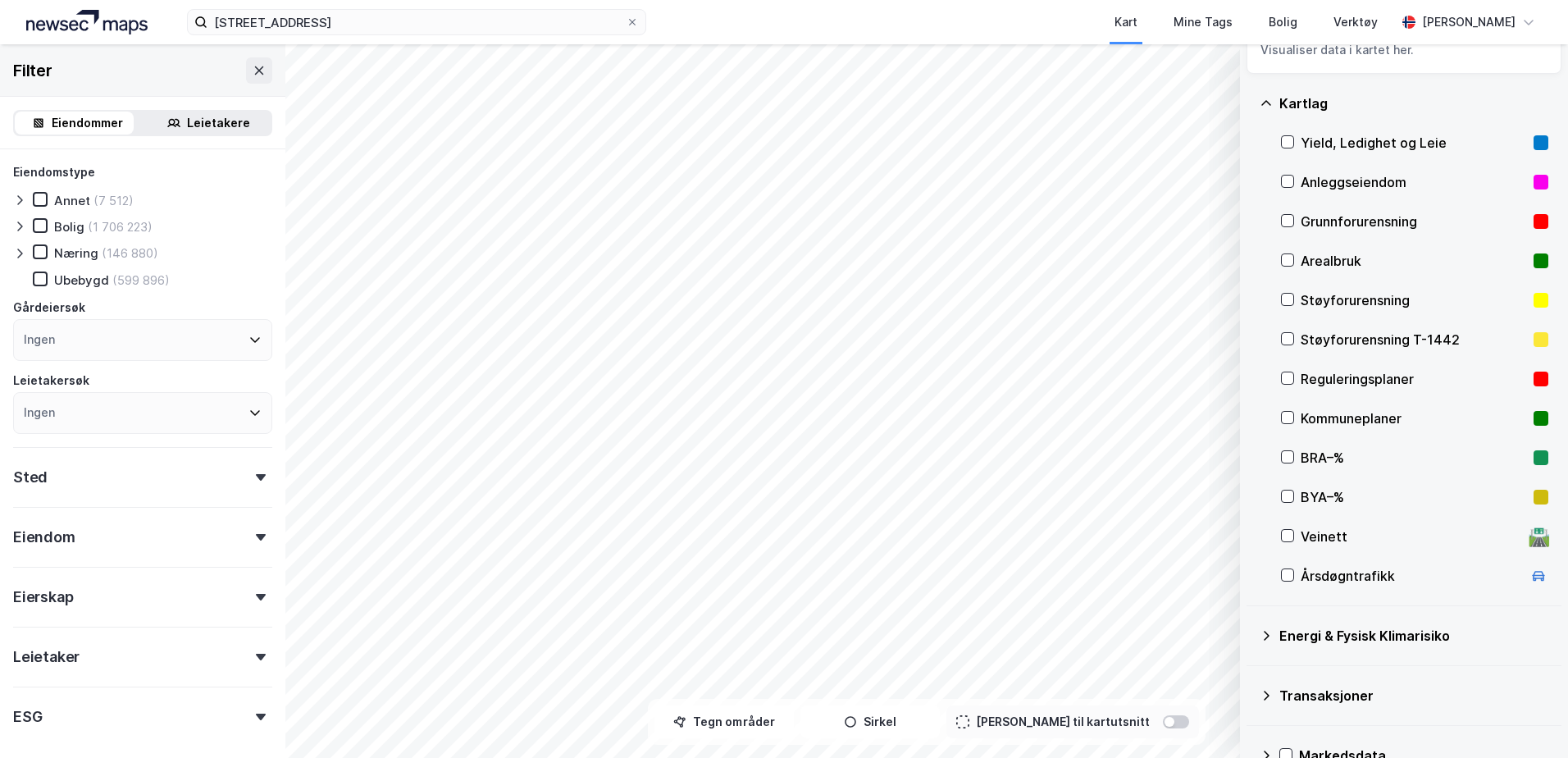
scroll to position [82, 0]
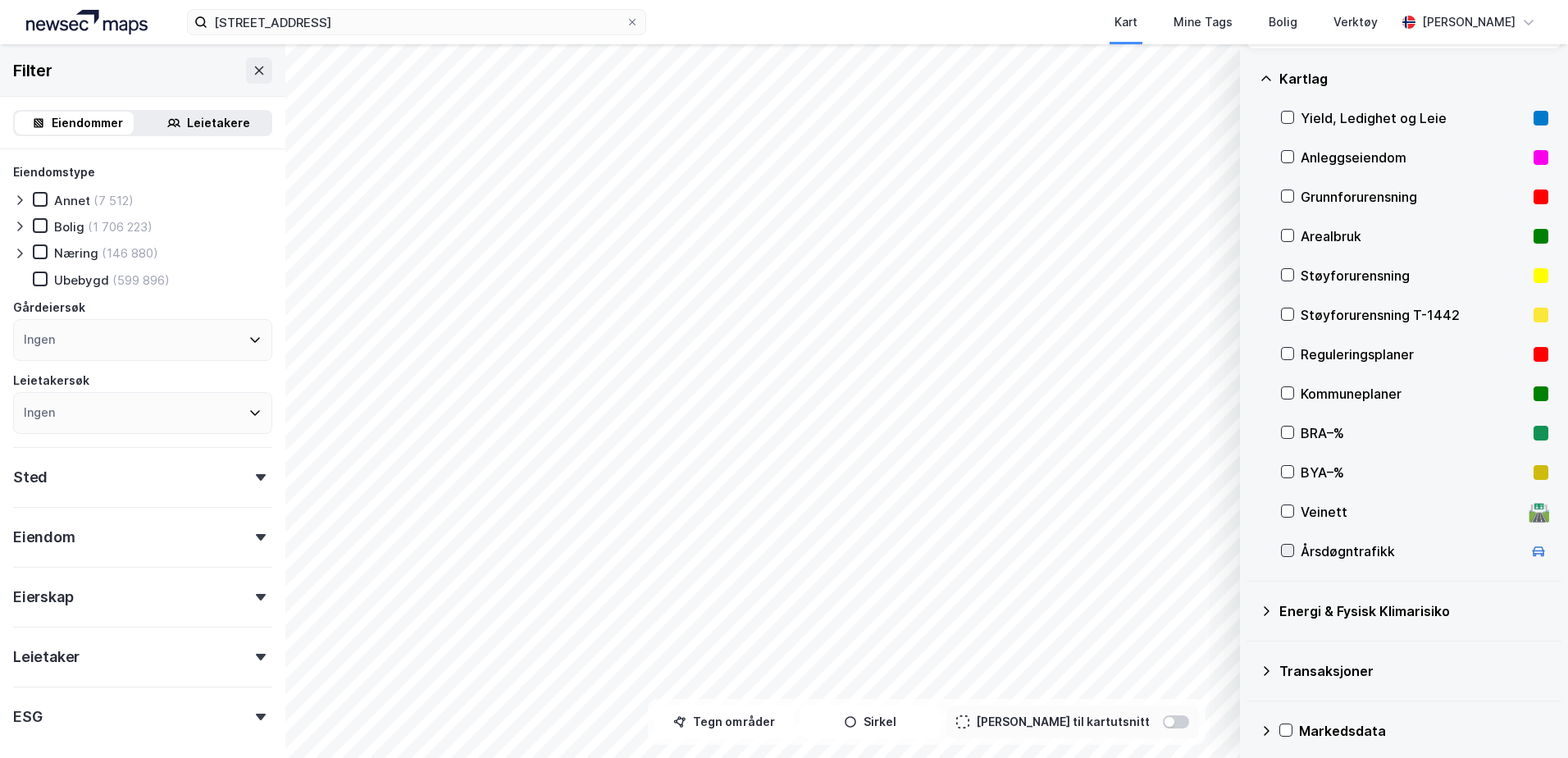
click at [1289, 553] on icon at bounding box center [1288, 550] width 12 height 12
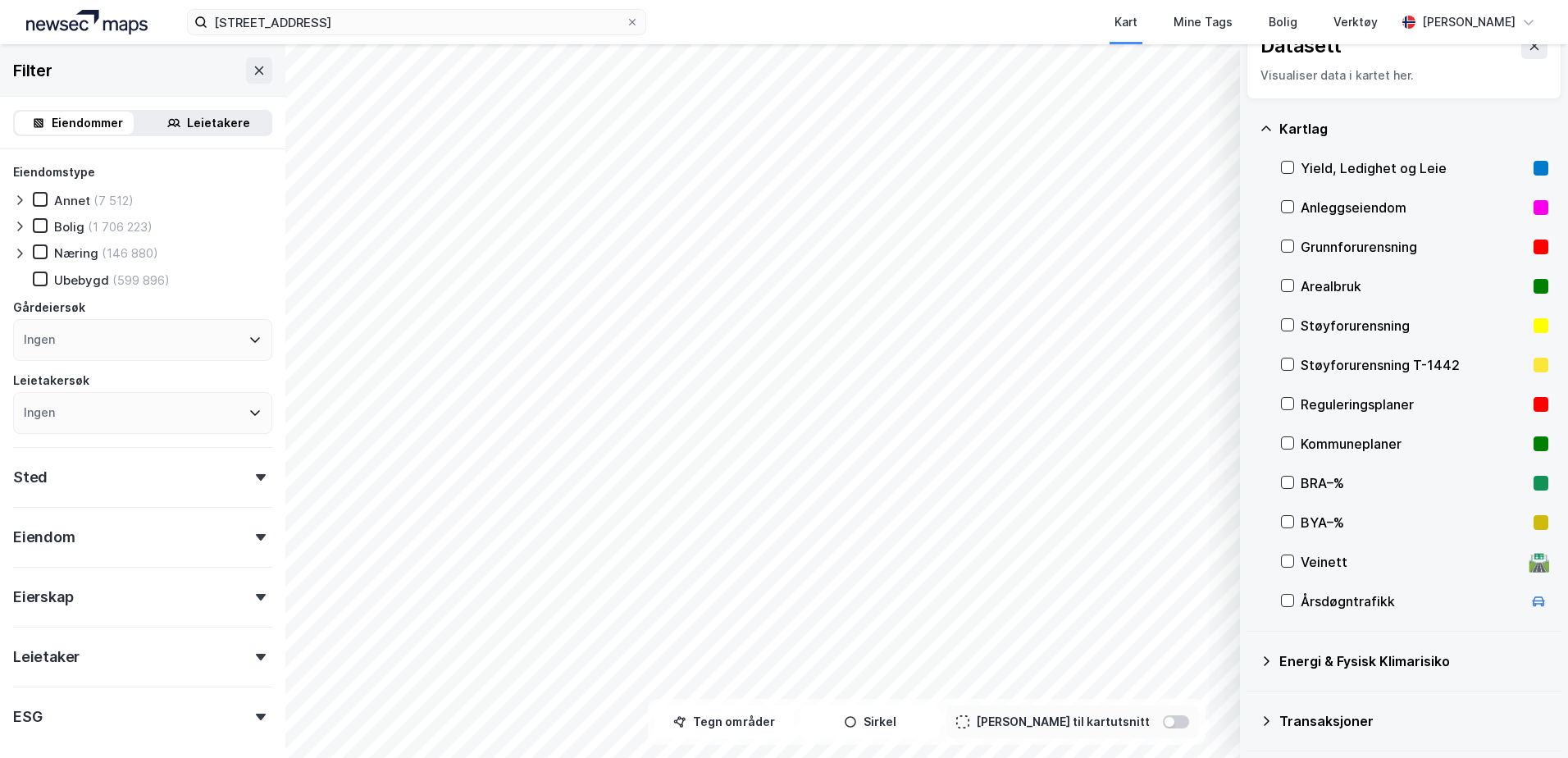
scroll to position [0, 0]
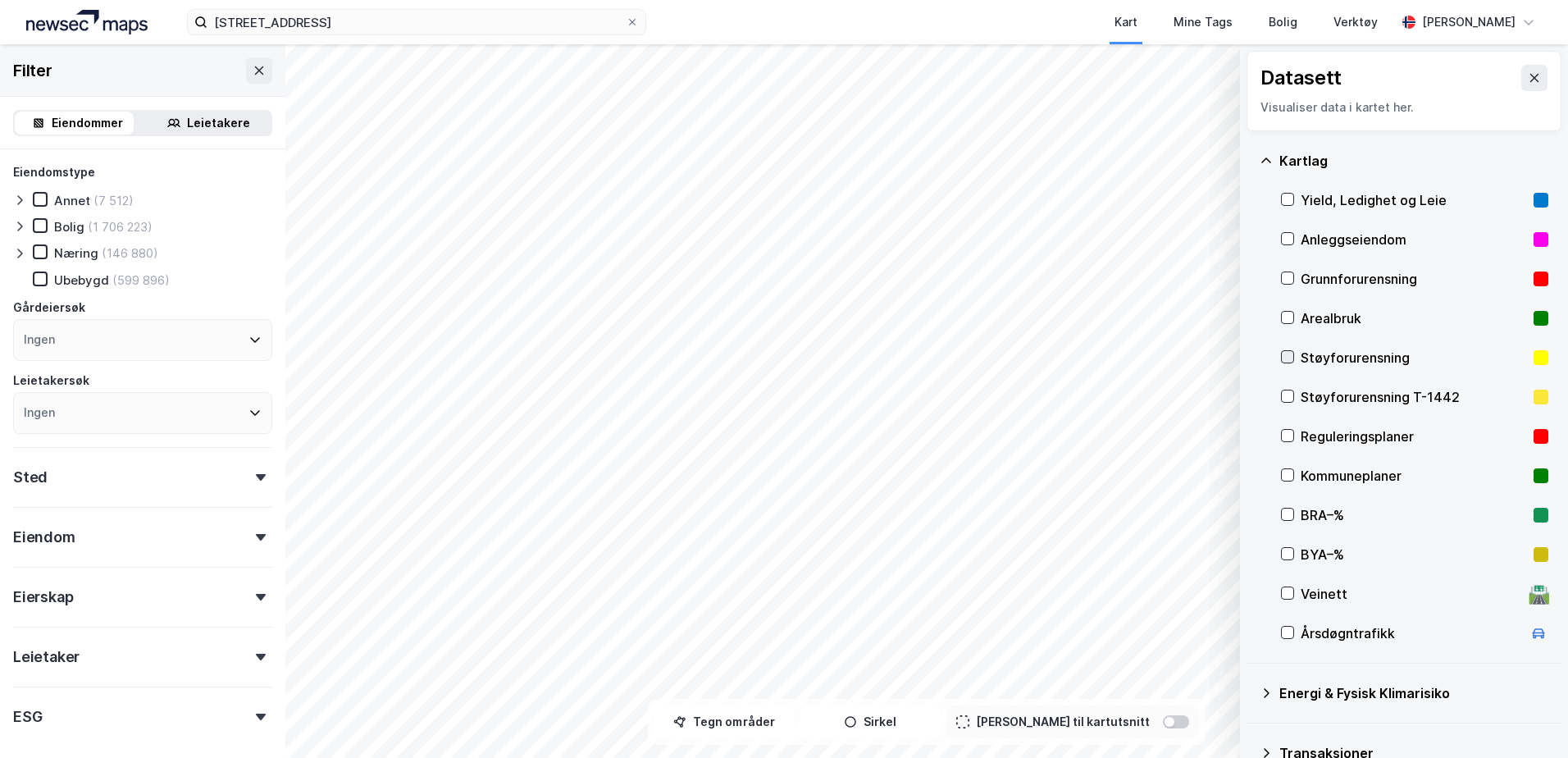
click at [1285, 359] on icon at bounding box center [1288, 357] width 12 height 12
click at [1287, 398] on icon at bounding box center [1288, 396] width 12 height 12
click at [1012, 757] on html "Havreveien 28 Kart Mine Tags Bolig Verktøy [PERSON_NAME] © Mapbox © OpenStreetM…" at bounding box center [784, 379] width 1568 height 758
click at [1294, 394] on div at bounding box center [1288, 396] width 14 height 14
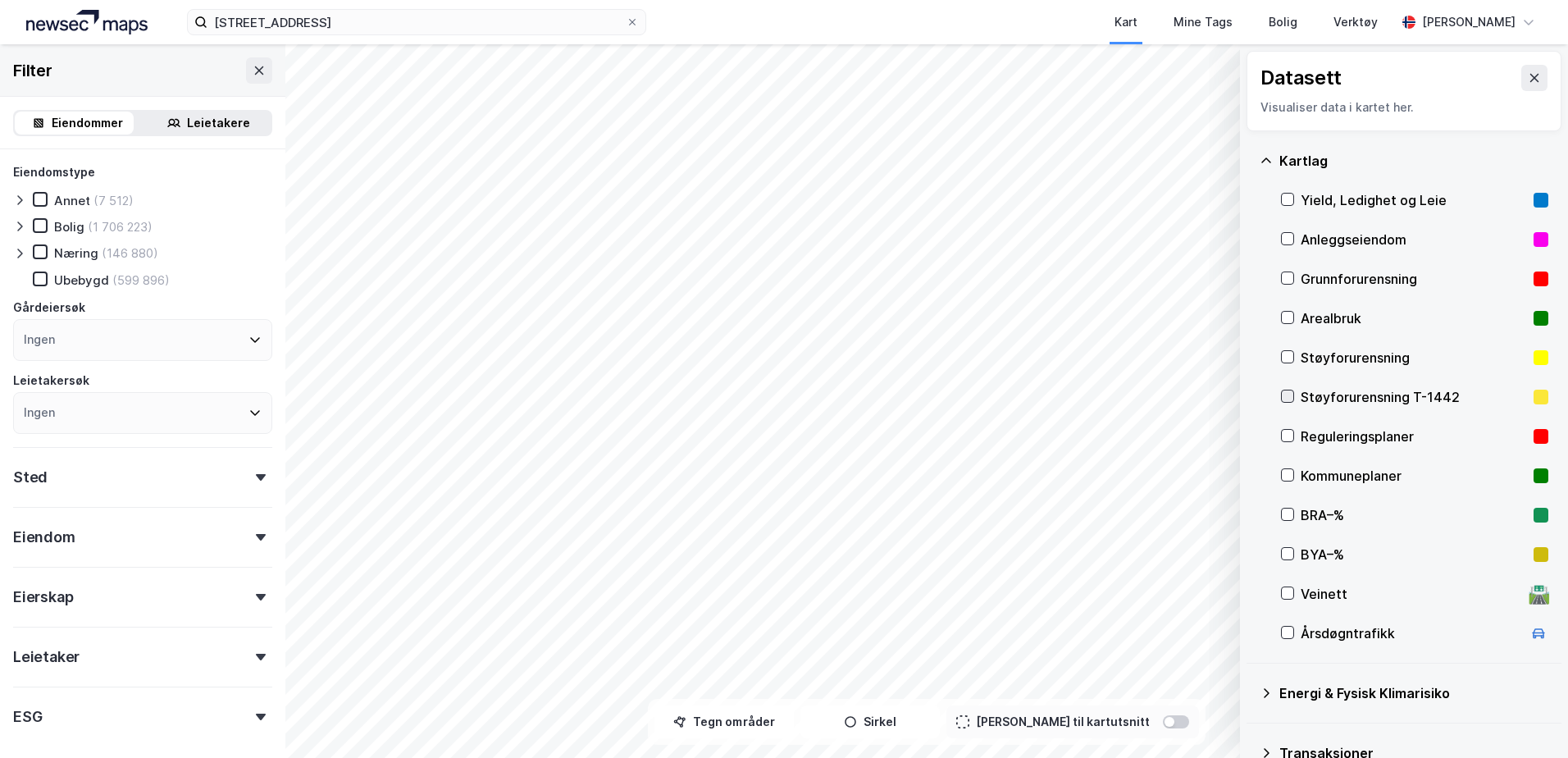
click at [1288, 392] on icon at bounding box center [1288, 396] width 12 height 12
click at [1285, 349] on div "Støyforurensning" at bounding box center [1415, 357] width 267 height 40
click at [1287, 359] on icon at bounding box center [1288, 357] width 9 height 6
click at [1289, 392] on icon at bounding box center [1288, 396] width 12 height 12
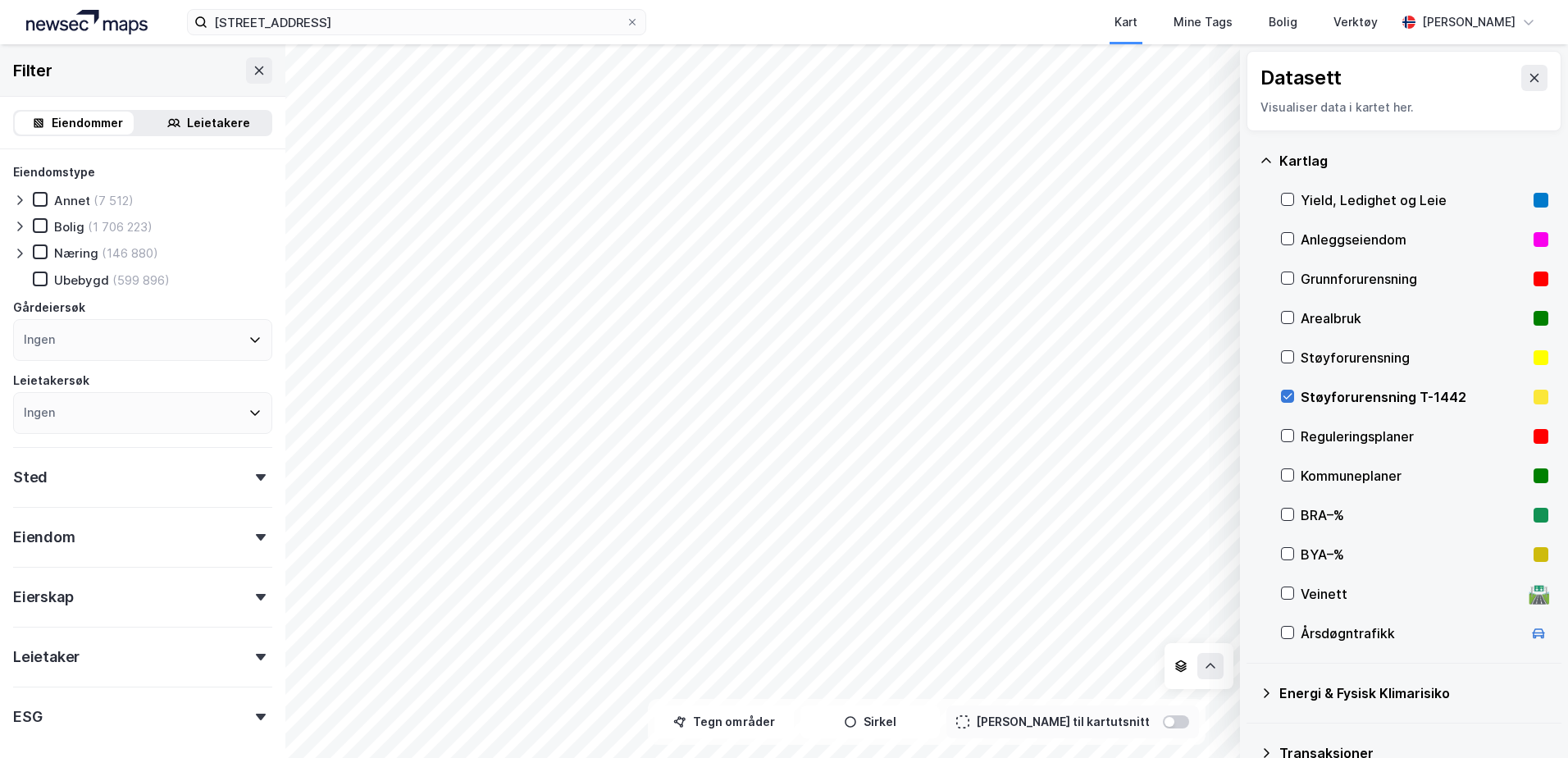
click at [1289, 392] on icon at bounding box center [1288, 396] width 12 height 12
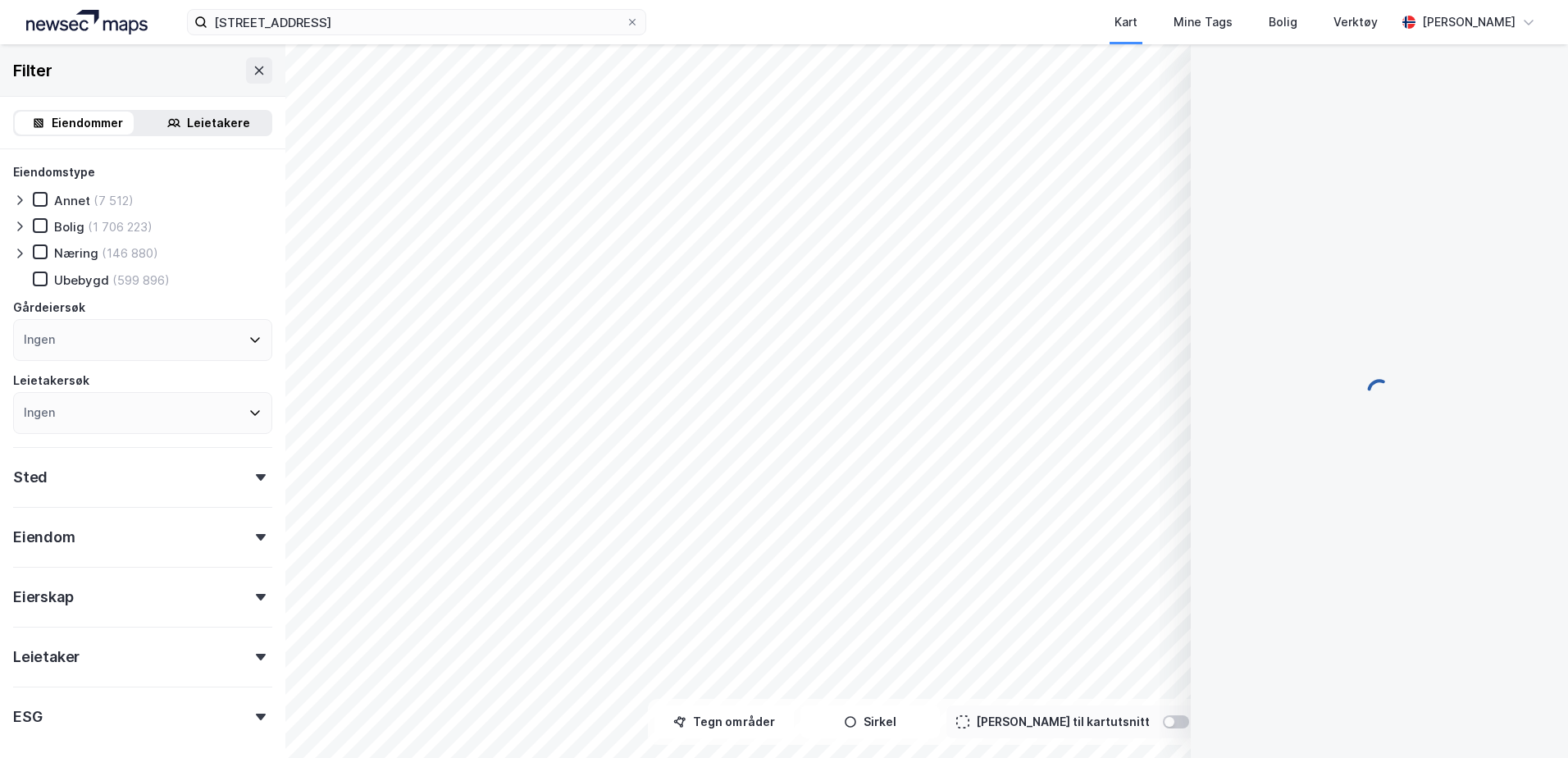
scroll to position [1, 0]
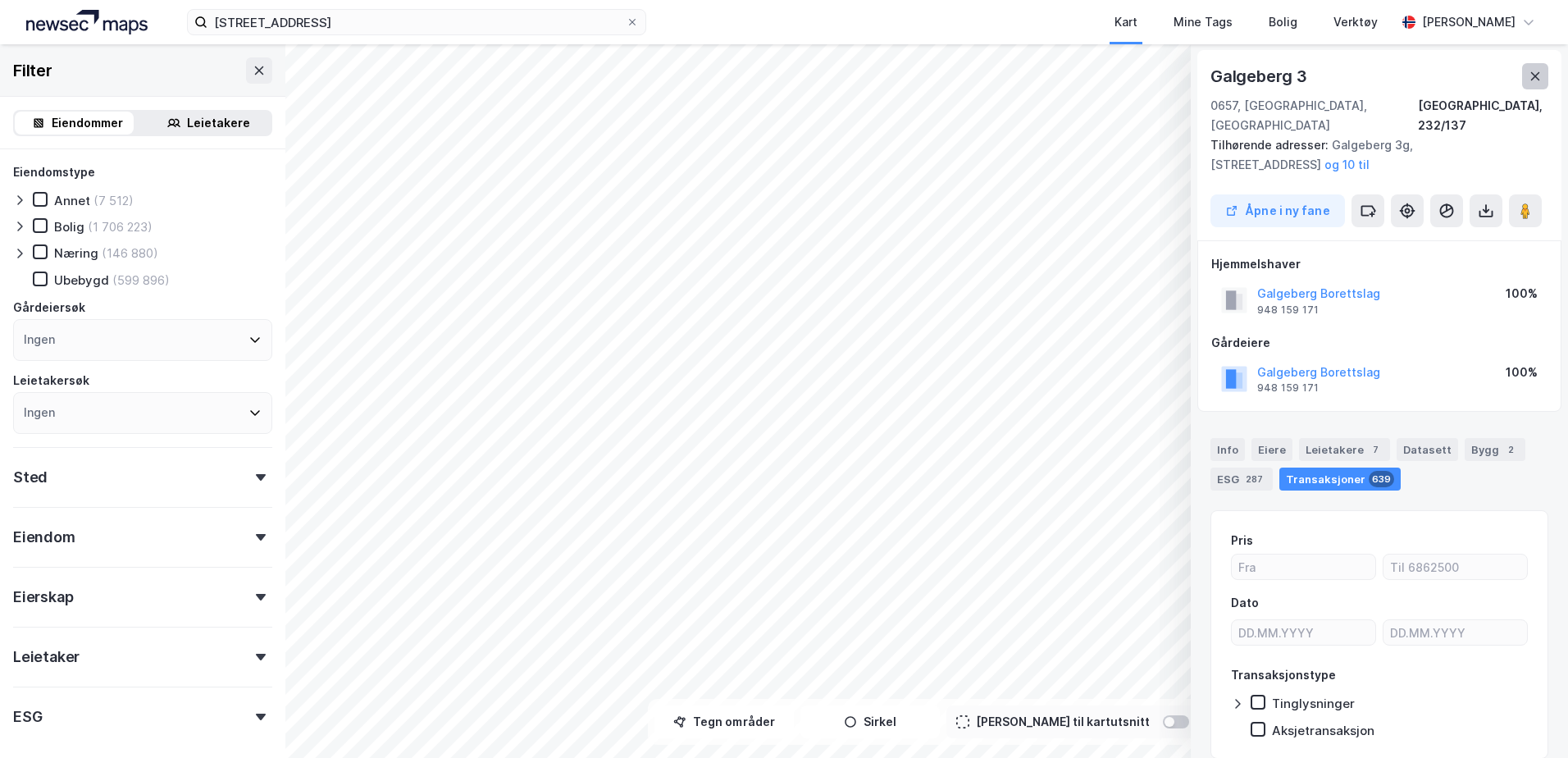
click at [1538, 74] on icon at bounding box center [1535, 76] width 9 height 8
click at [1539, 68] on button at bounding box center [1535, 76] width 26 height 26
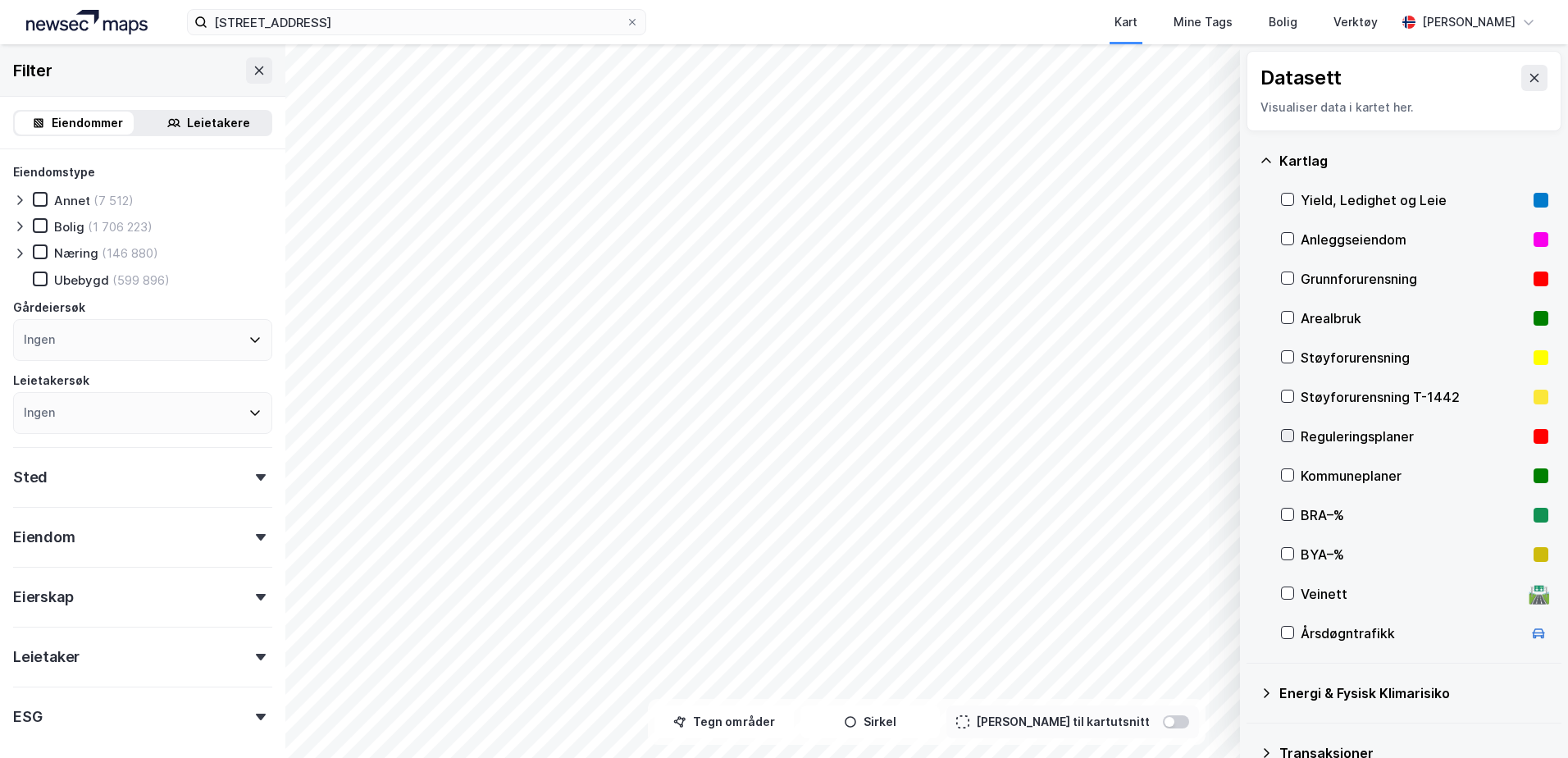
click at [1286, 437] on icon at bounding box center [1288, 436] width 12 height 12
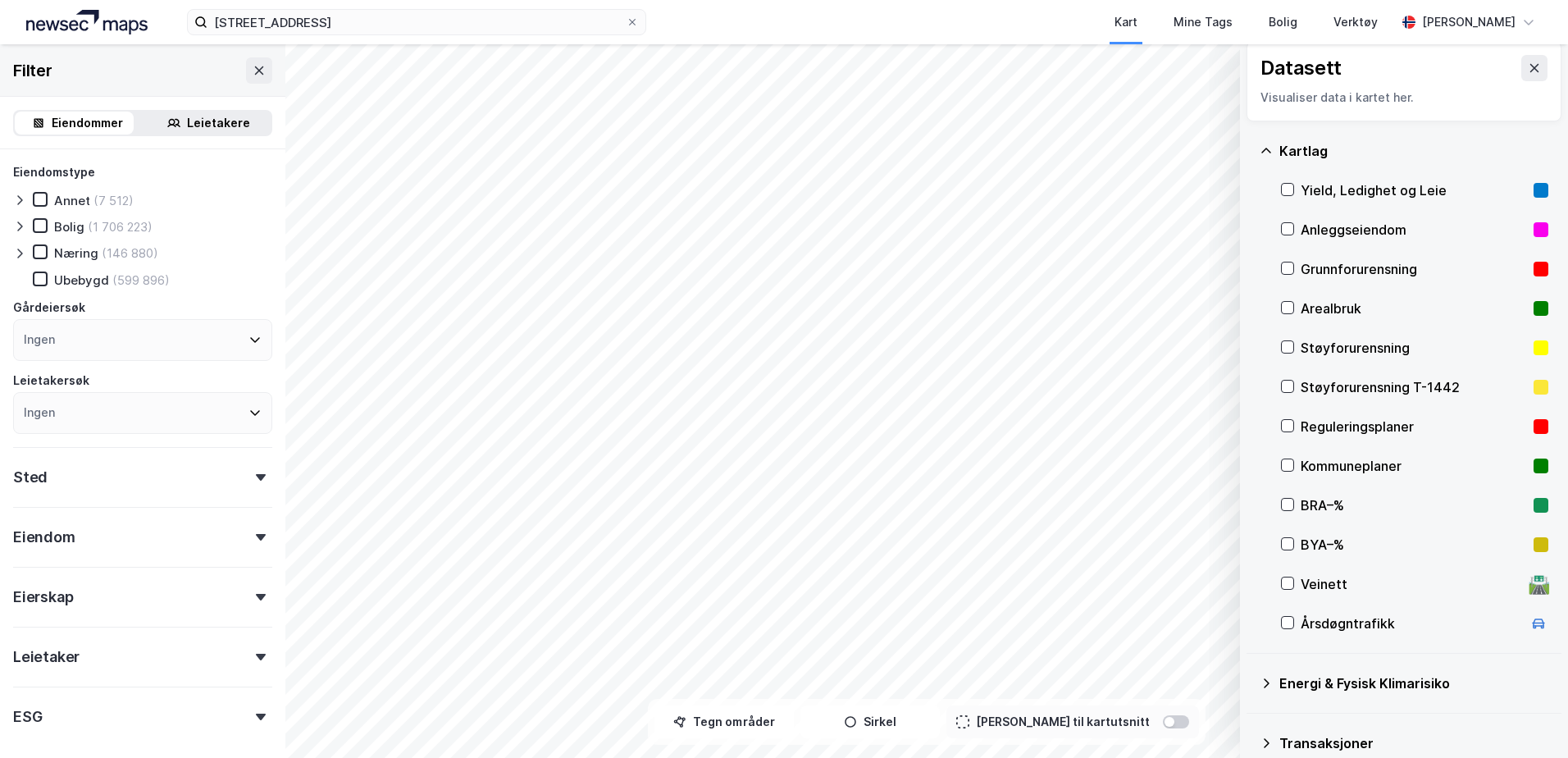
scroll to position [0, 0]
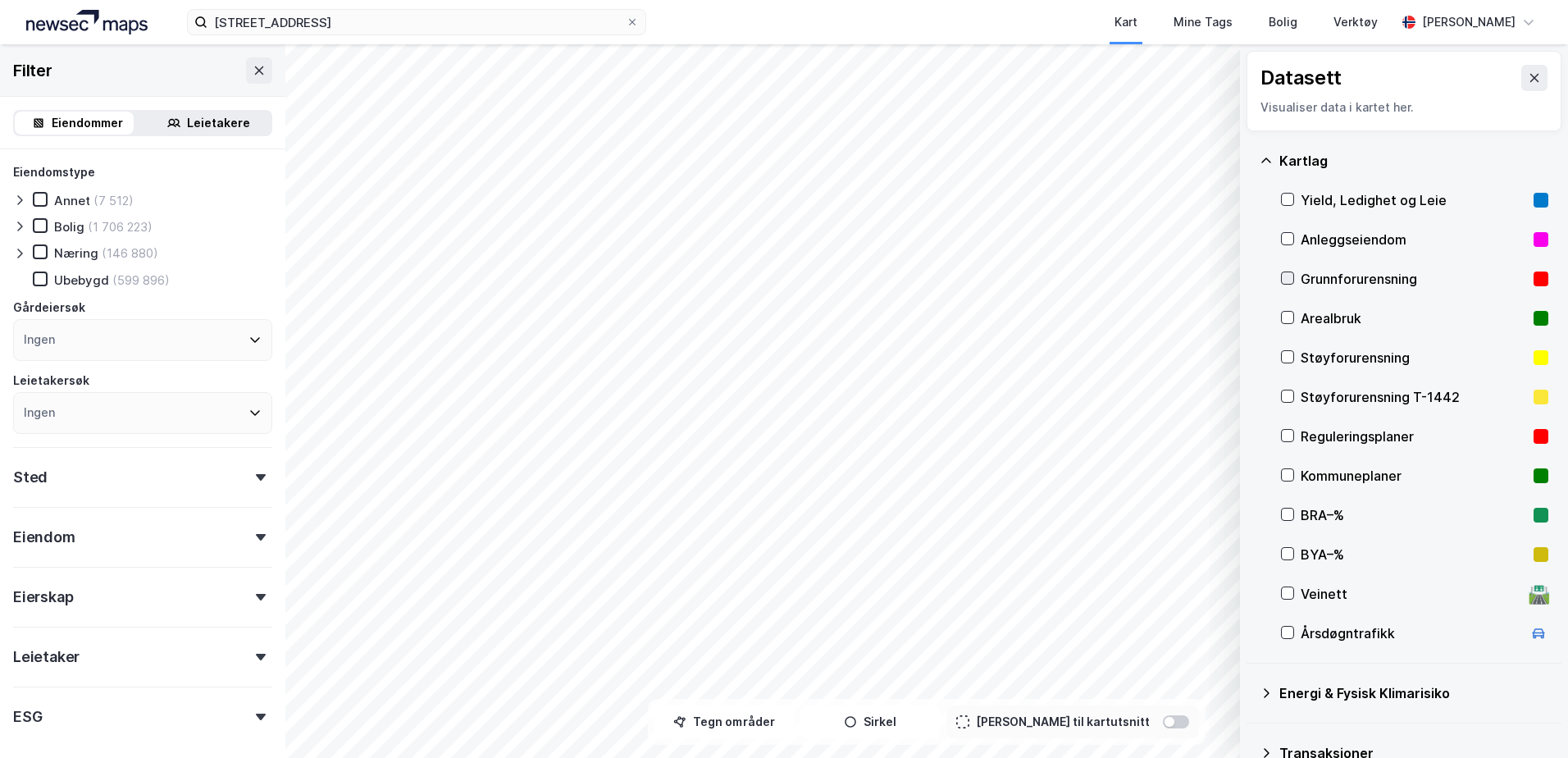
click at [1286, 281] on icon at bounding box center [1288, 279] width 9 height 6
click at [1288, 322] on icon at bounding box center [1288, 318] width 12 height 12
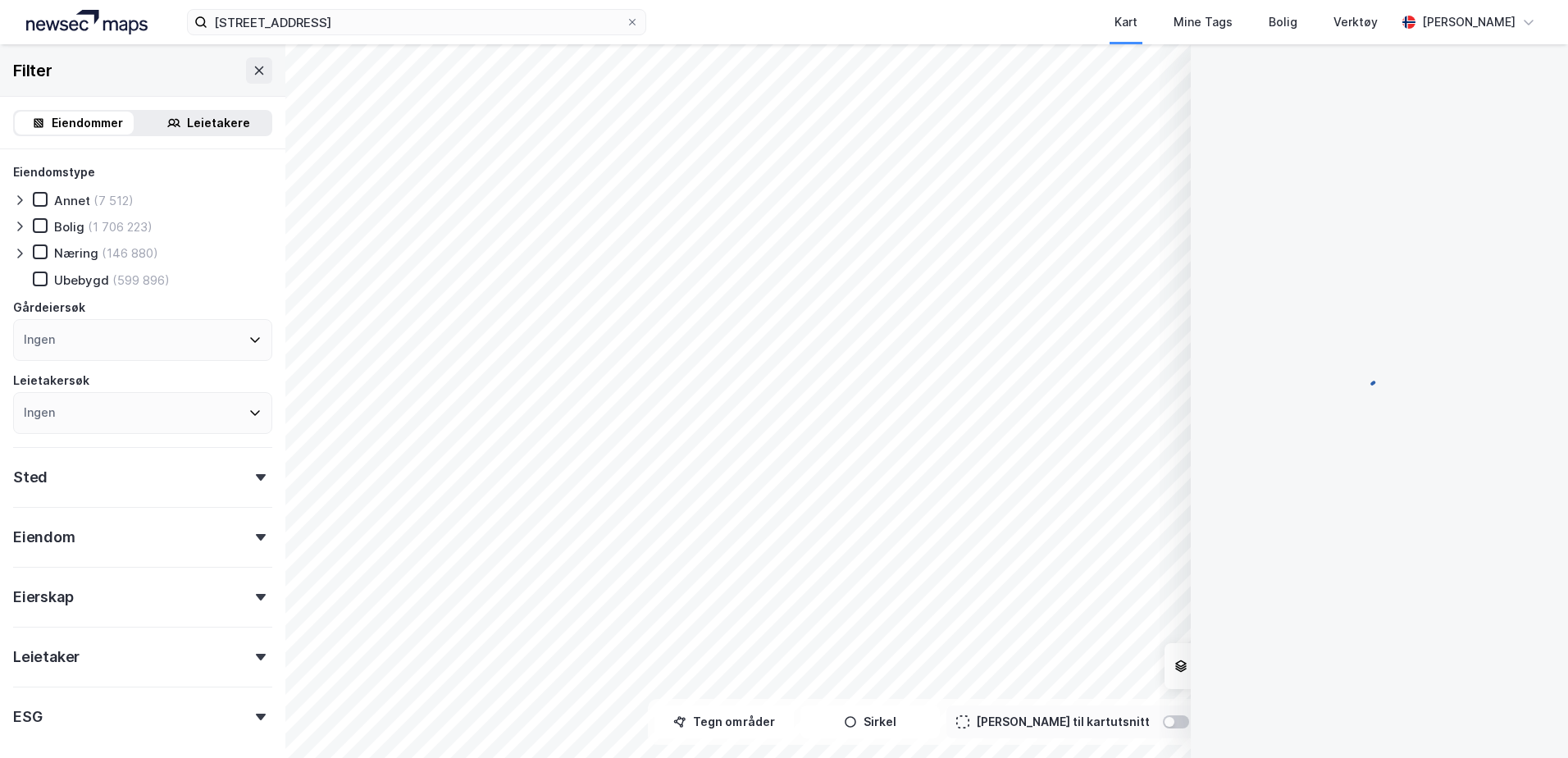
scroll to position [1, 0]
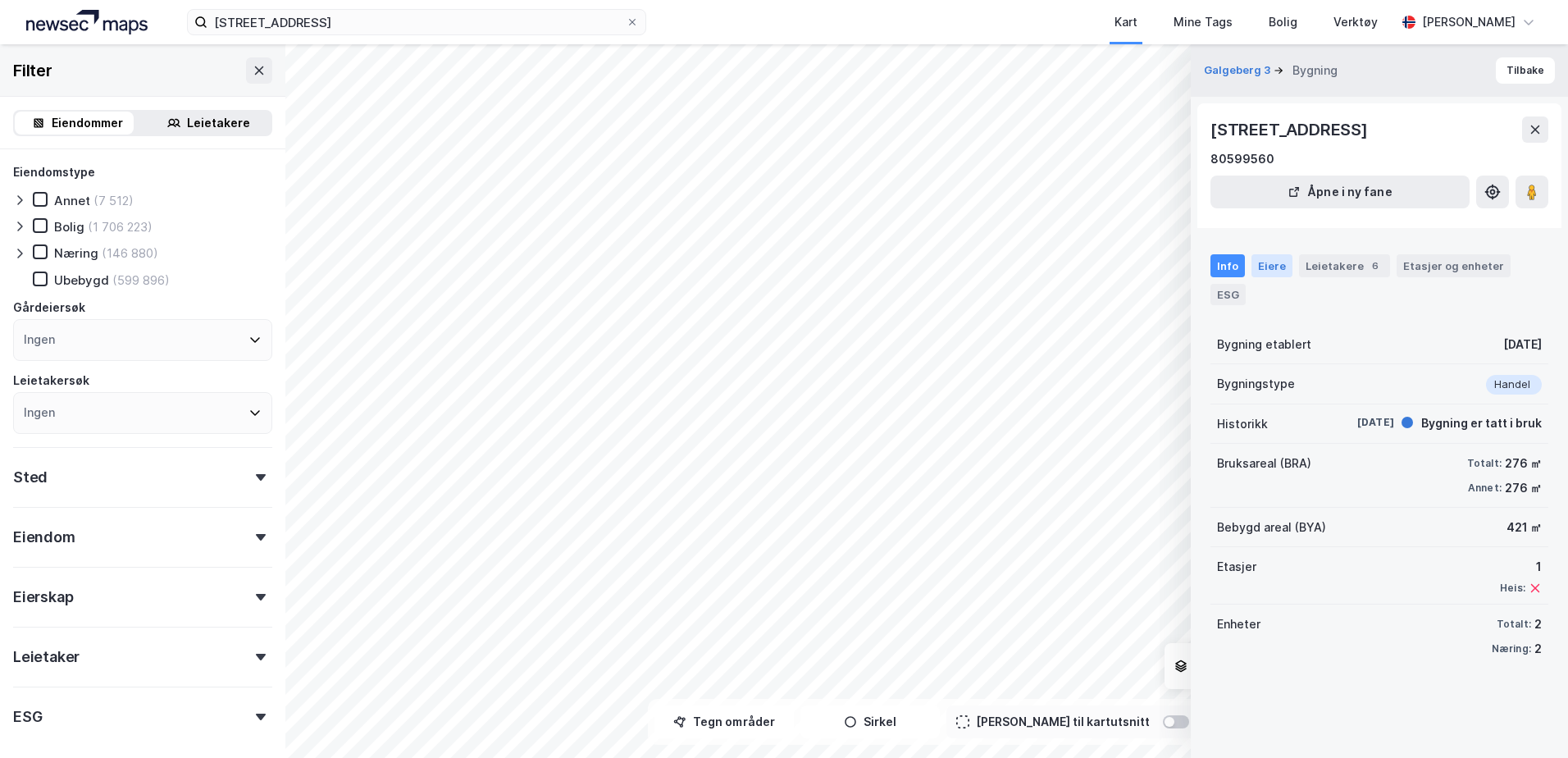
click at [1264, 272] on div "Eiere" at bounding box center [1273, 266] width 41 height 23
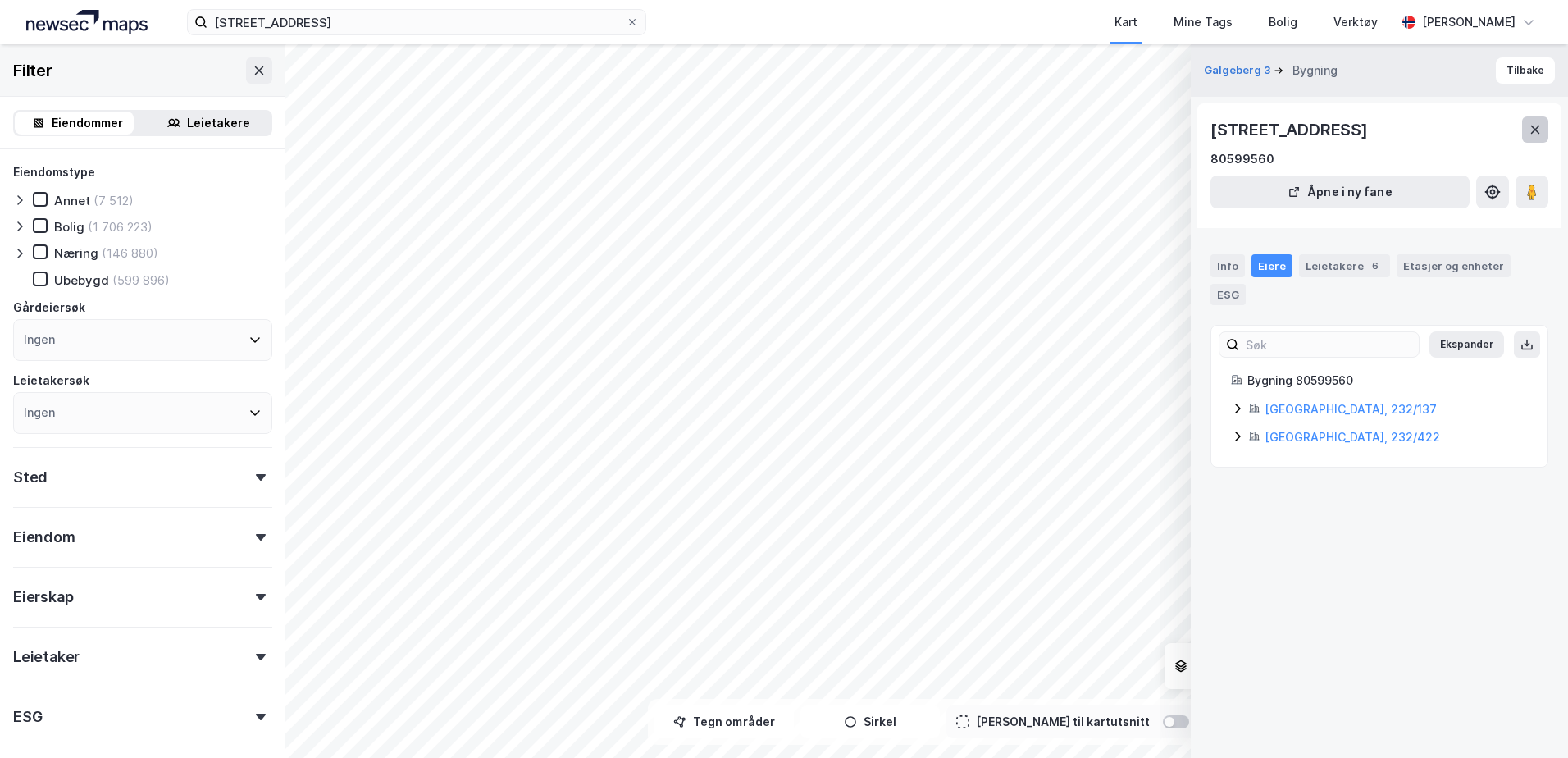
click at [1539, 133] on icon at bounding box center [1535, 130] width 9 height 8
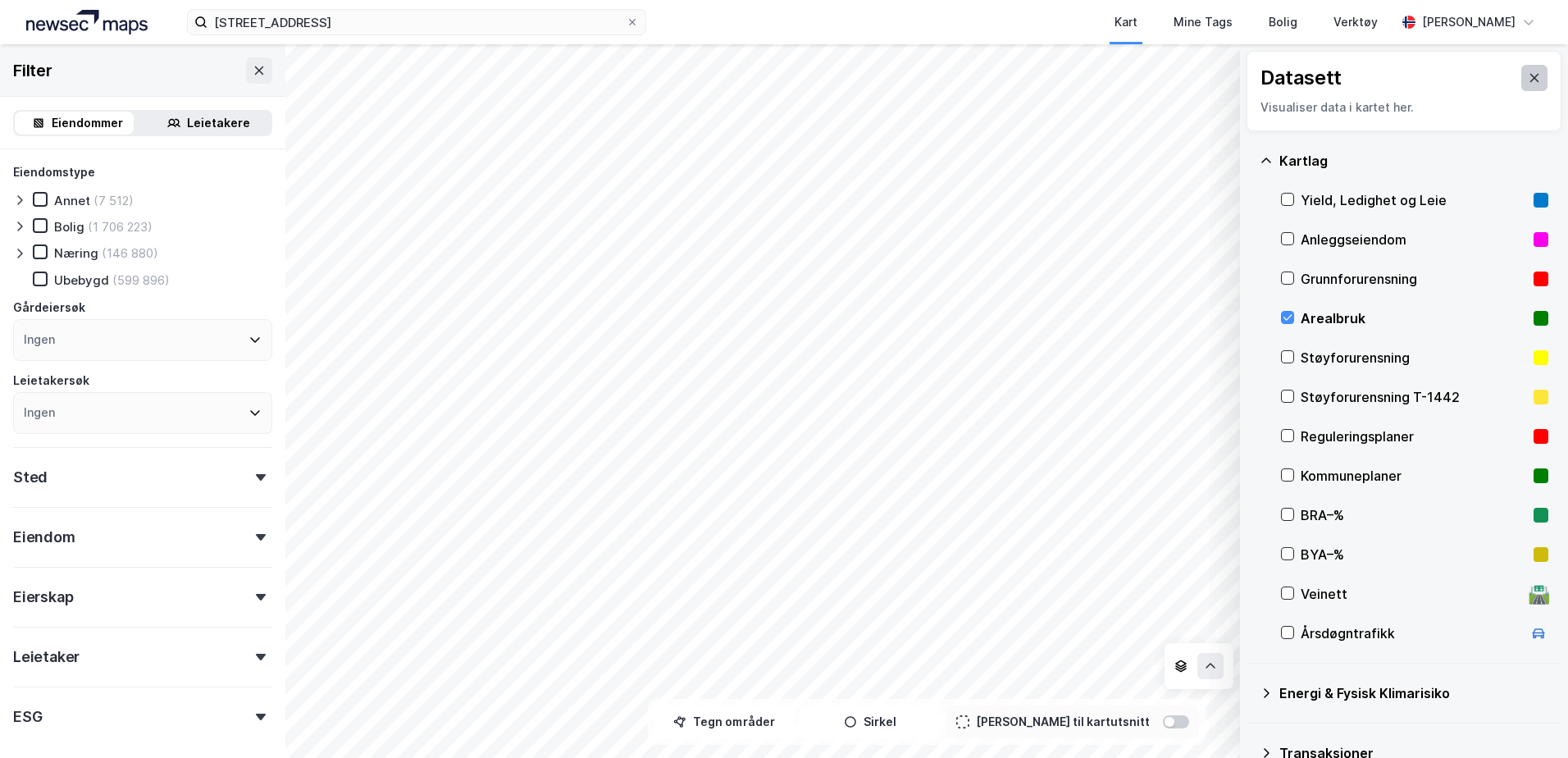
click at [1522, 70] on button at bounding box center [1534, 77] width 26 height 26
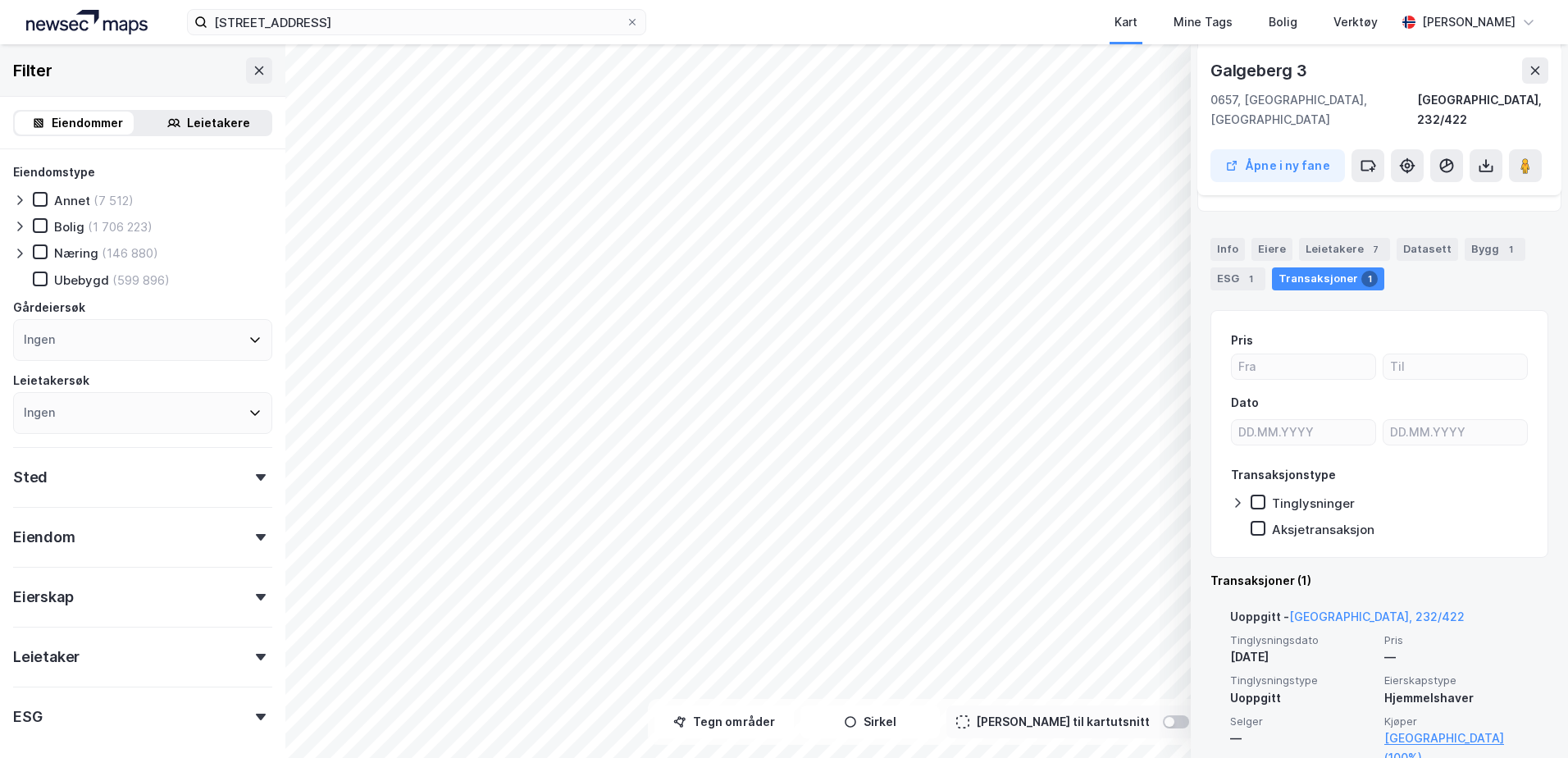
scroll to position [80, 0]
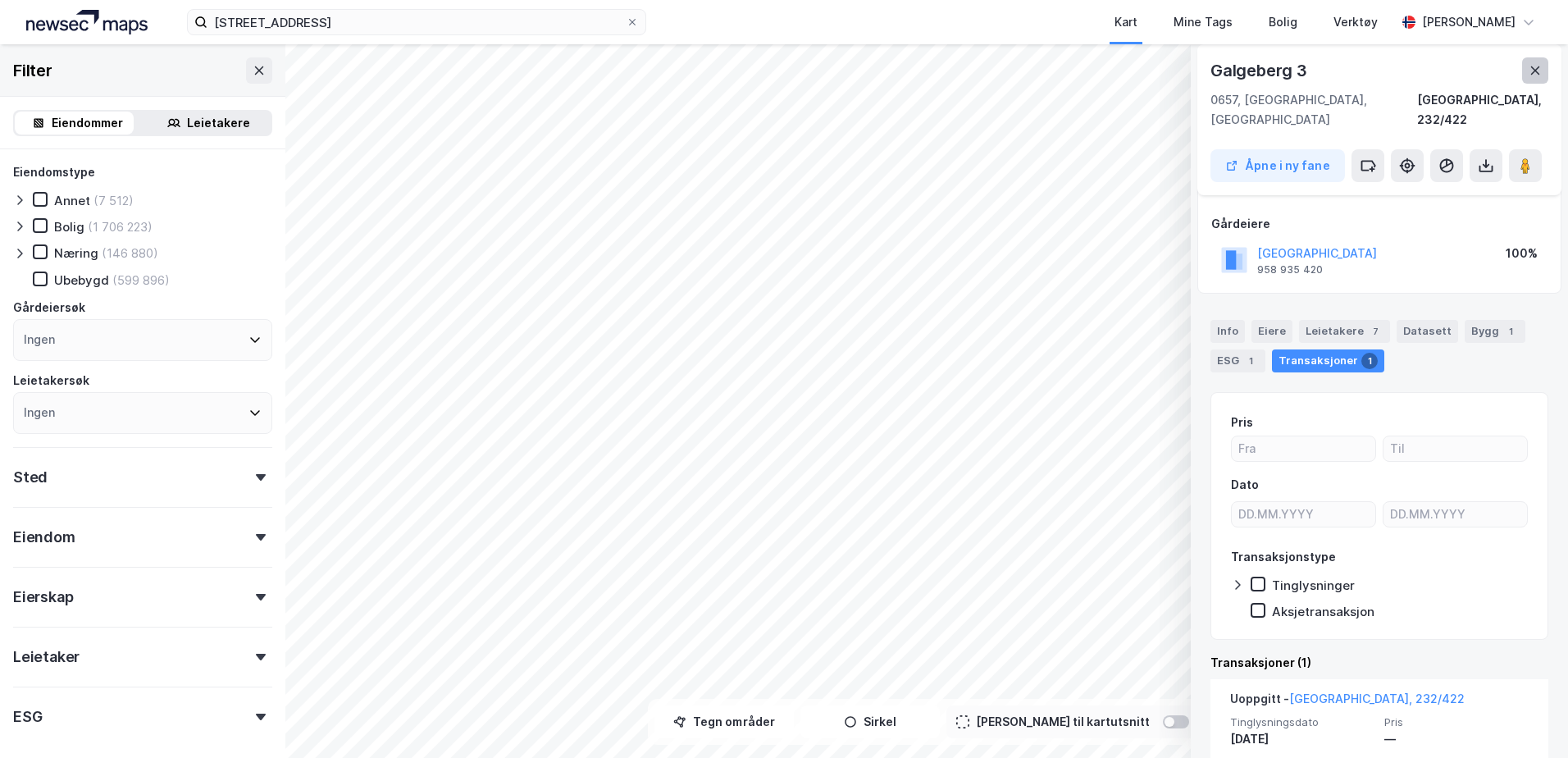
click at [1534, 71] on icon at bounding box center [1536, 71] width 14 height 14
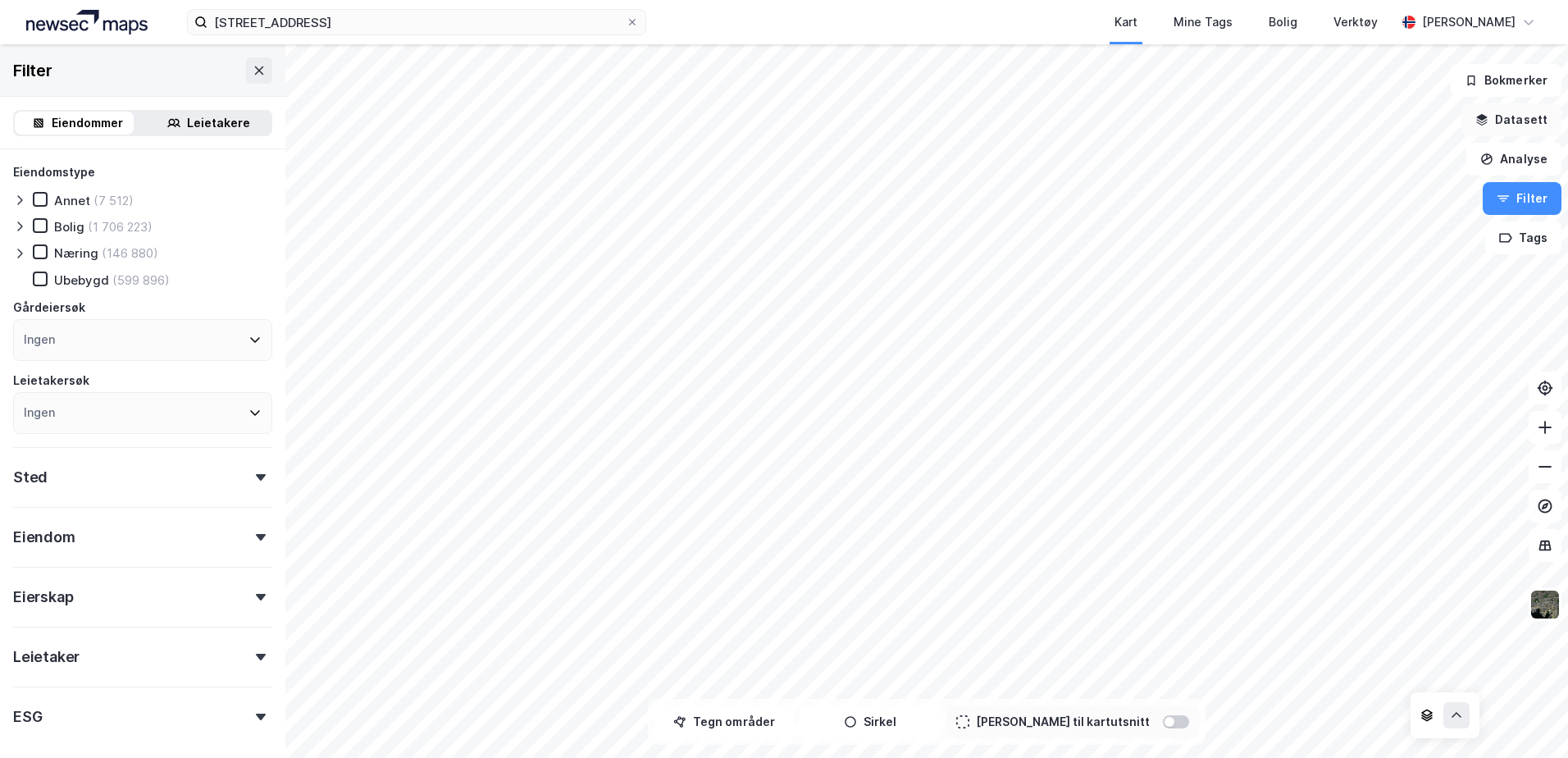
click at [1511, 112] on button "Datasett" at bounding box center [1511, 120] width 100 height 33
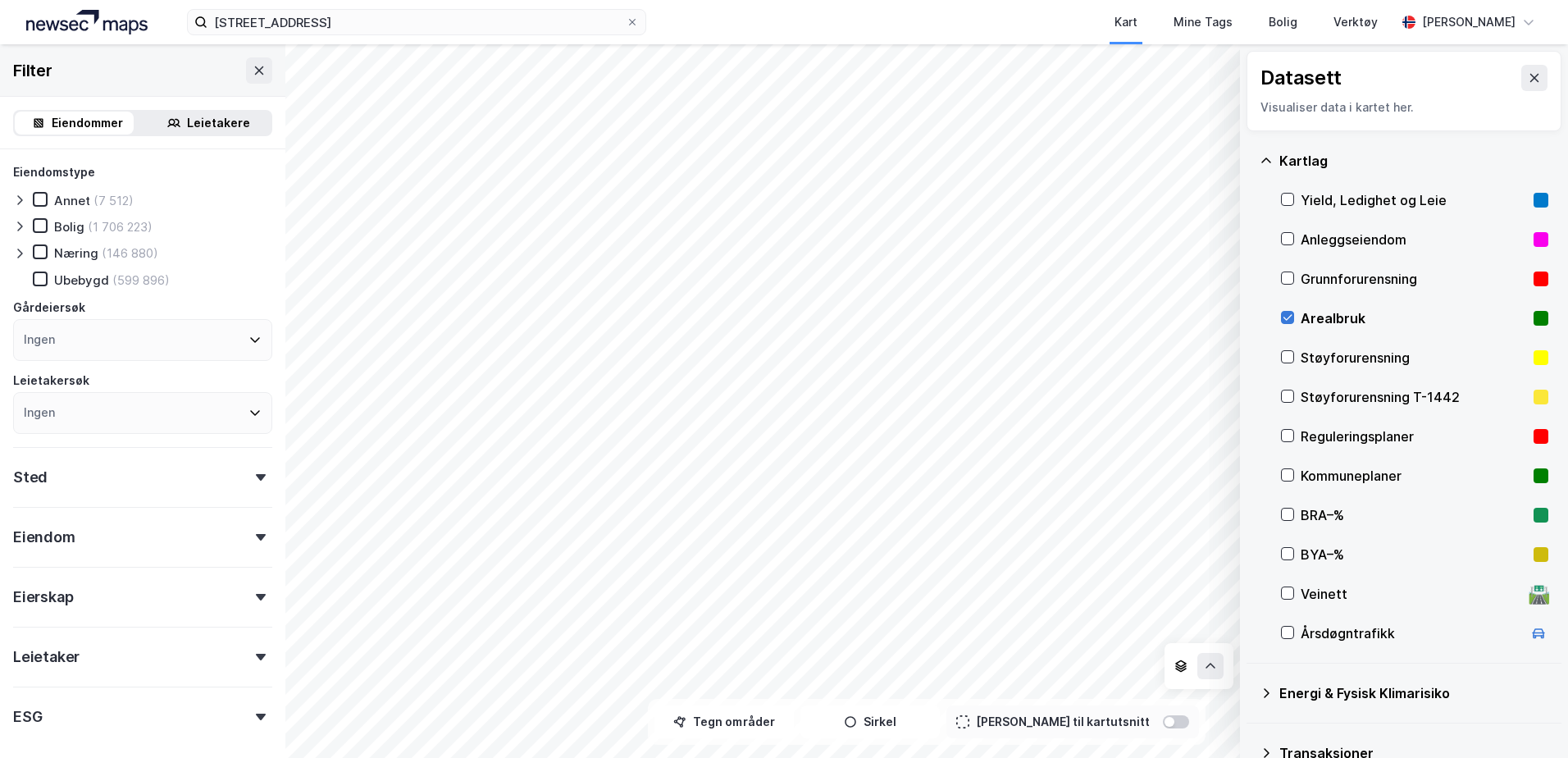
click at [1290, 318] on icon at bounding box center [1288, 318] width 9 height 6
click at [465, 0] on html "Havreveien 28 Kart Mine Tags Bolig Verktøy [PERSON_NAME] © Mapbox © OpenStreetM…" at bounding box center [784, 379] width 1568 height 758
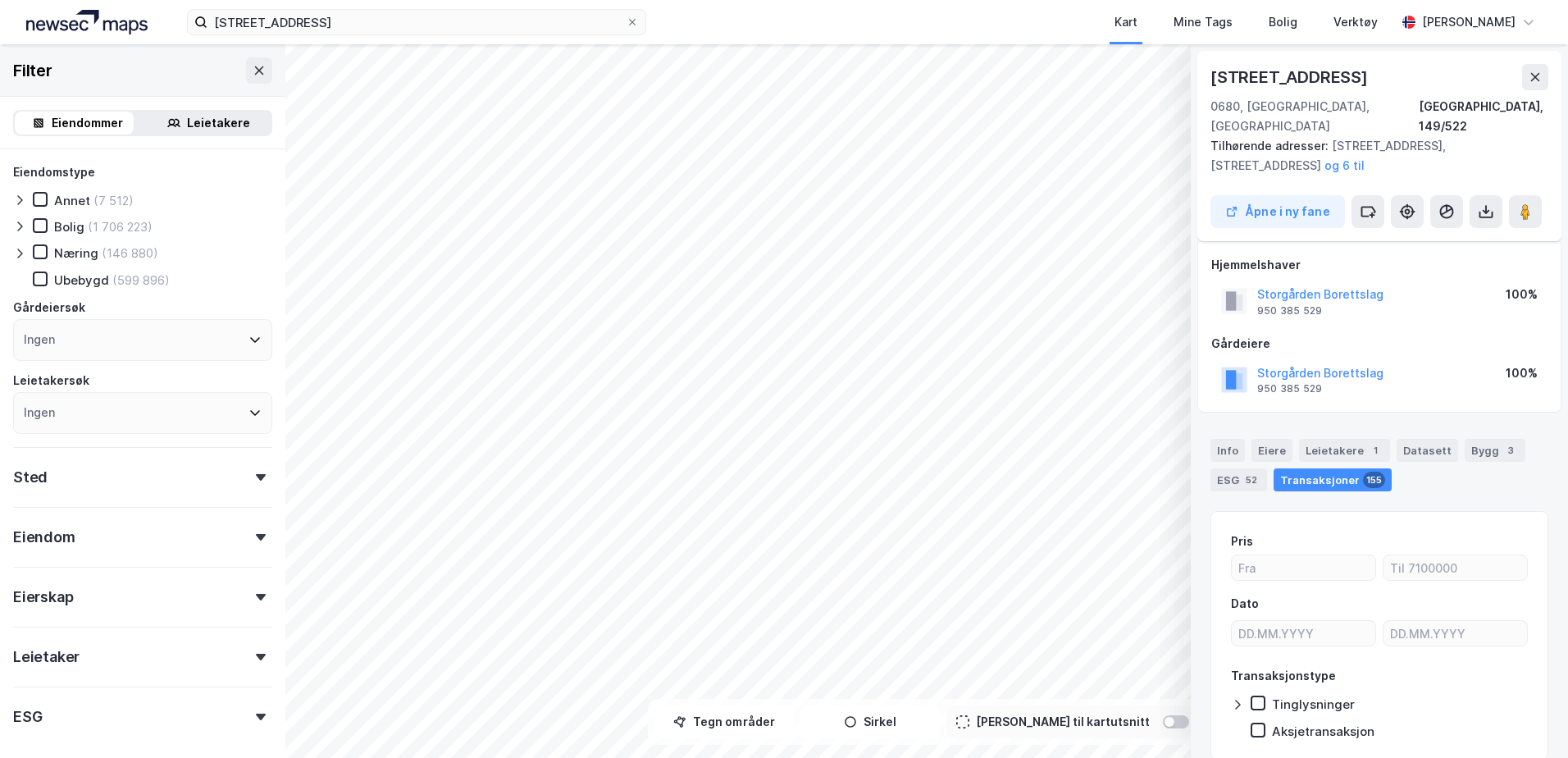
scroll to position [41, 0]
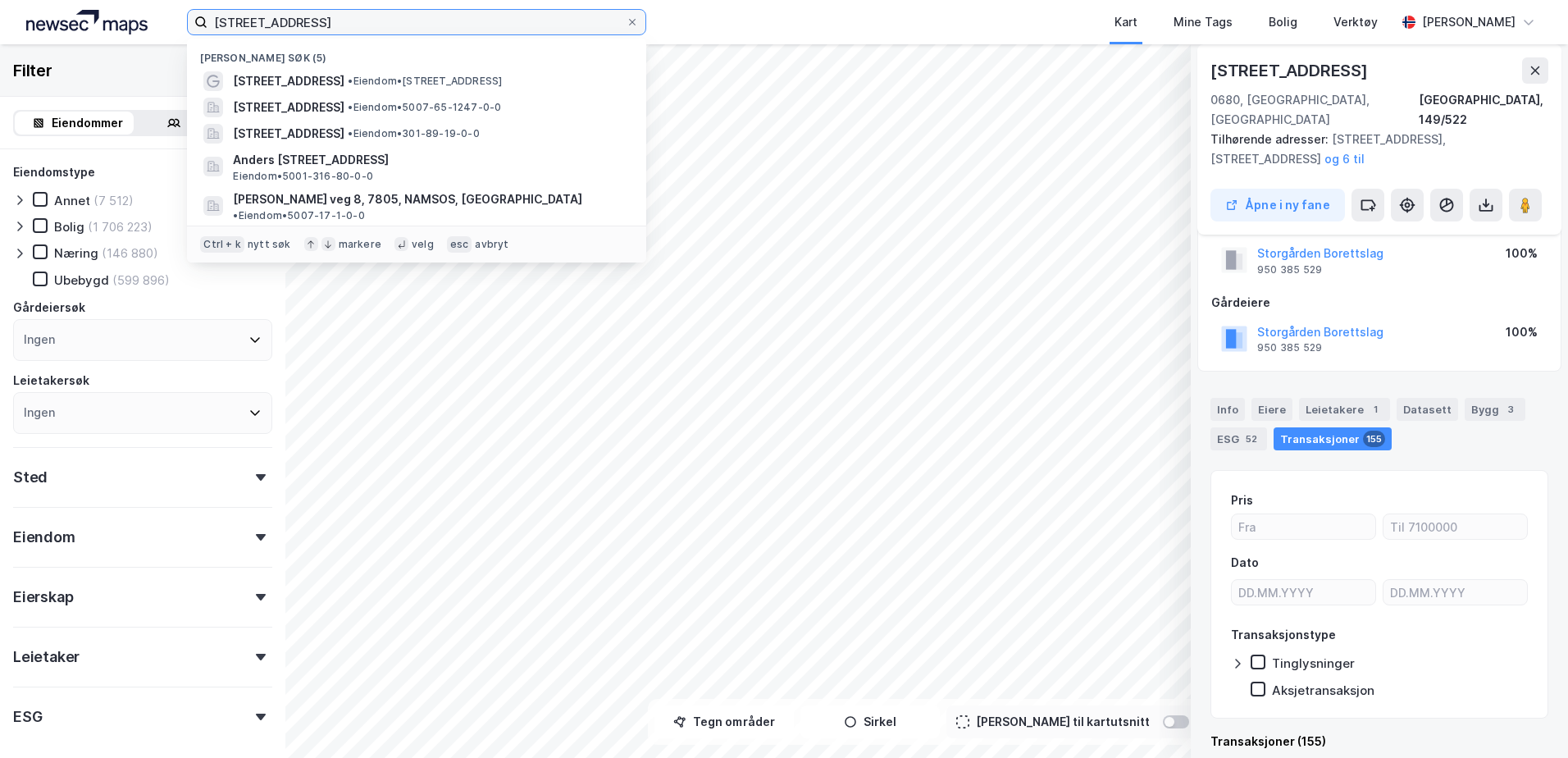
drag, startPoint x: 346, startPoint y: 24, endPoint x: -91, endPoint y: -13, distance: 438.6
click at [0, 0] on html "Havreveien 28 Nylige søk (5) [STREET_ADDRESS] • Eiendom • [STREET_ADDRESS] • Ei…" at bounding box center [784, 379] width 1568 height 758
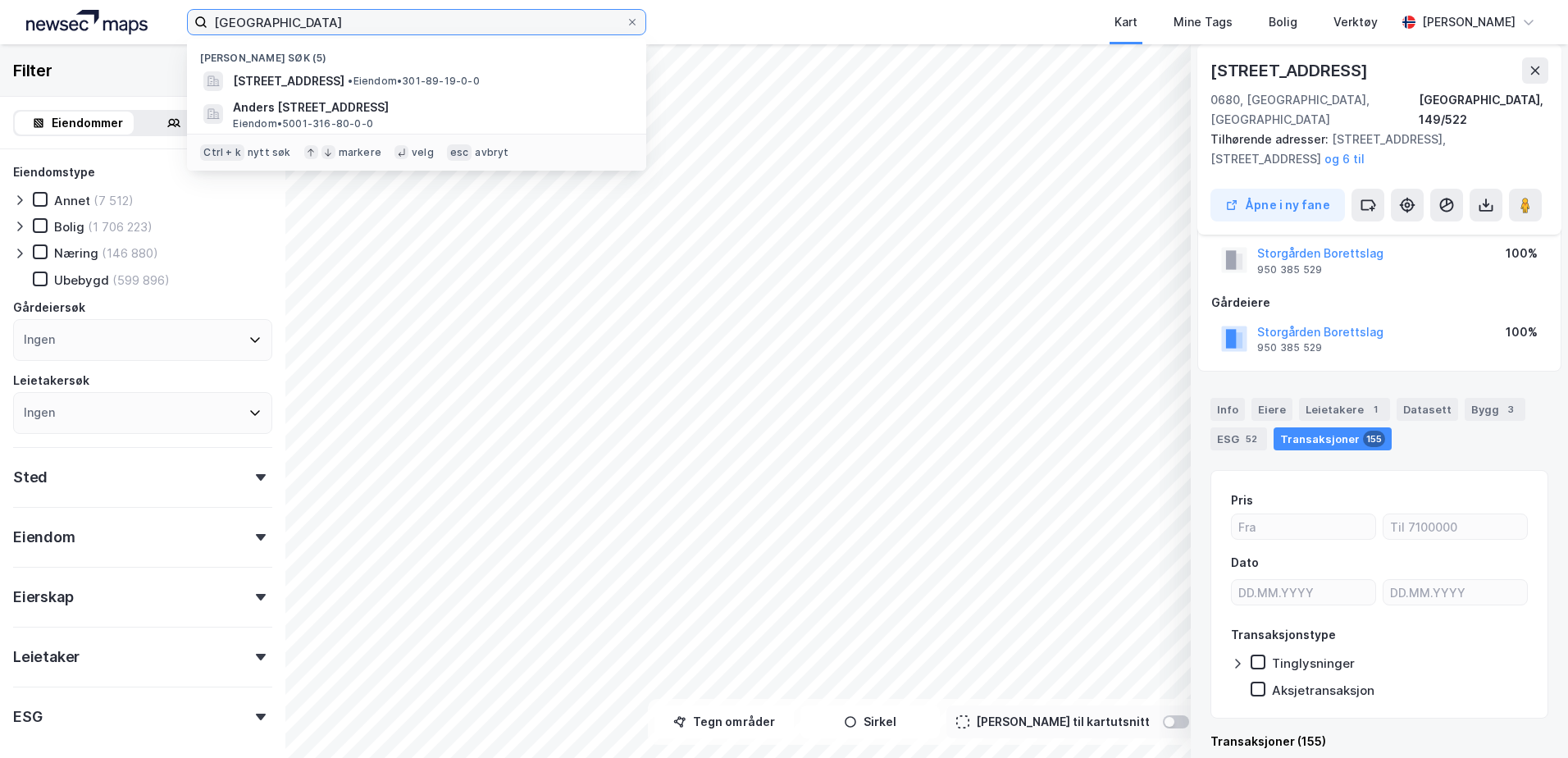
type input "[GEOGRAPHIC_DATA]"
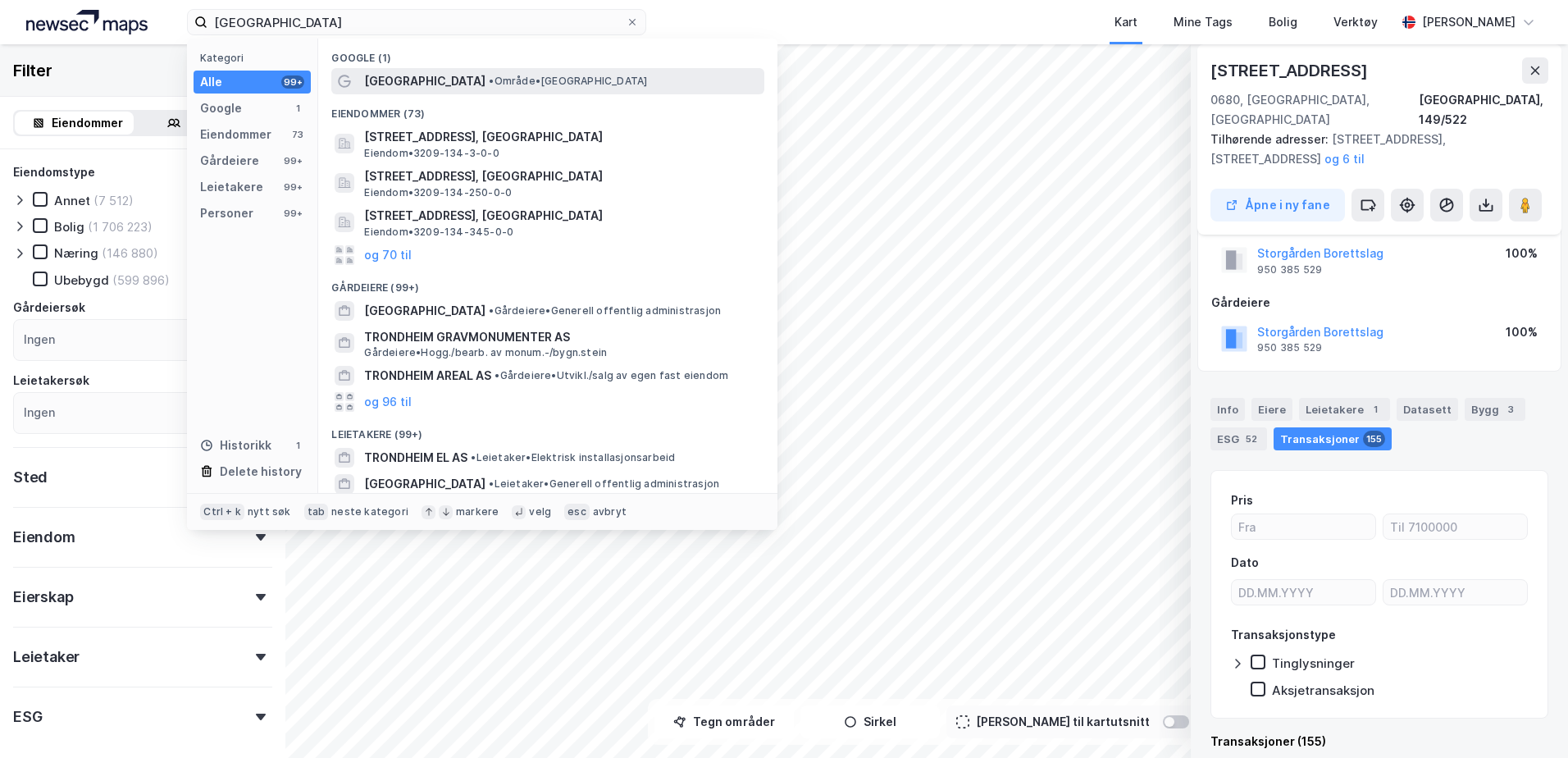
click at [549, 77] on div "[GEOGRAPHIC_DATA] • Område • [GEOGRAPHIC_DATA]" at bounding box center [563, 81] width 397 height 19
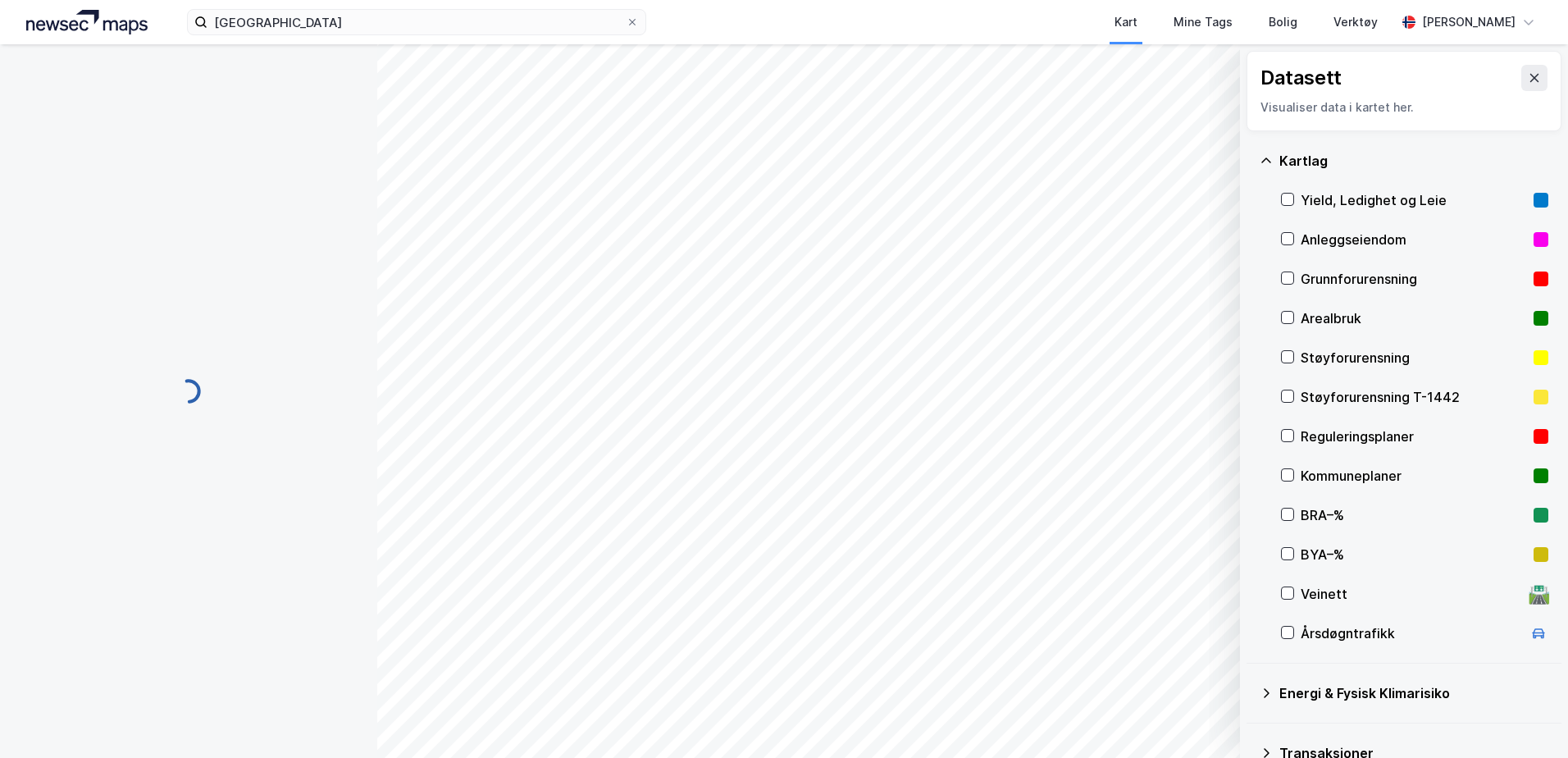
scroll to position [2, 0]
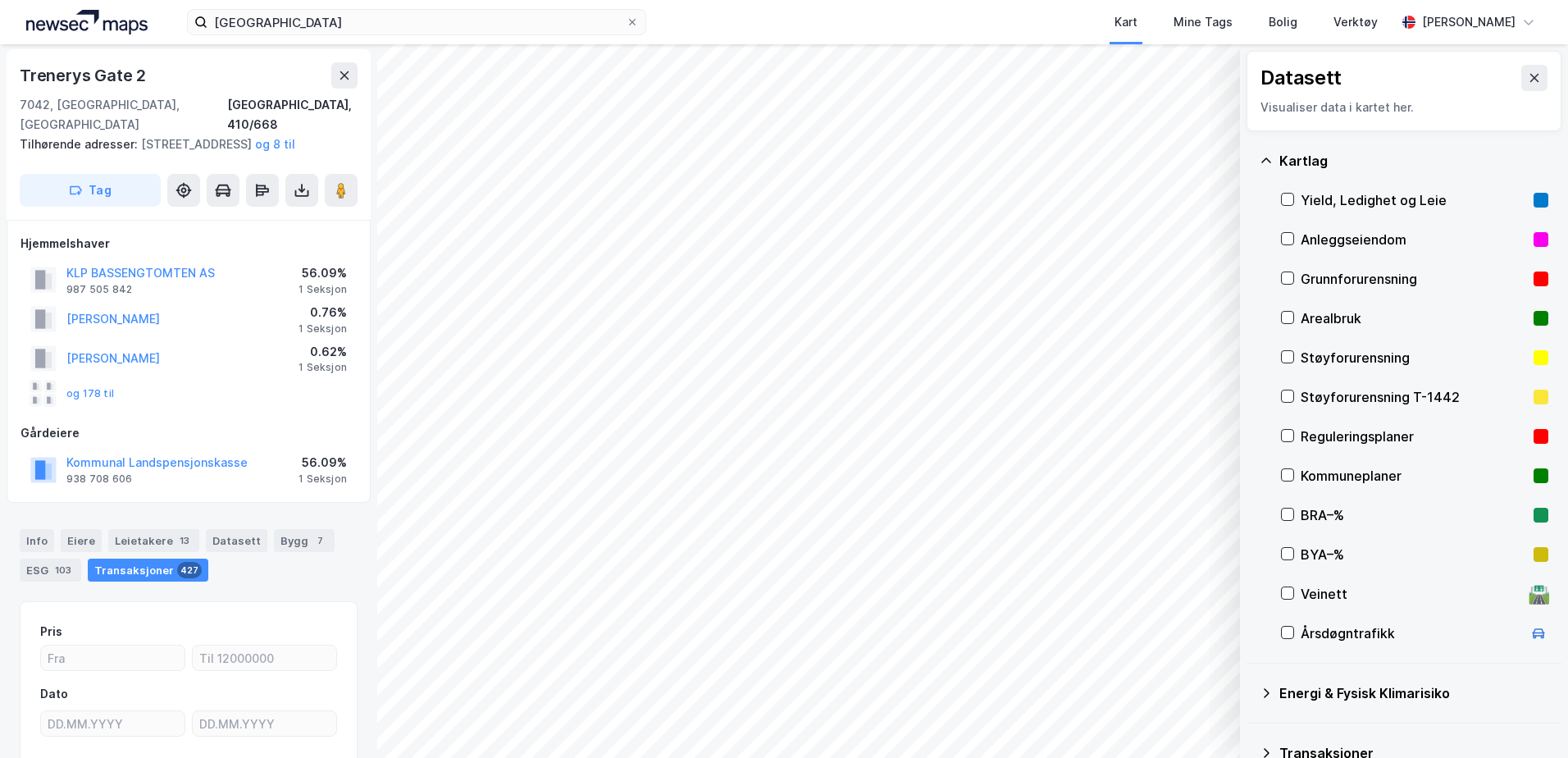
click at [181, 219] on div "[STREET_ADDRESS], 410/668 Tilhørende adresser: [STREET_ADDRESS], [STREET_ADDRES…" at bounding box center [189, 135] width 364 height 170
click at [178, 221] on div "Hjemmelshaver KLP BASSENGTOMTEN AS 987 505 842 56.09% 1 Seksjon [PERSON_NAME]-A…" at bounding box center [189, 361] width 364 height 283
click at [227, 72] on div "Trenerys Gate 2" at bounding box center [188, 75] width 338 height 26
drag, startPoint x: 360, startPoint y: 106, endPoint x: 314, endPoint y: 107, distance: 46.0
click at [314, 107] on div "[STREET_ADDRESS], 410/668 Tilhørende adresser: [STREET_ADDRESS], [STREET_ADDRES…" at bounding box center [189, 135] width 364 height 170
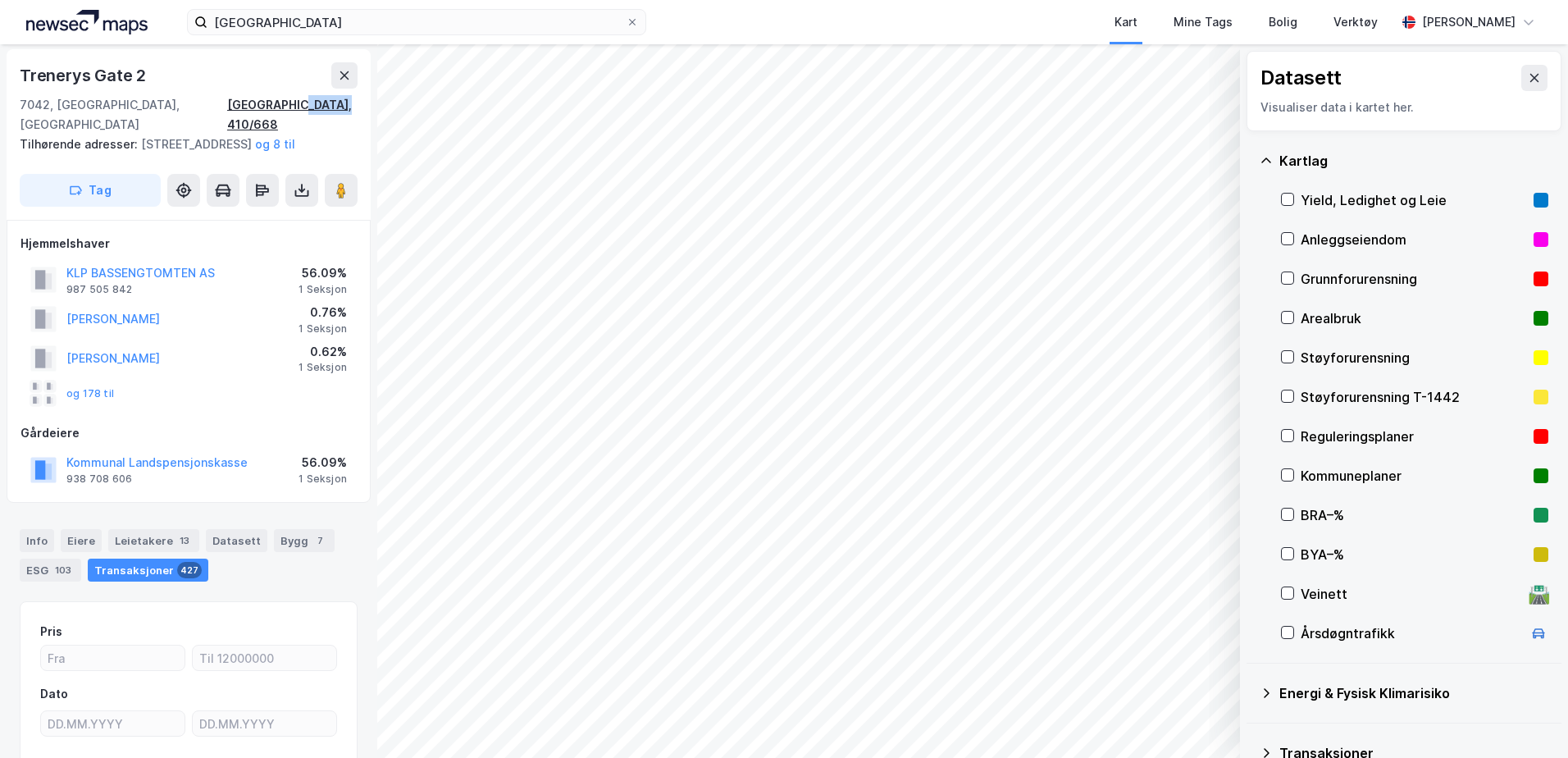
copy div "410/668"
click at [344, 135] on div "Tilhørende adresser: [STREET_ADDRESS] 2 og 8 til" at bounding box center [181, 144] width 324 height 19
click at [86, 33] on img at bounding box center [86, 21] width 121 height 24
